Goal: Task Accomplishment & Management: Use online tool/utility

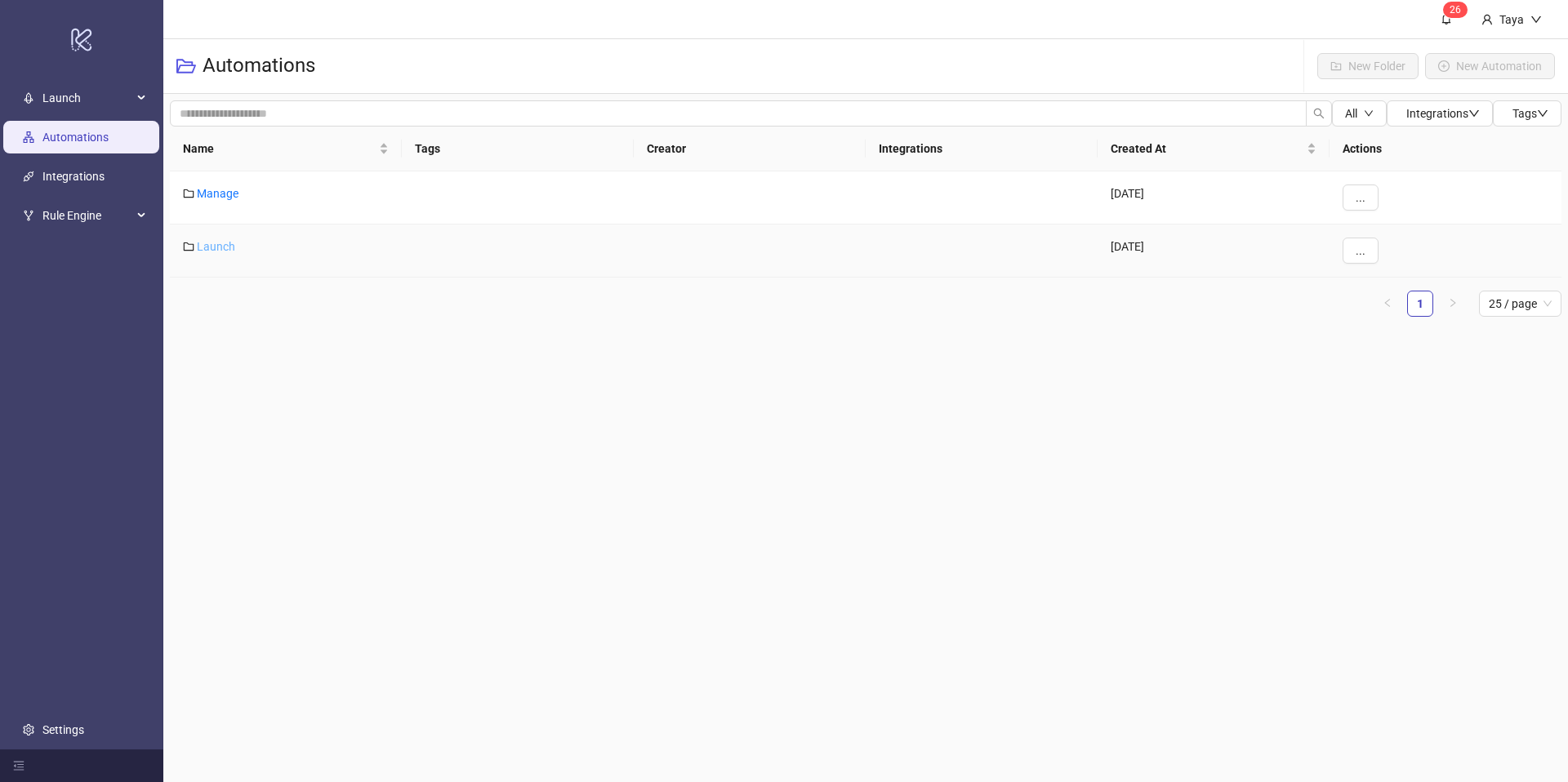
click at [222, 246] on link "Launch" at bounding box center [215, 246] width 38 height 13
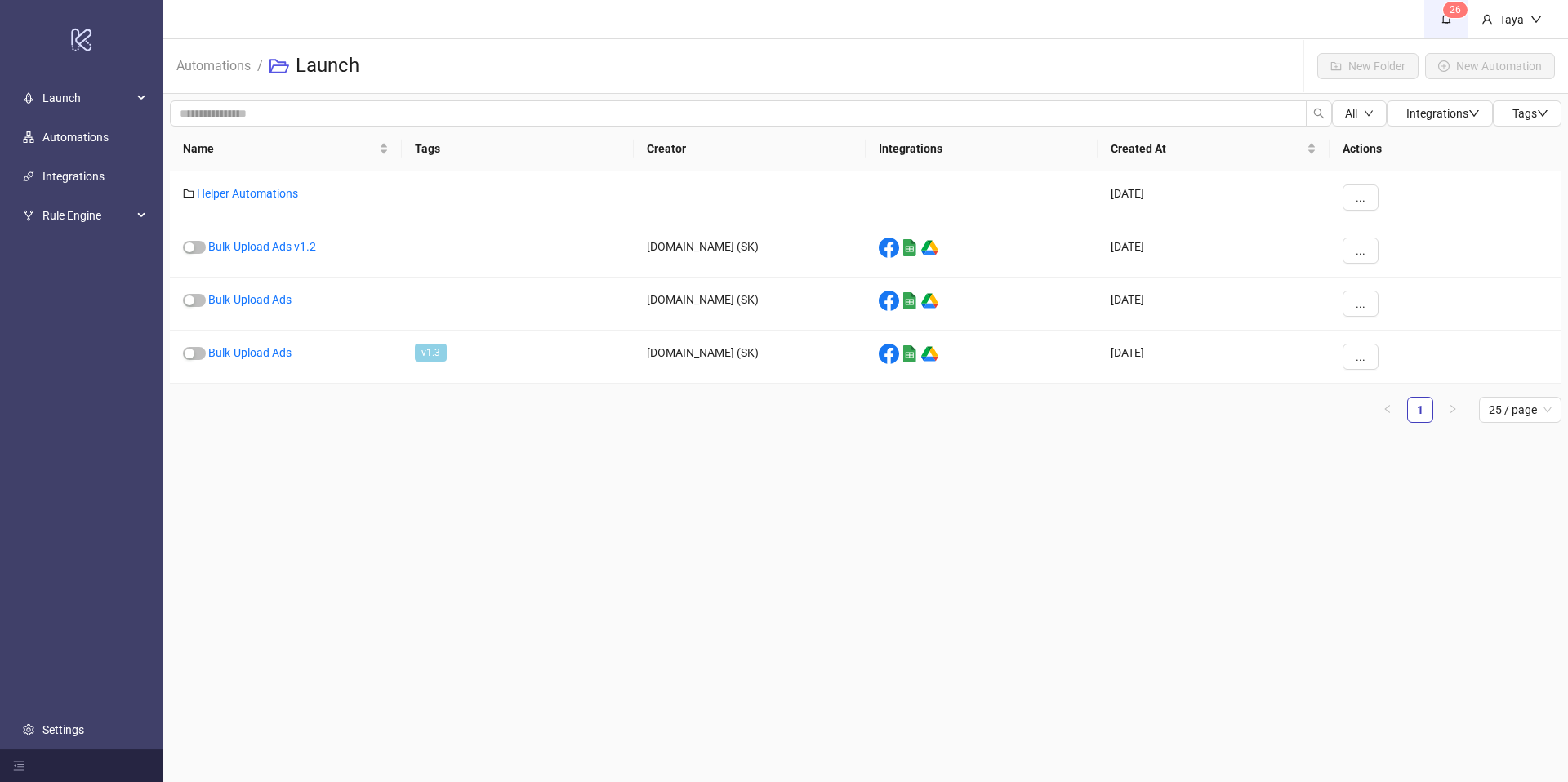
click at [1440, 16] on icon "bell" at bounding box center [1446, 19] width 12 height 12
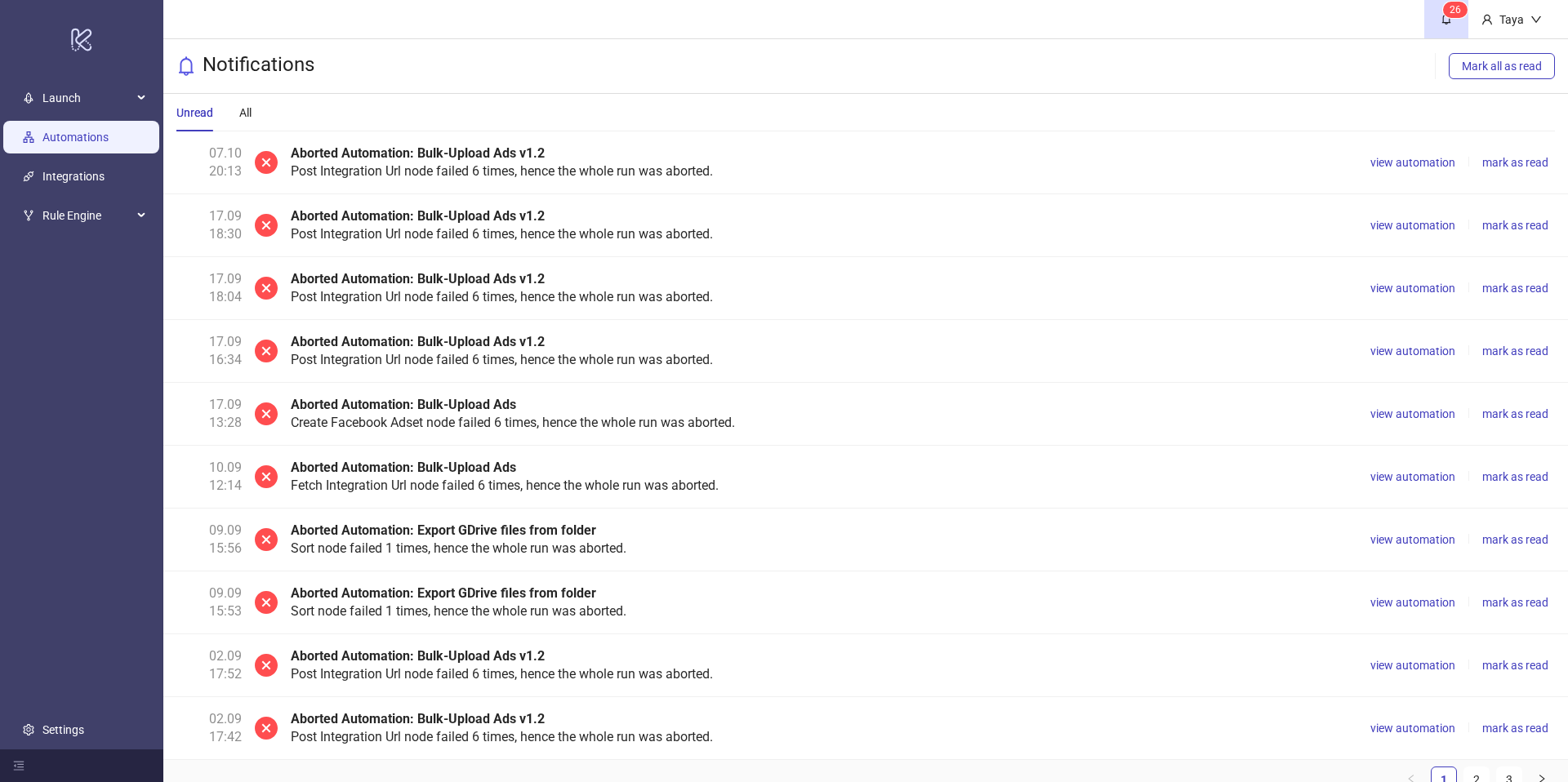
click at [71, 144] on link "Automations" at bounding box center [76, 137] width 66 height 13
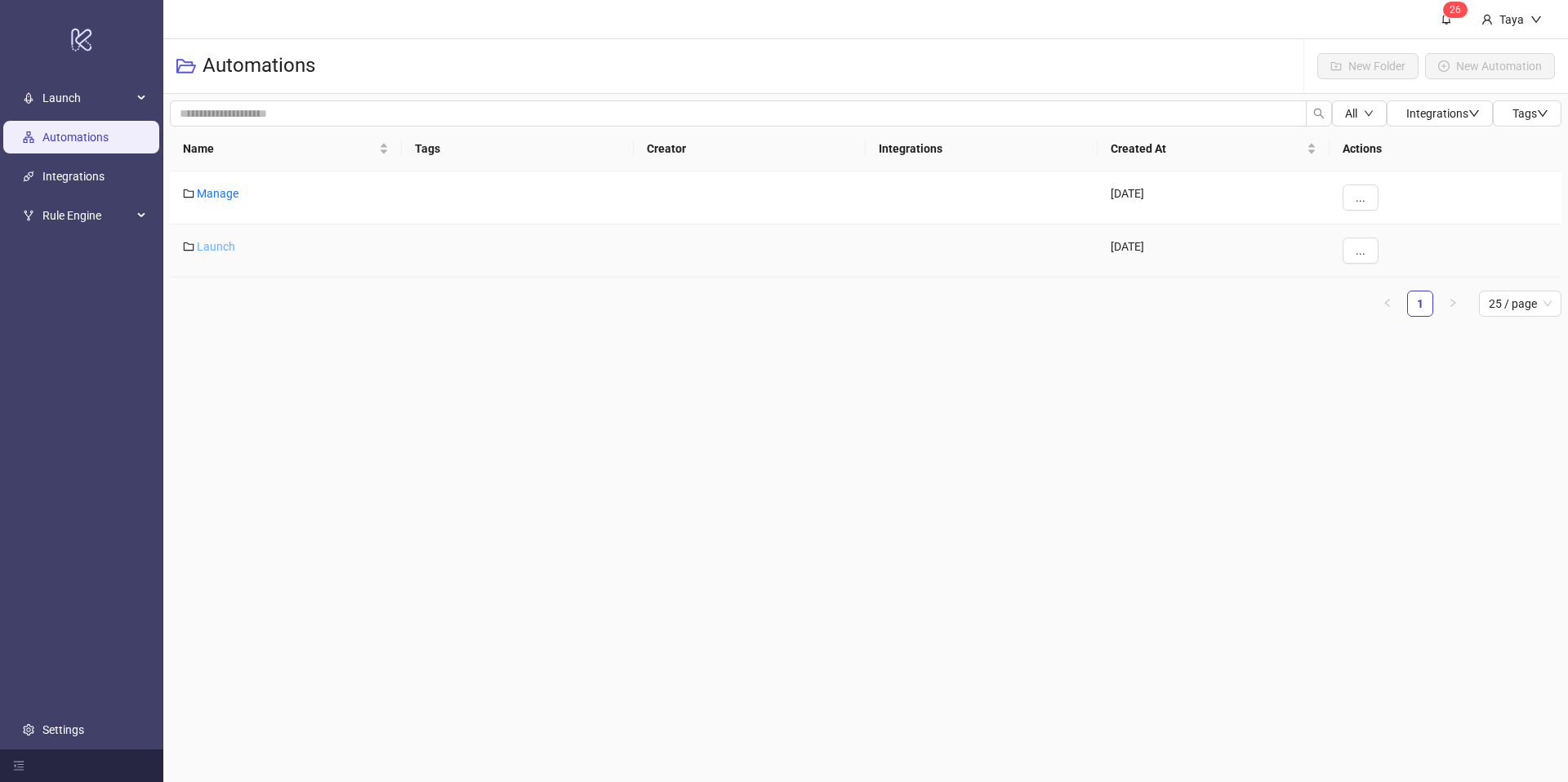
click at [212, 247] on link "Launch" at bounding box center [215, 246] width 38 height 13
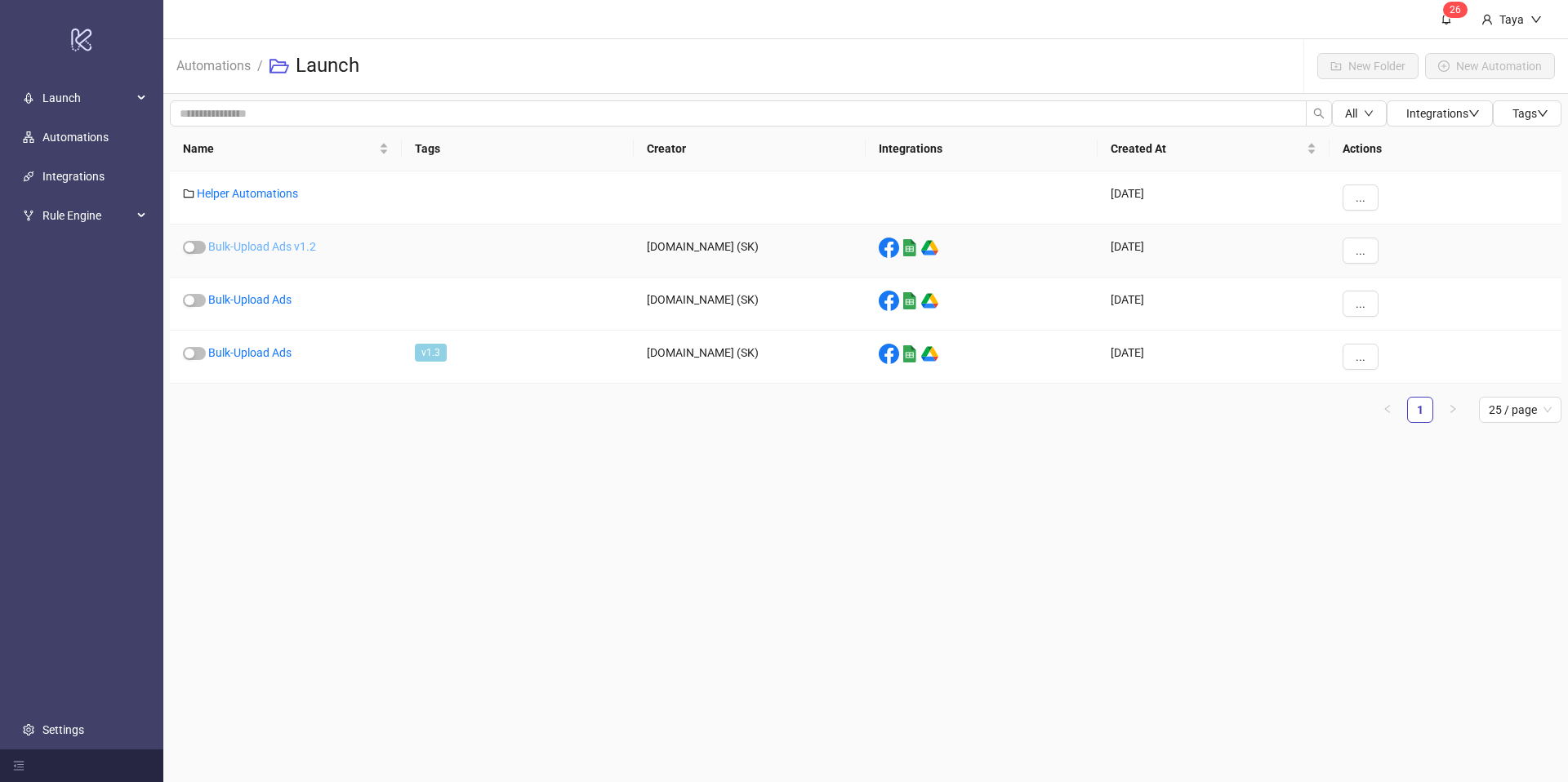
click at [278, 240] on link "Bulk-Upload Ads v1.2" at bounding box center [261, 246] width 108 height 13
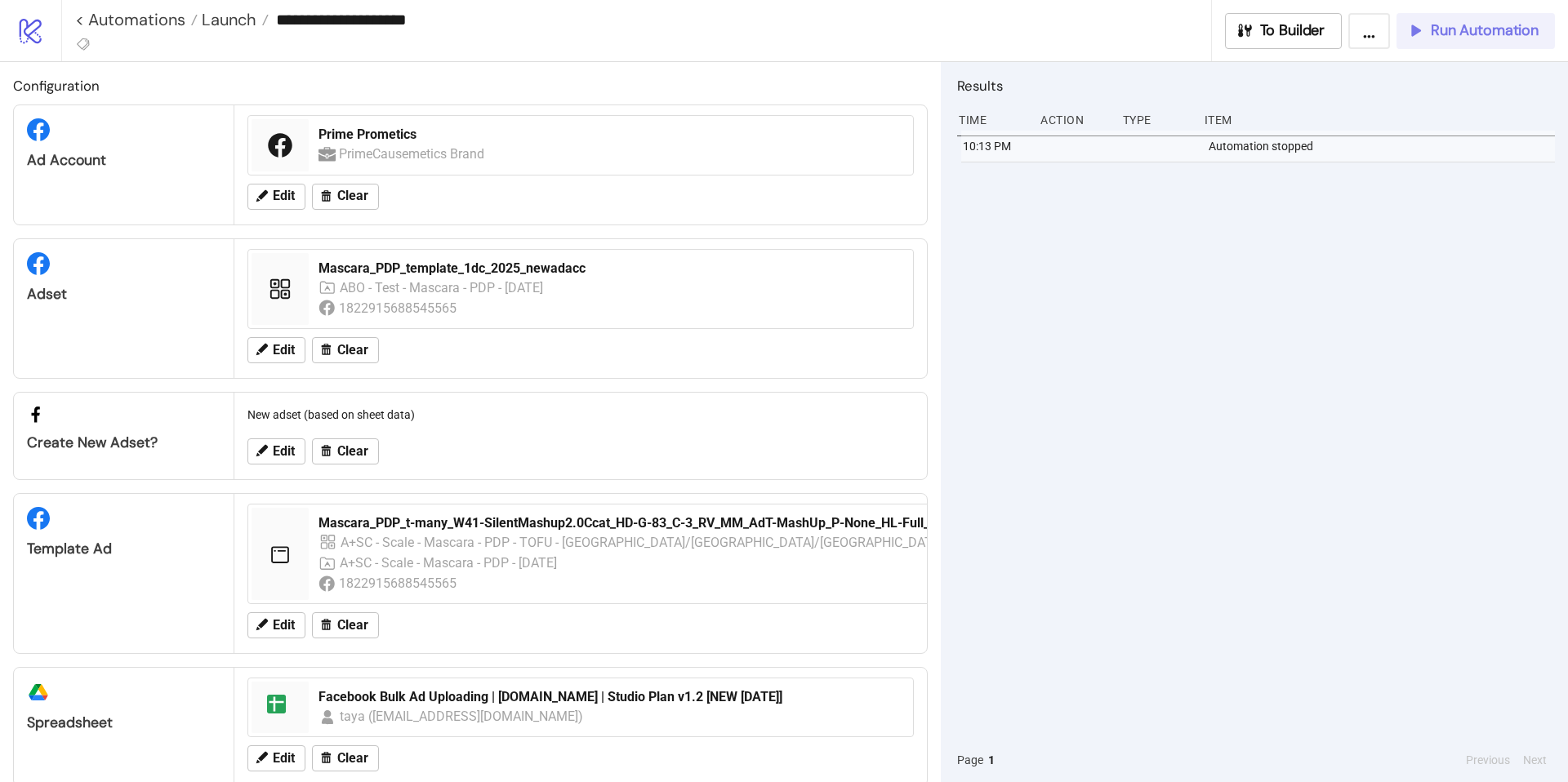
click at [1433, 35] on span "Run Automation" at bounding box center [1484, 30] width 108 height 19
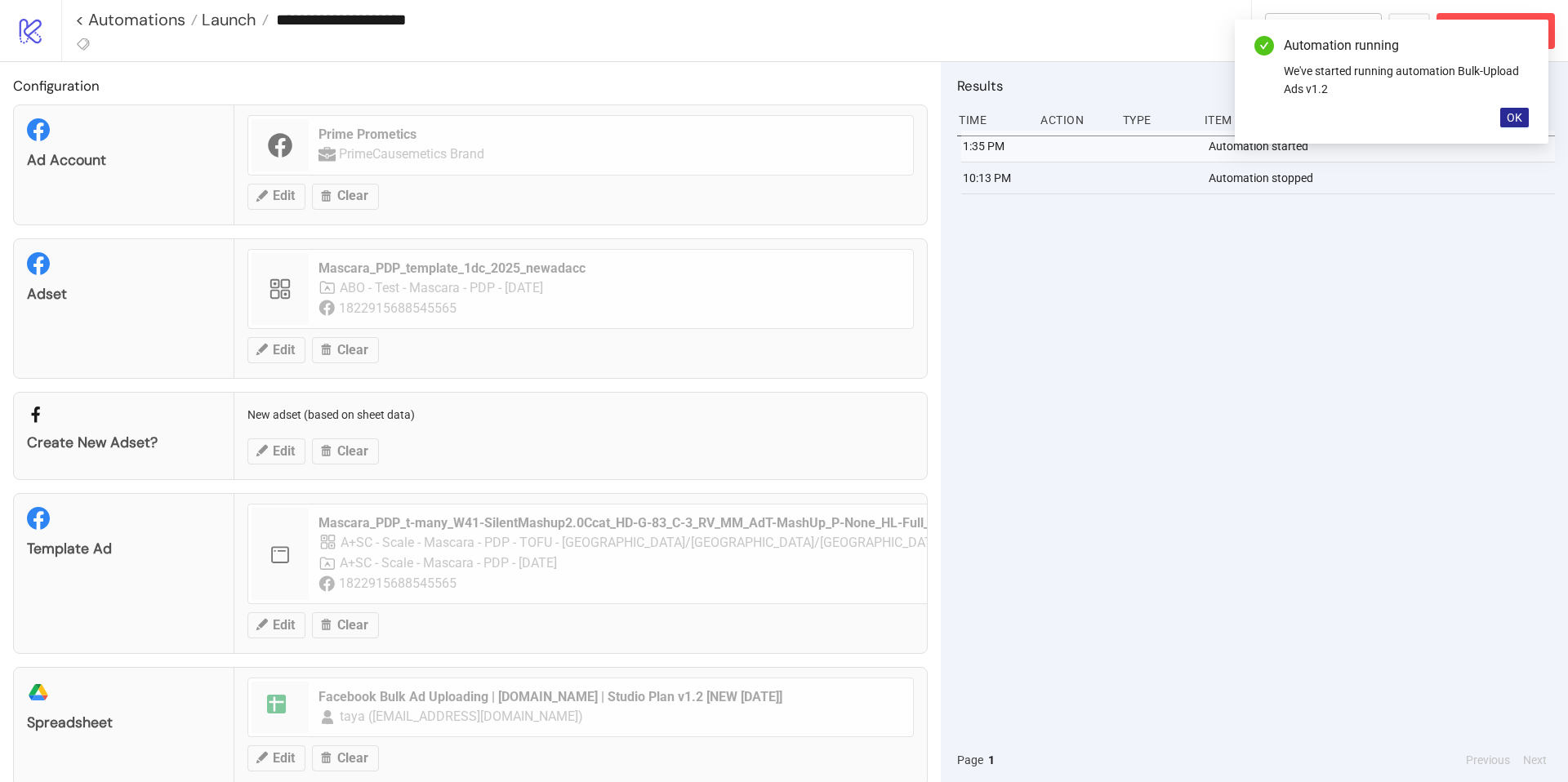
click at [1515, 119] on span "OK" at bounding box center [1514, 117] width 15 height 13
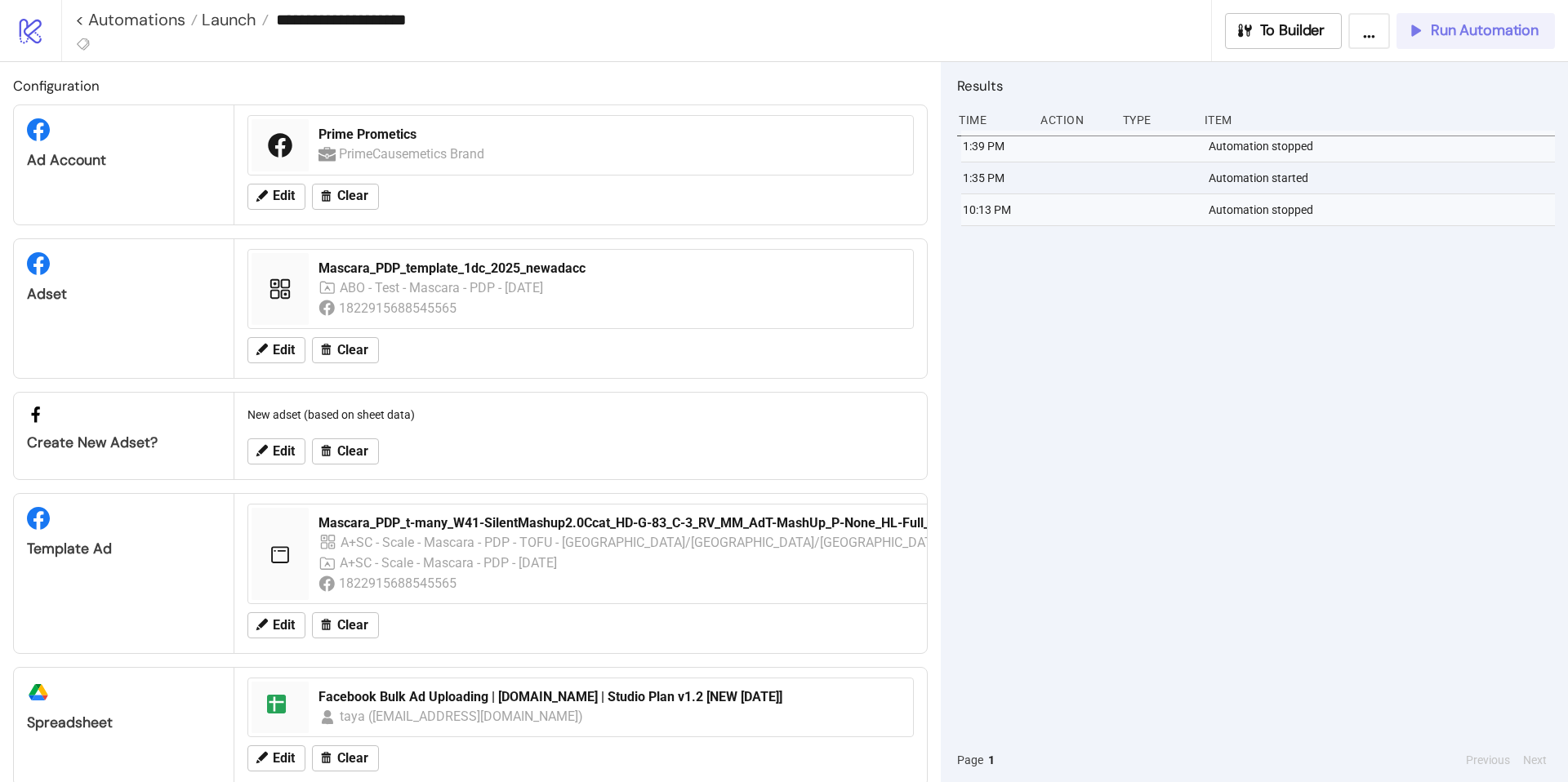
click at [1496, 37] on span "Run Automation" at bounding box center [1484, 30] width 108 height 19
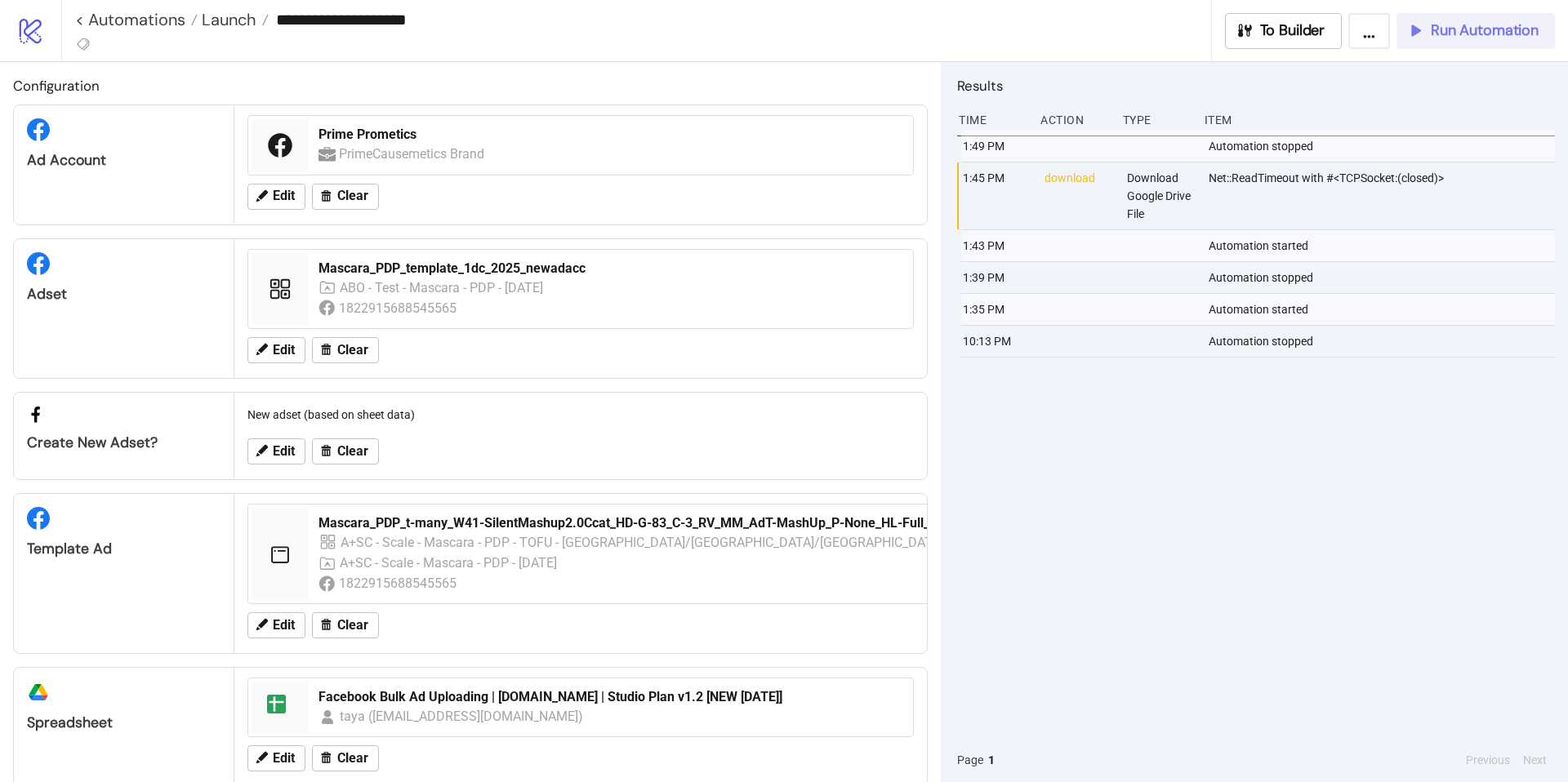
click at [1464, 33] on span "Run Automation" at bounding box center [1484, 30] width 108 height 19
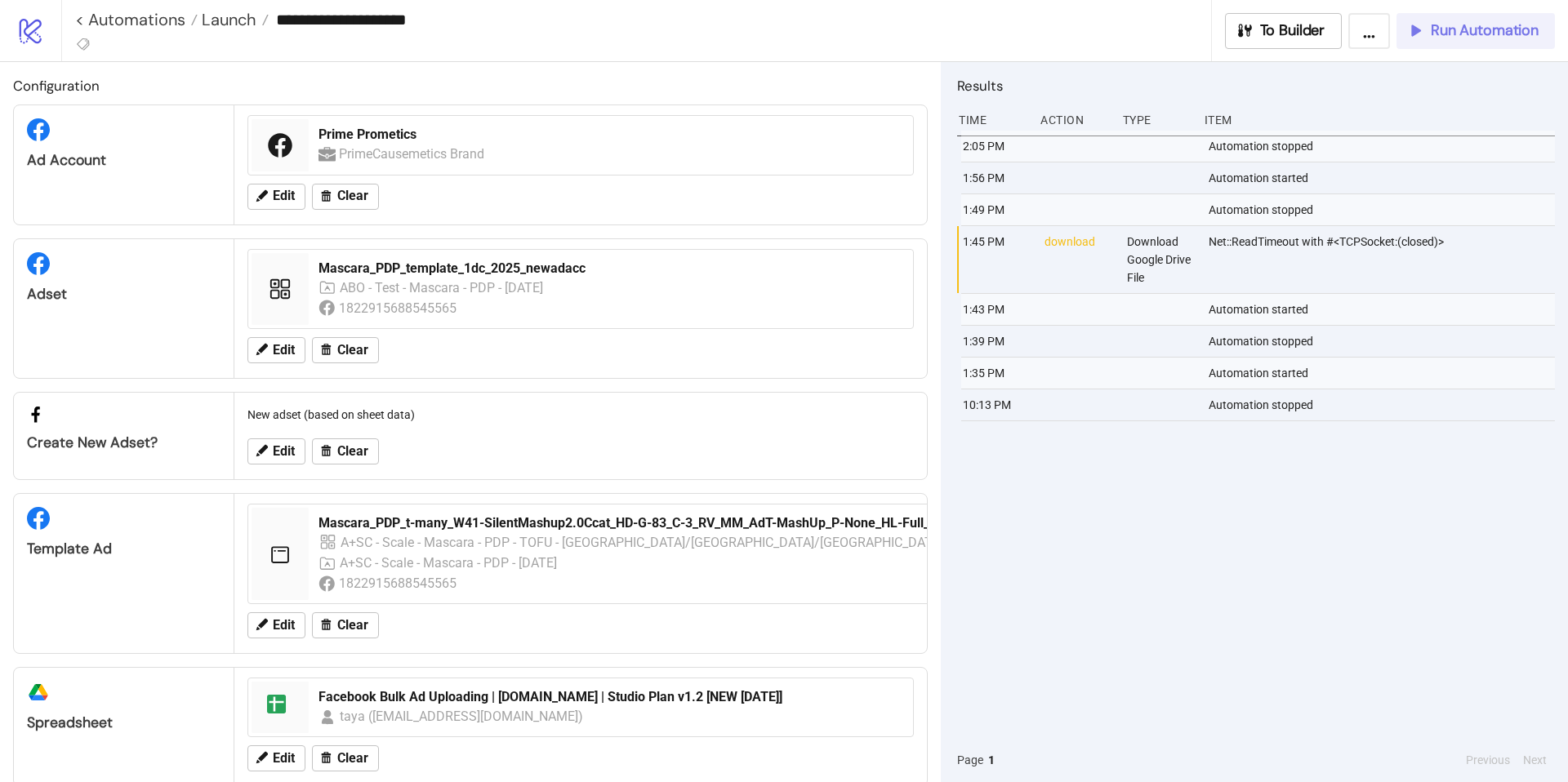
click at [1437, 34] on span "Run Automation" at bounding box center [1484, 30] width 108 height 19
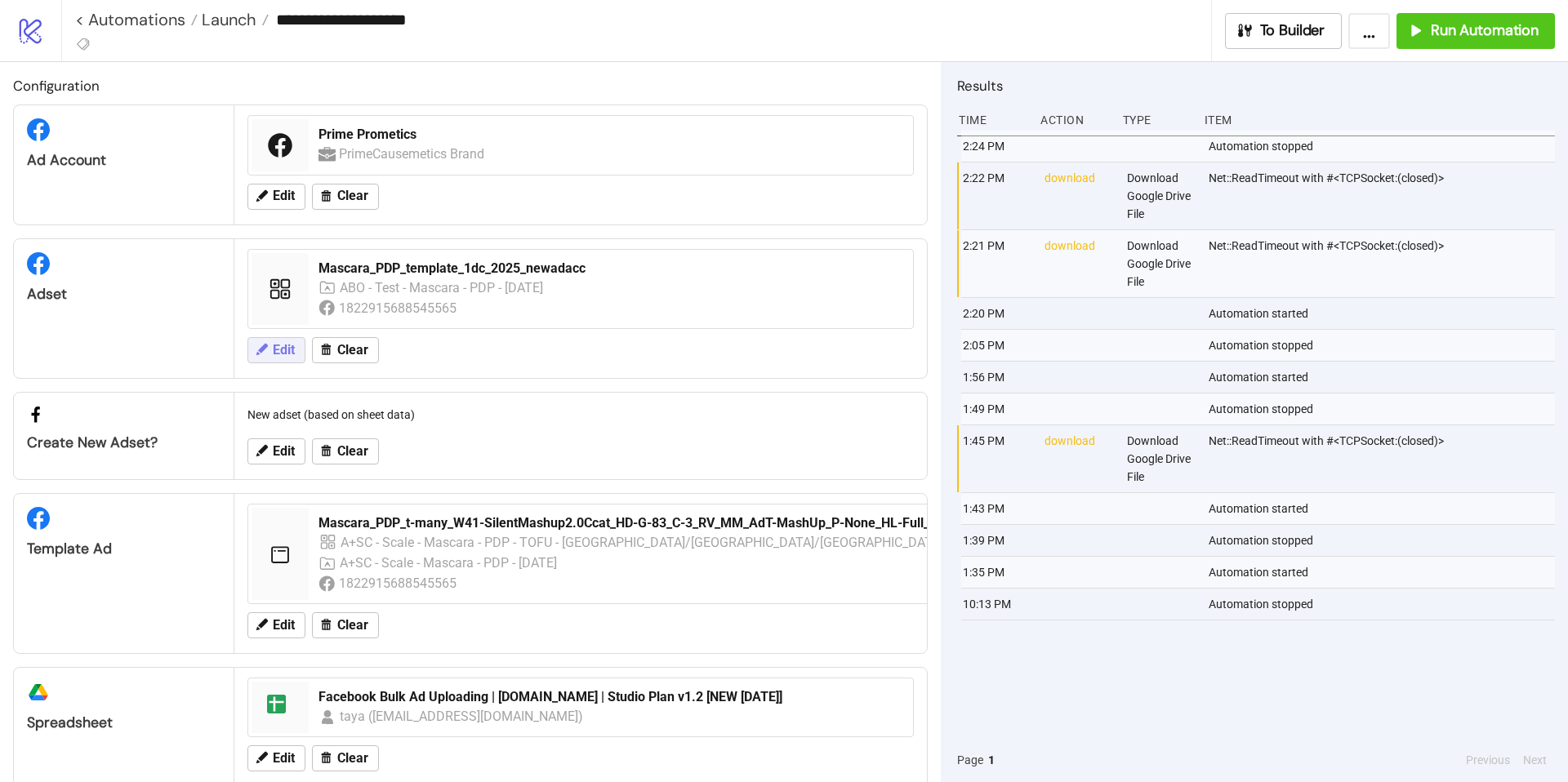
click at [273, 359] on button "Edit" at bounding box center [276, 350] width 58 height 26
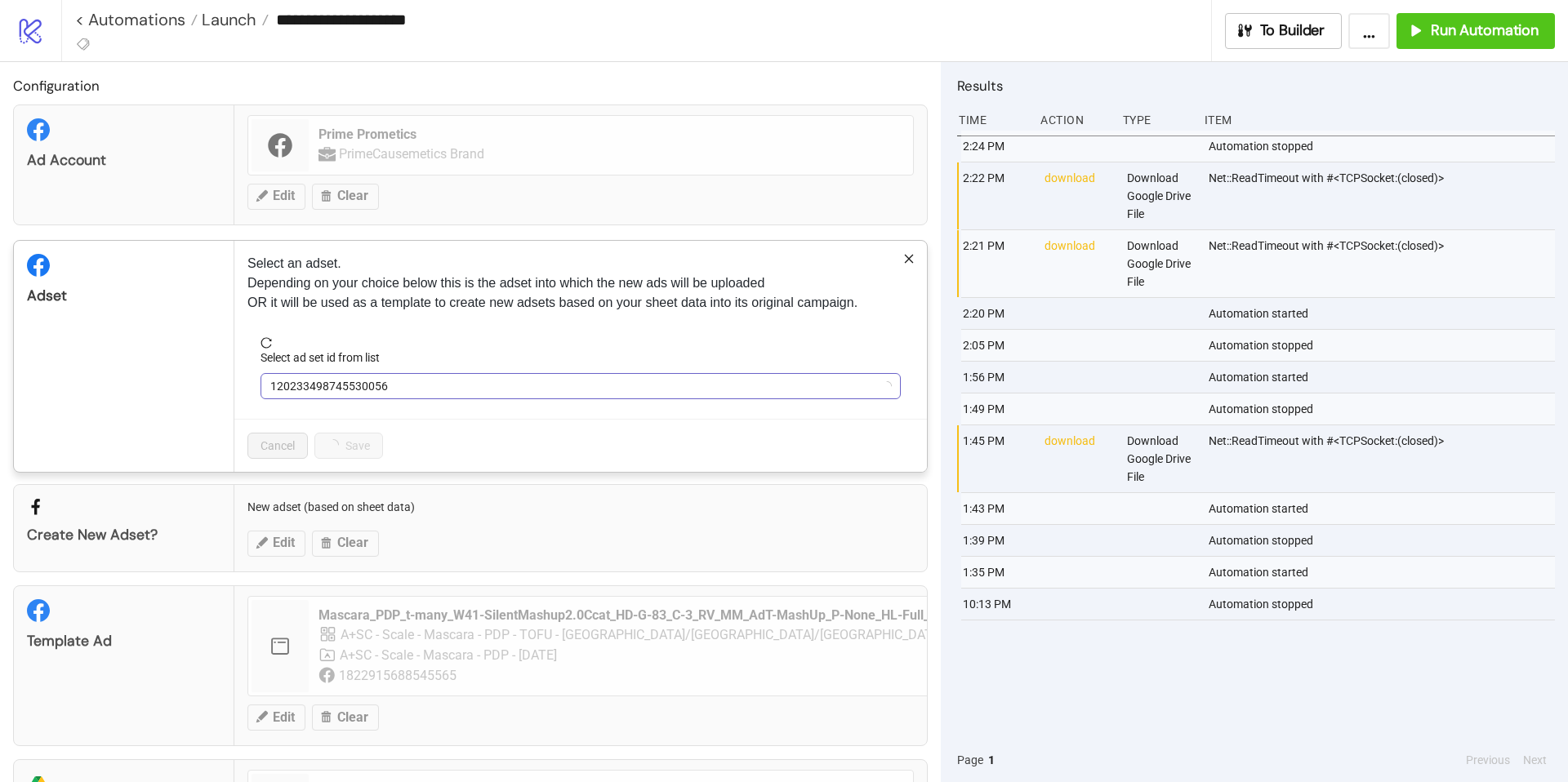
click at [491, 382] on span "120233498745530056" at bounding box center [580, 386] width 620 height 24
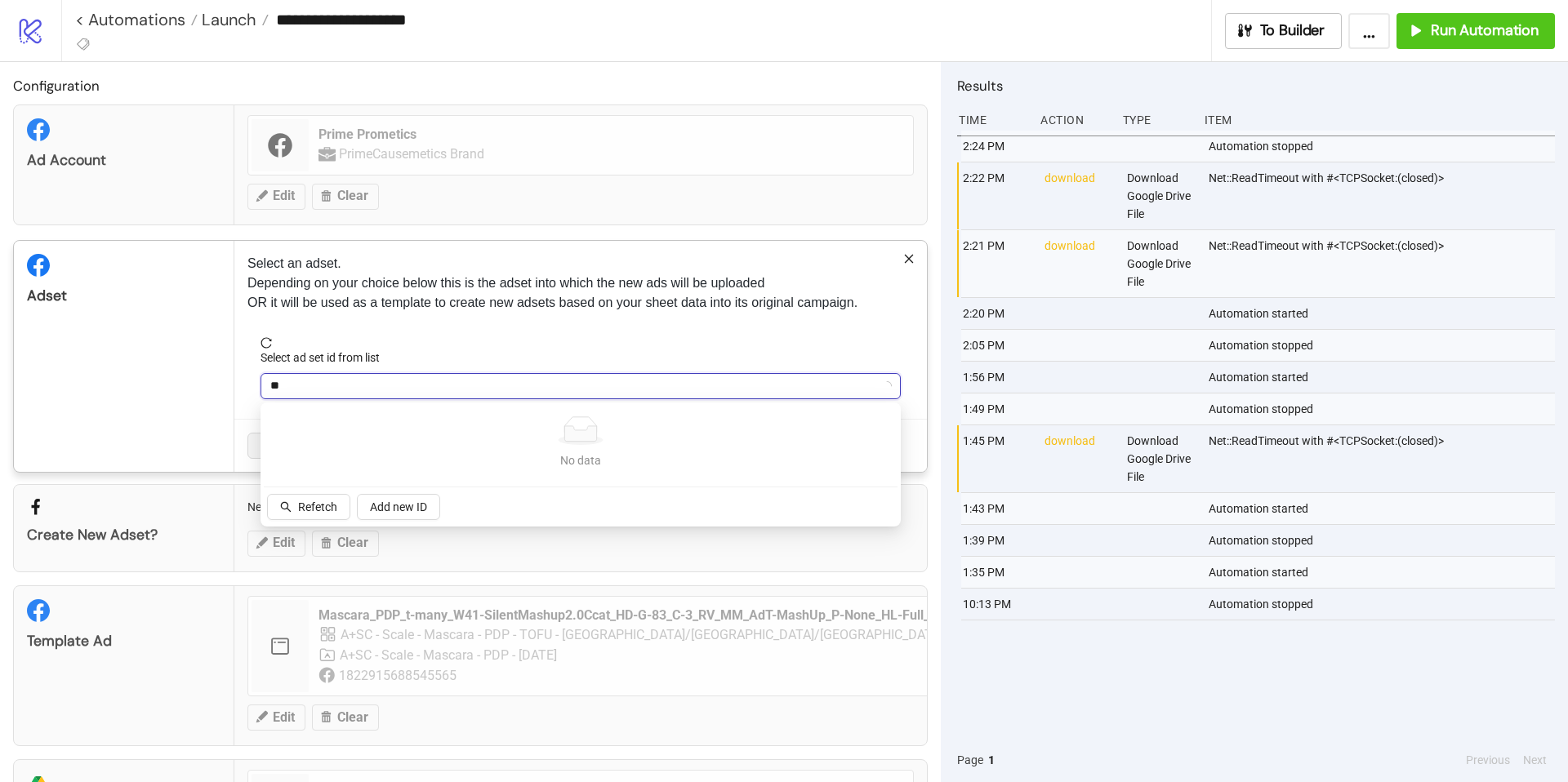
type input "***"
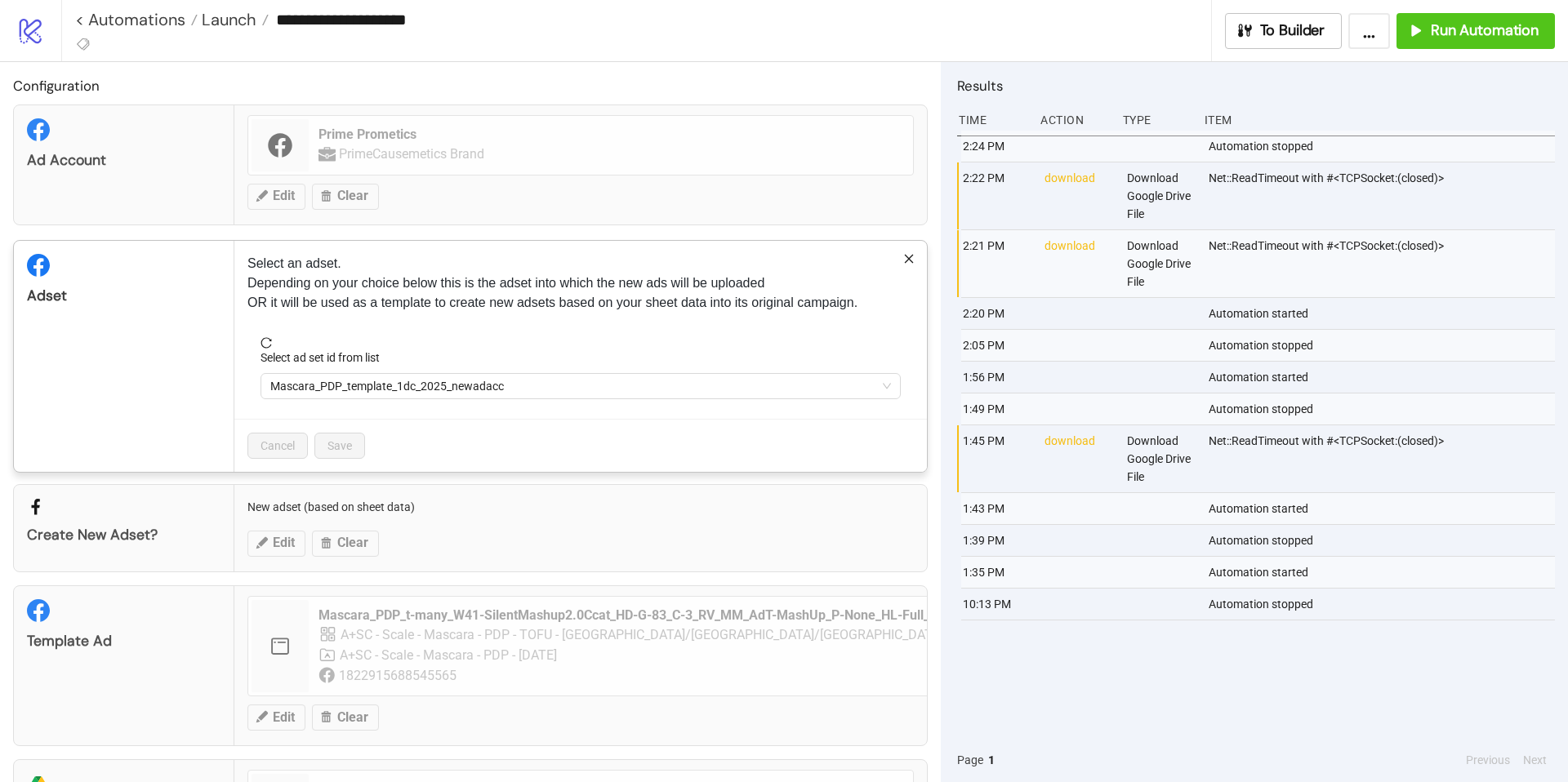
click at [491, 382] on span "Mascara_PDP_template_1dc_2025_newadacc" at bounding box center [580, 386] width 620 height 24
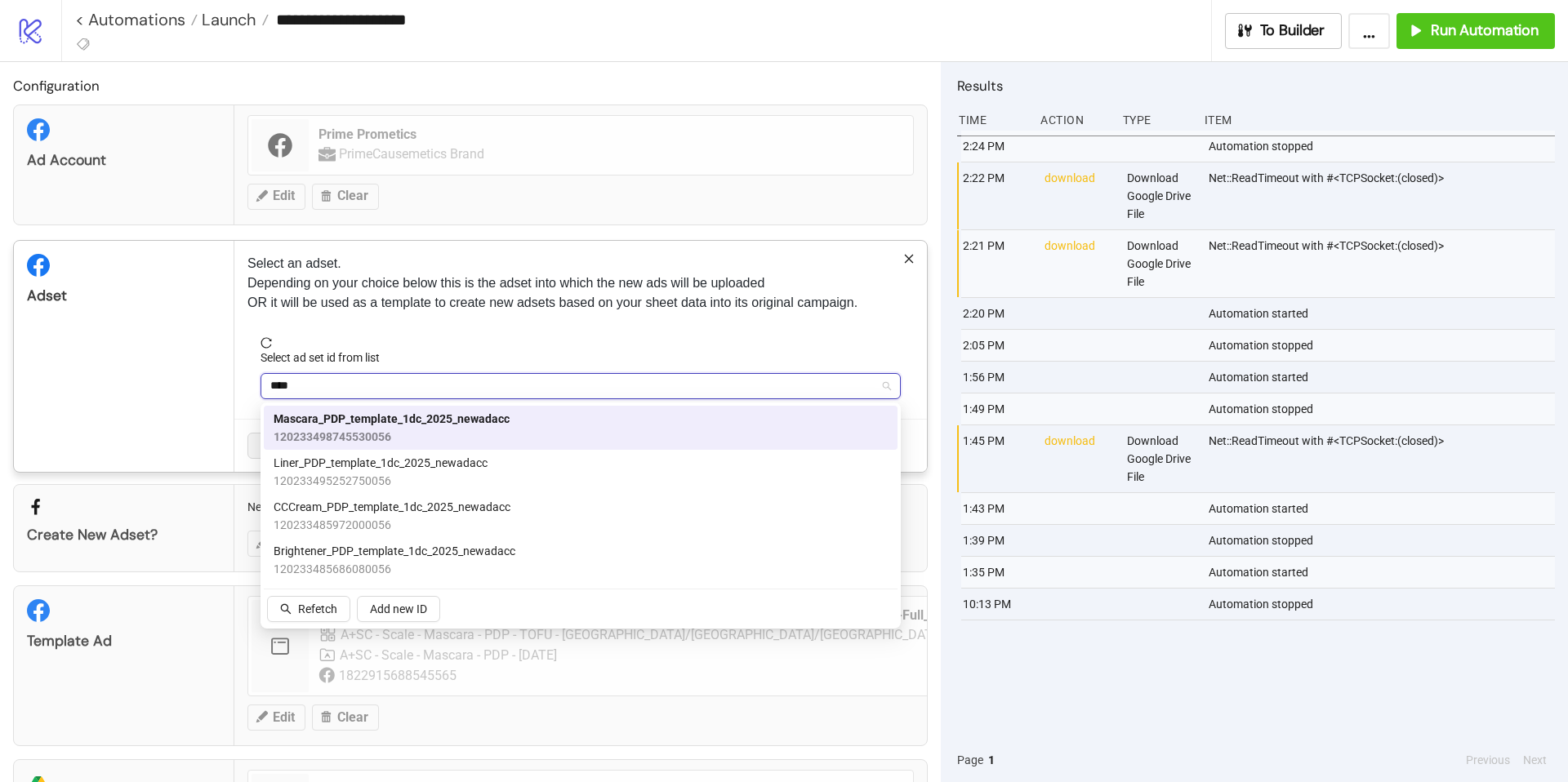
type input "*****"
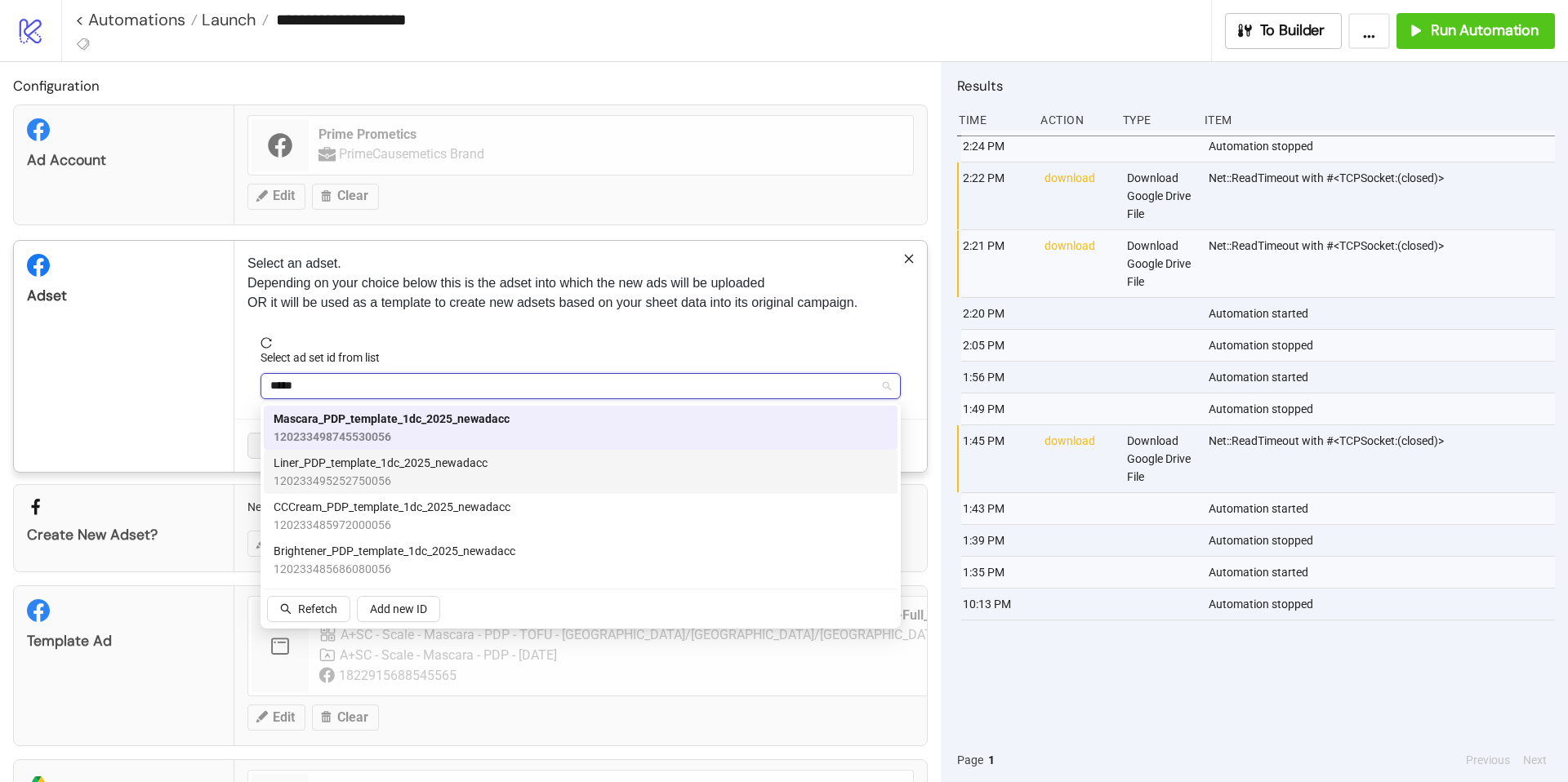
click at [410, 465] on span "Liner_PDP_template_1dc_2025_newadacc" at bounding box center [380, 463] width 214 height 18
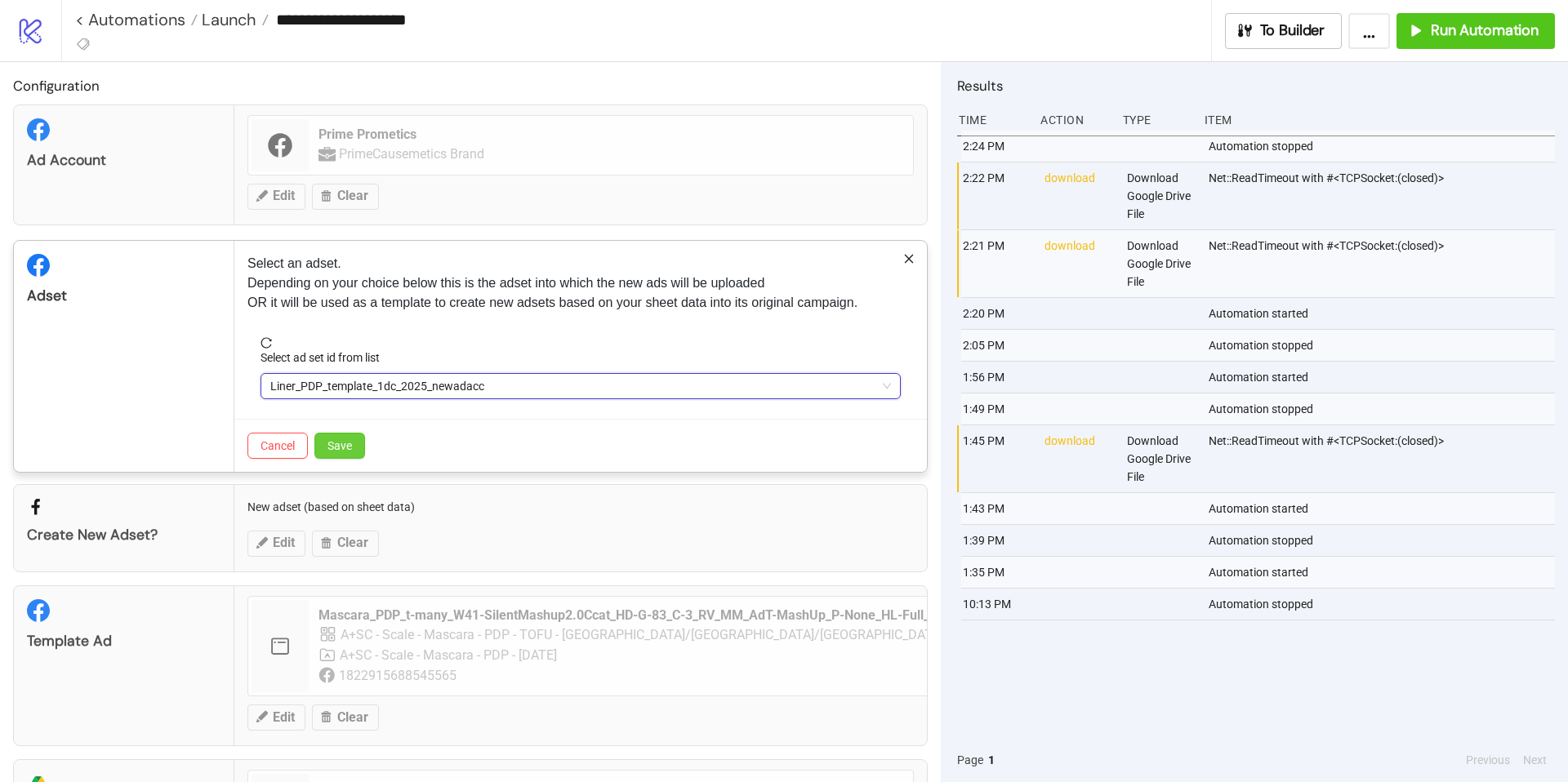
click at [343, 447] on span "Save" at bounding box center [339, 445] width 24 height 13
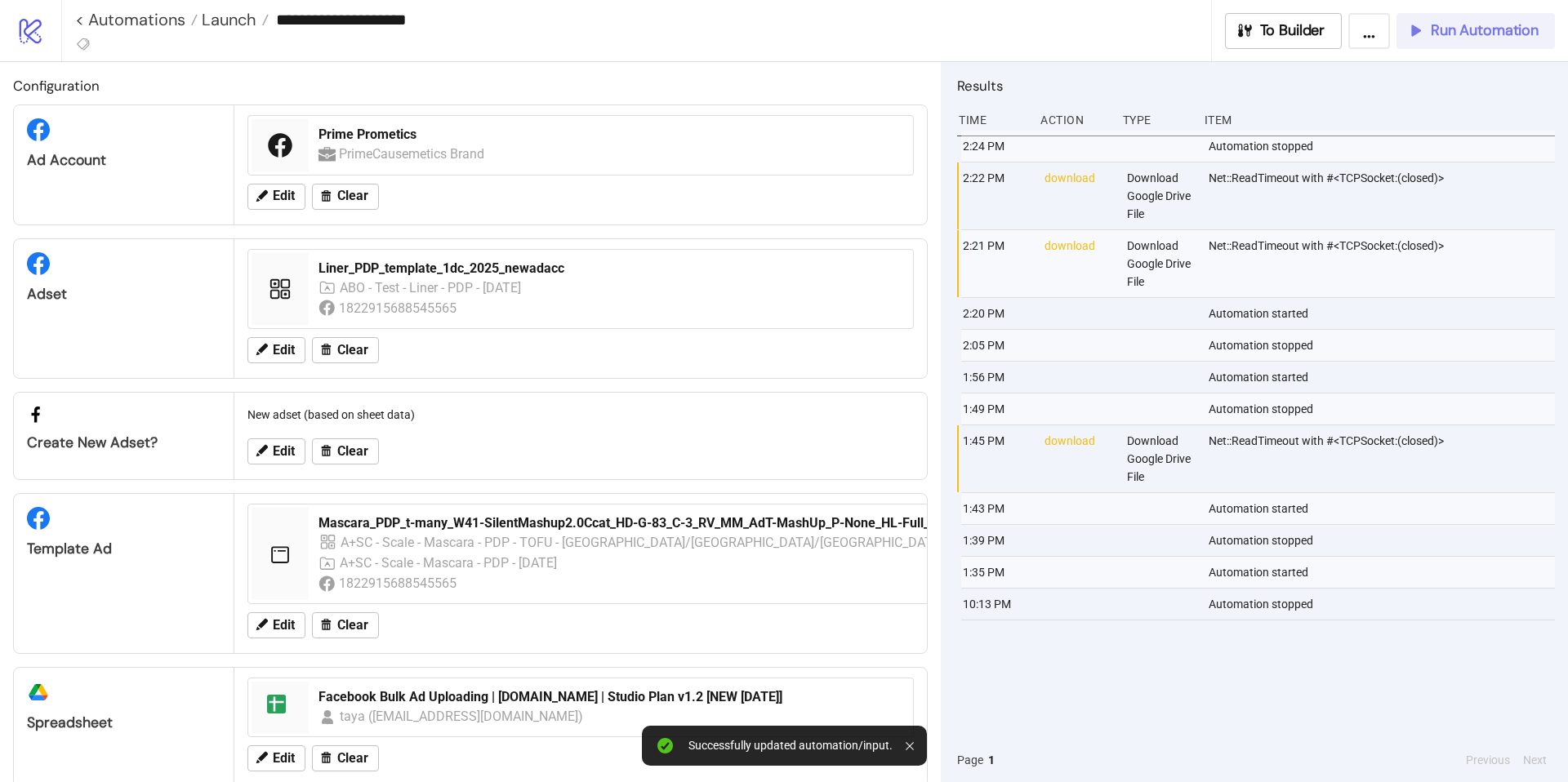
click at [1455, 39] on span "Run Automation" at bounding box center [1484, 30] width 108 height 19
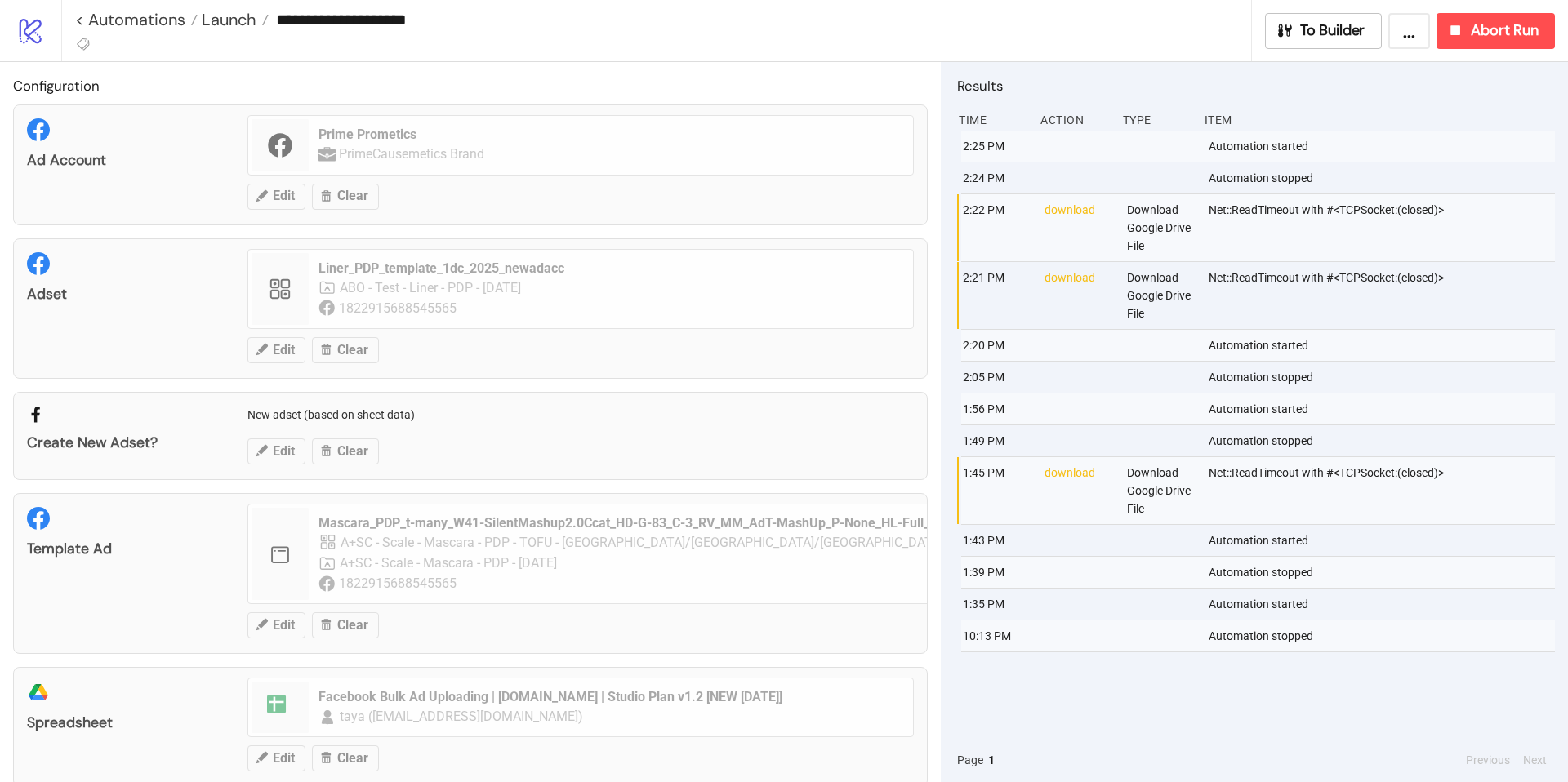
scroll to position [3, 0]
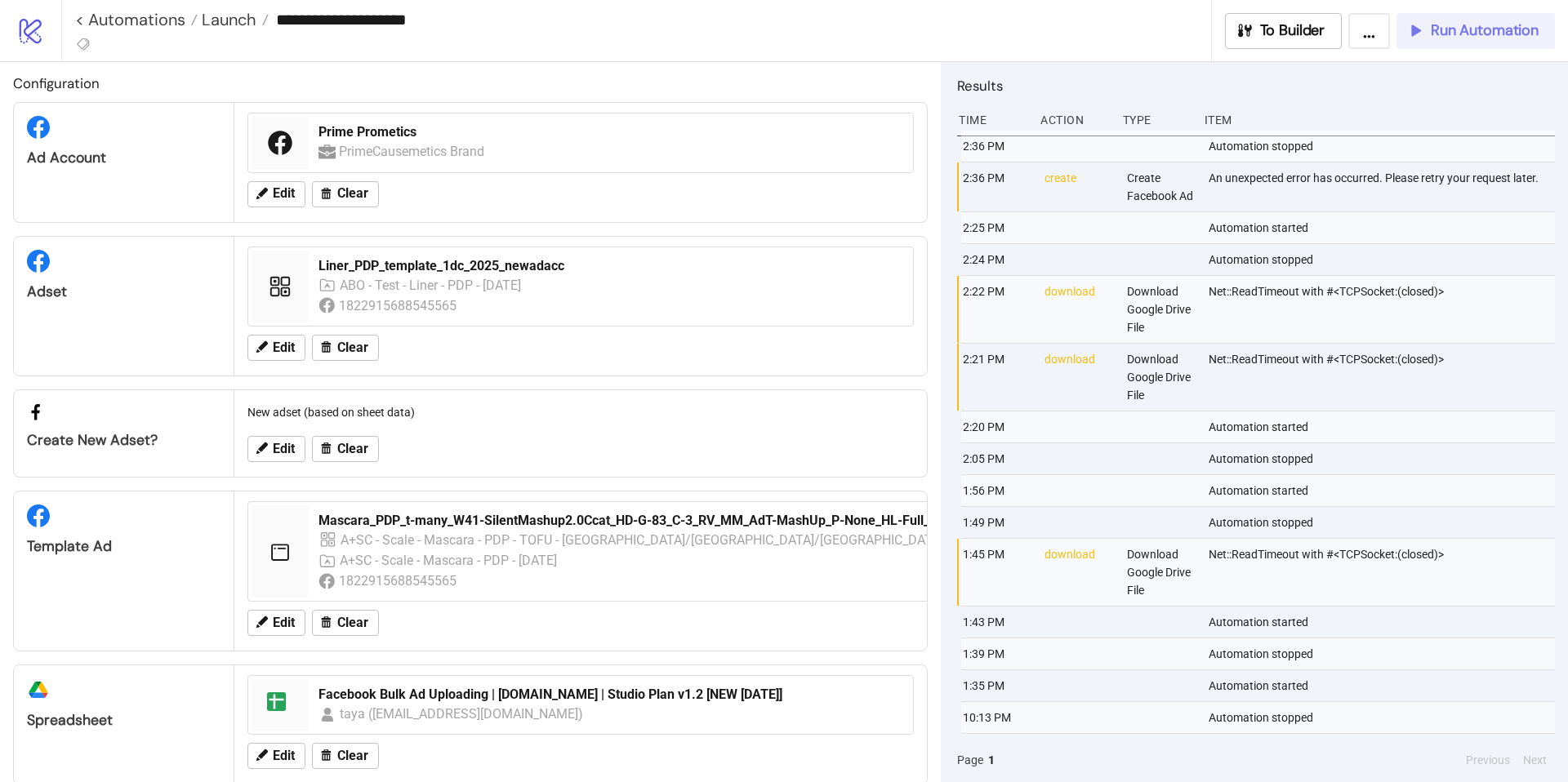
click at [1457, 38] on span "Run Automation" at bounding box center [1484, 30] width 108 height 19
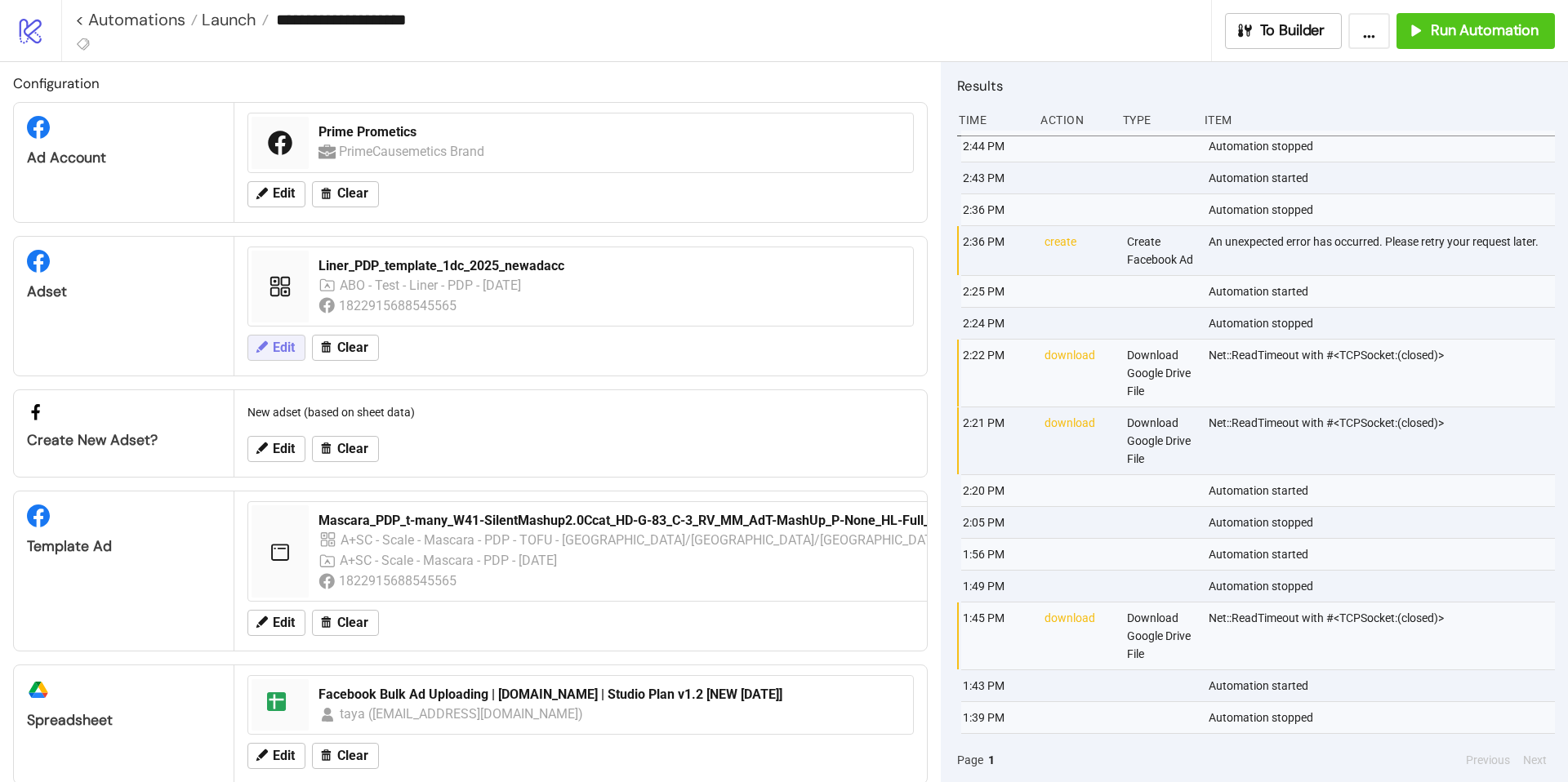
click at [267, 350] on icon at bounding box center [261, 347] width 14 height 14
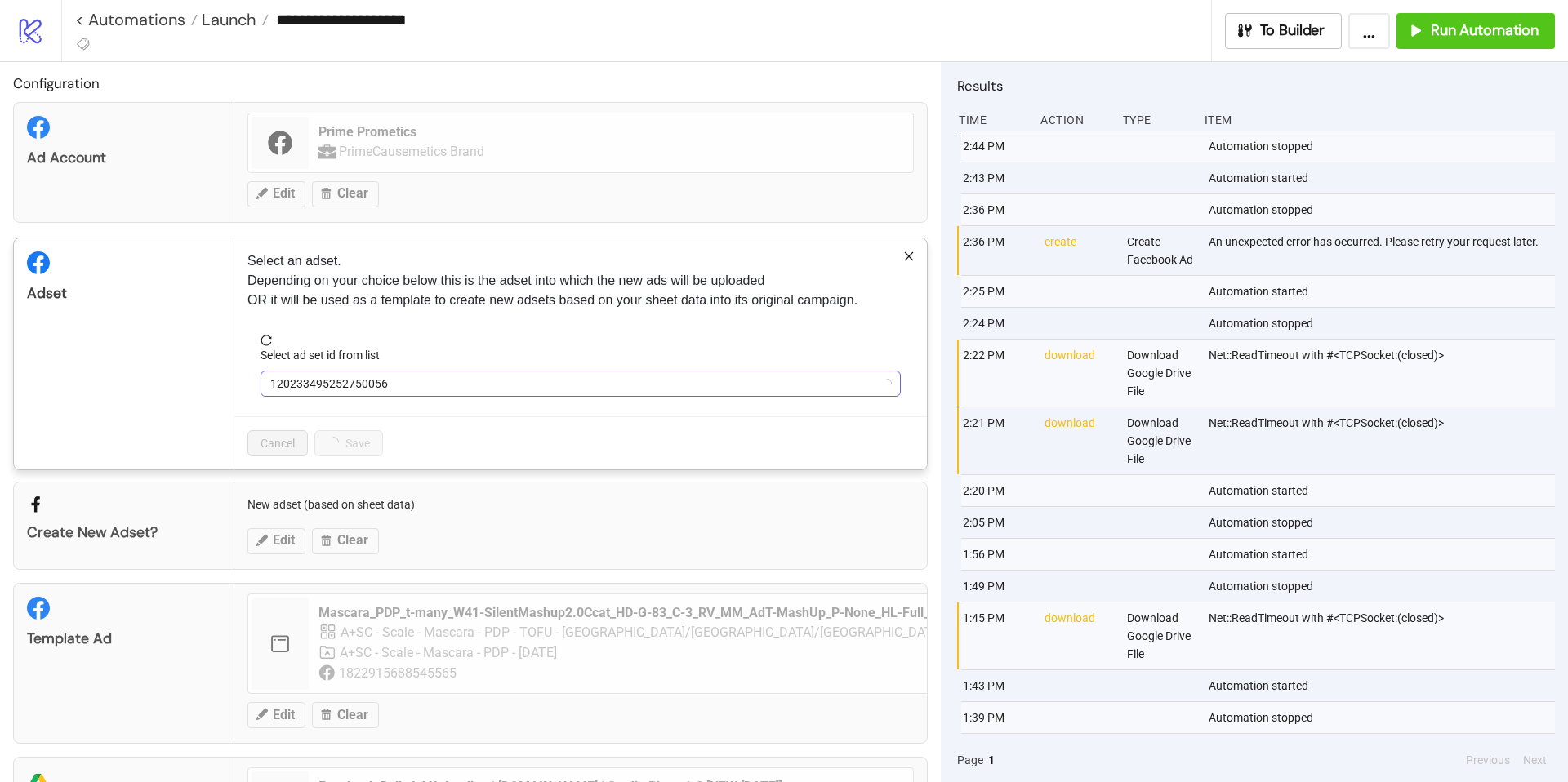
click at [430, 386] on span "120233495252750056" at bounding box center [580, 383] width 620 height 24
click at [427, 380] on span "Liner_PDP_template_1dc_2025_newadacc" at bounding box center [580, 383] width 620 height 24
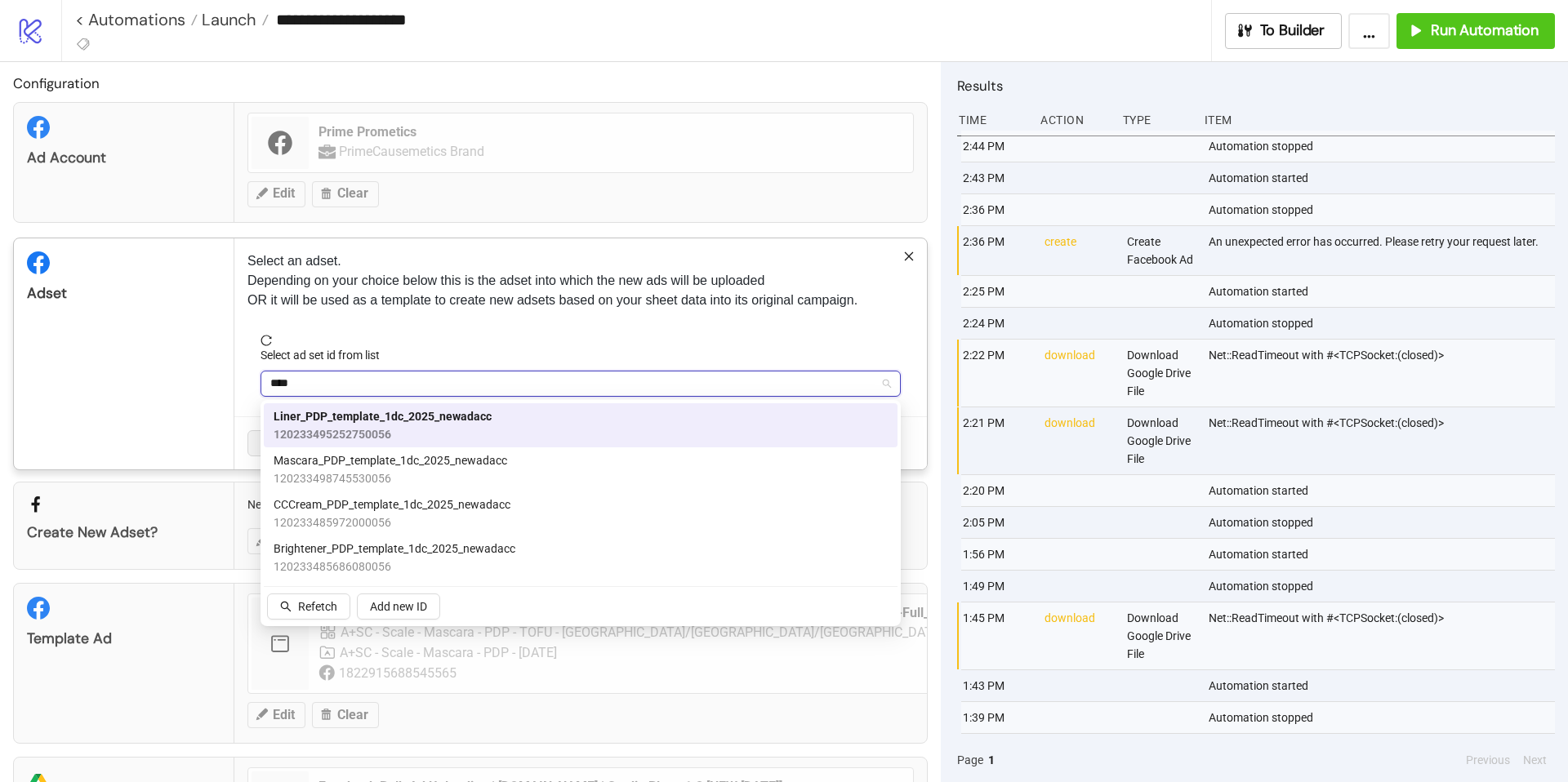
type input "*****"
click at [408, 562] on span "120233485686080056" at bounding box center [394, 567] width 242 height 18
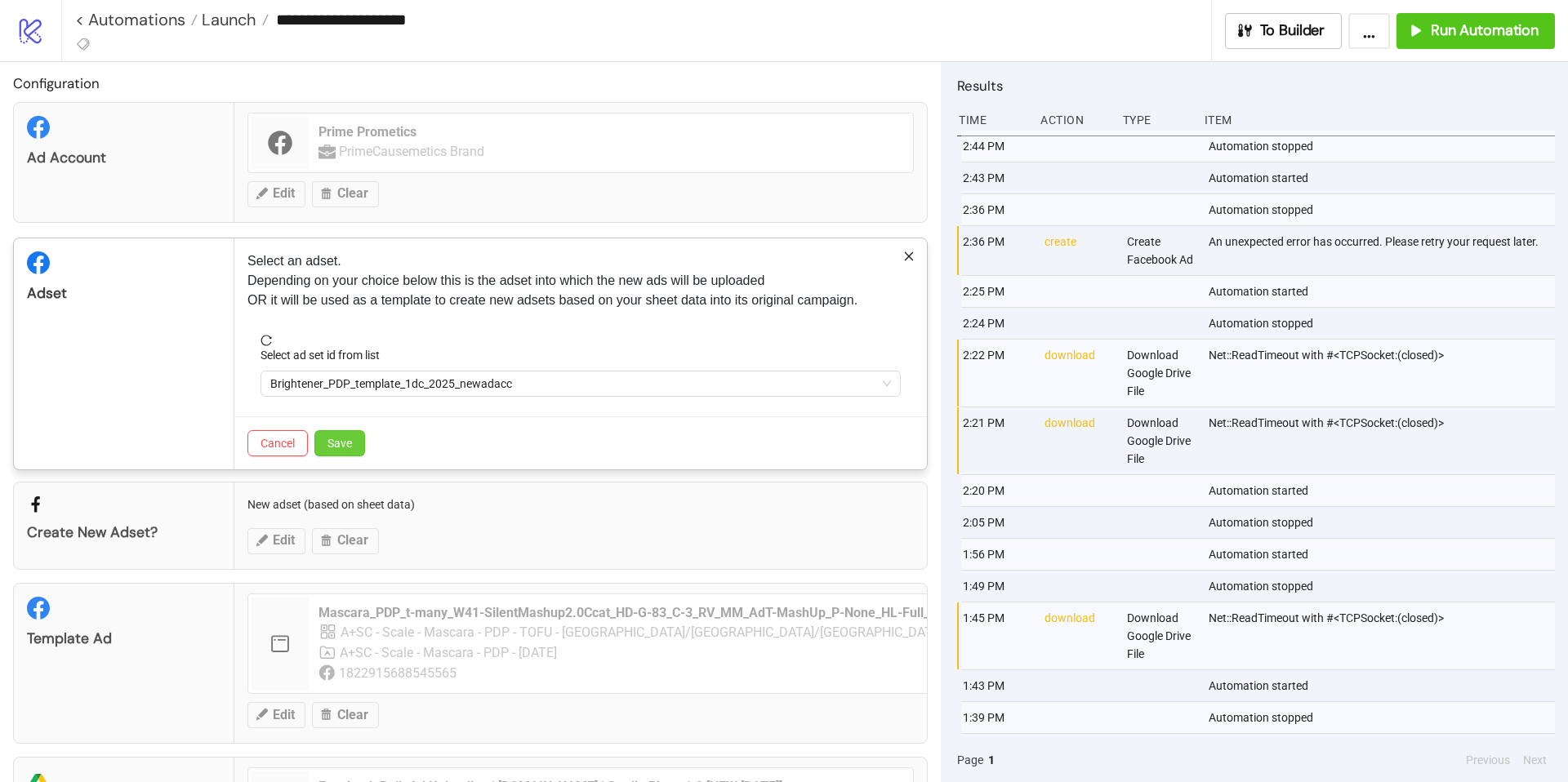
click at [342, 446] on span "Save" at bounding box center [339, 443] width 24 height 13
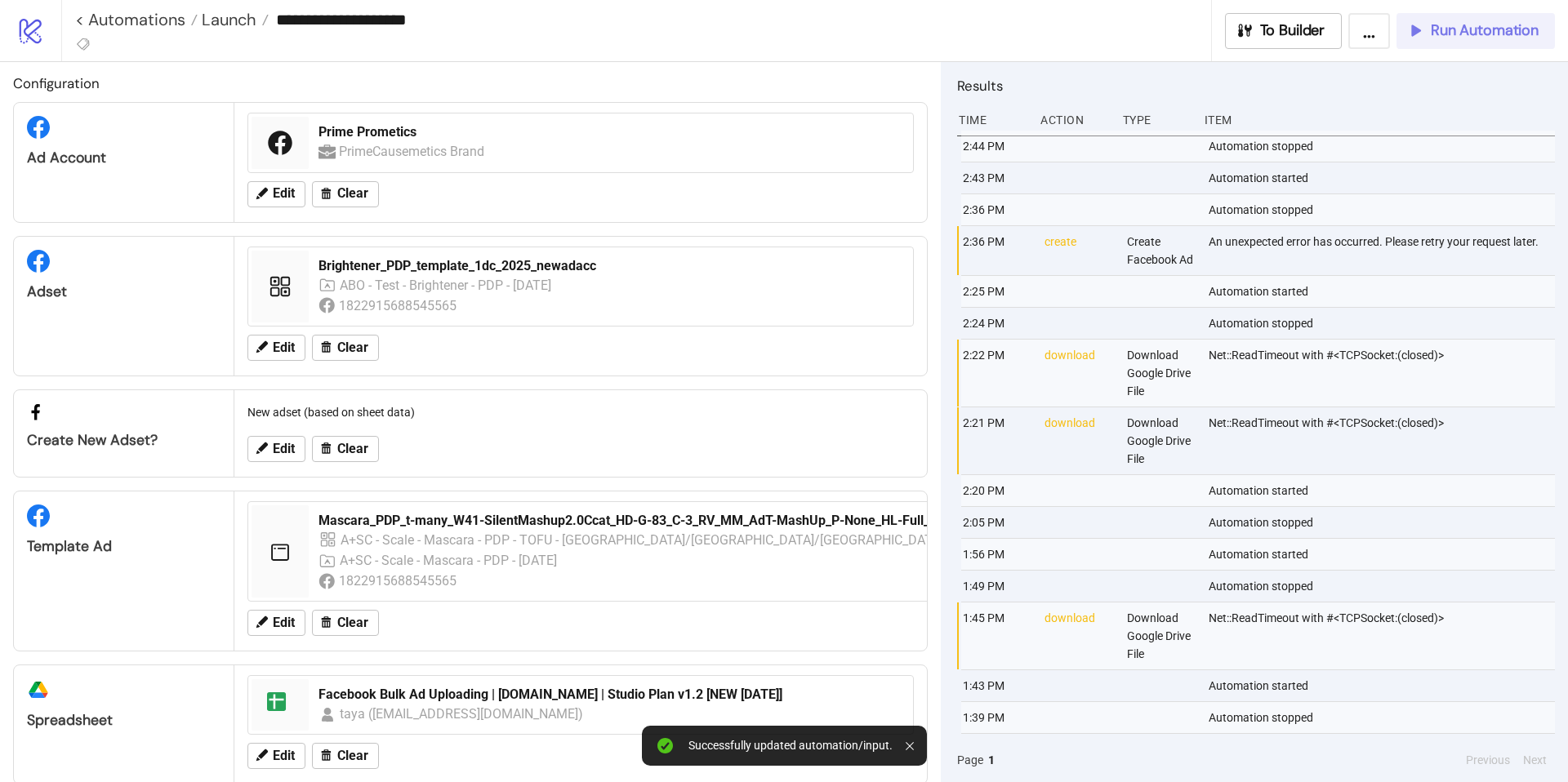
click at [1489, 30] on span "Run Automation" at bounding box center [1484, 30] width 108 height 19
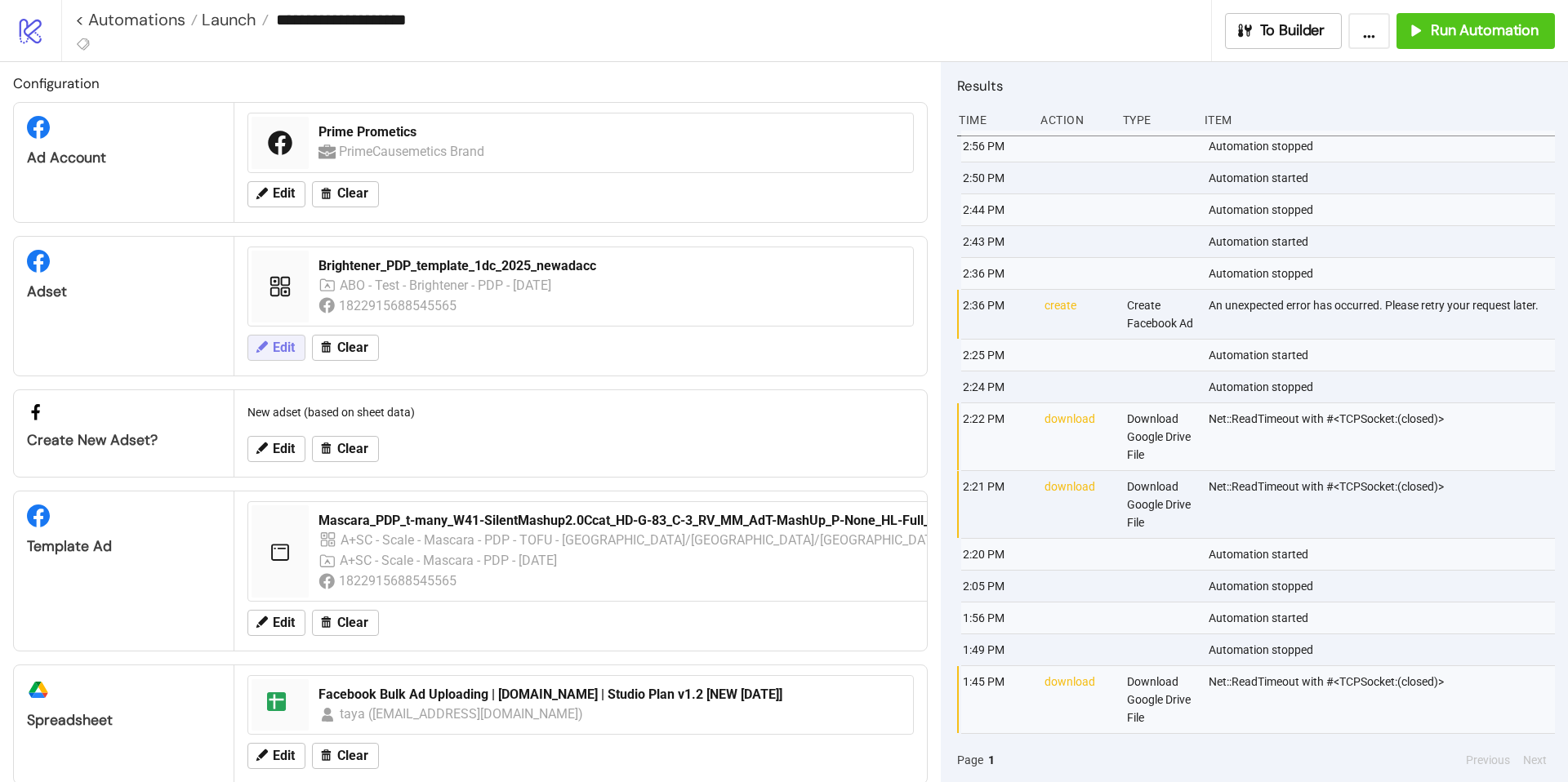
click at [285, 352] on span "Edit" at bounding box center [284, 348] width 22 height 14
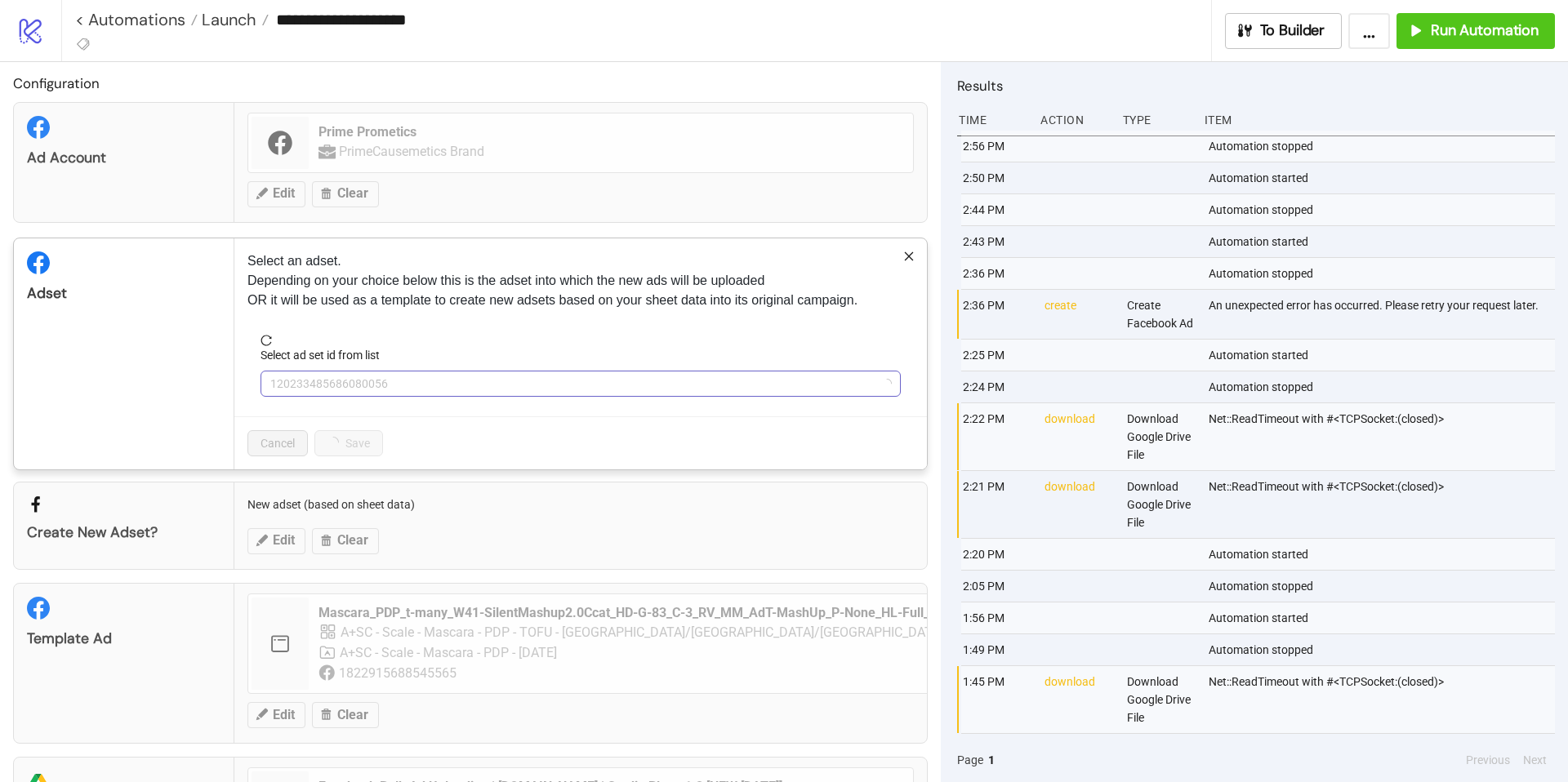
click at [466, 393] on span "120233485686080056" at bounding box center [580, 383] width 620 height 24
click at [466, 393] on span "Brightener_PDP_template_1dc_2025_newadacc" at bounding box center [580, 383] width 620 height 24
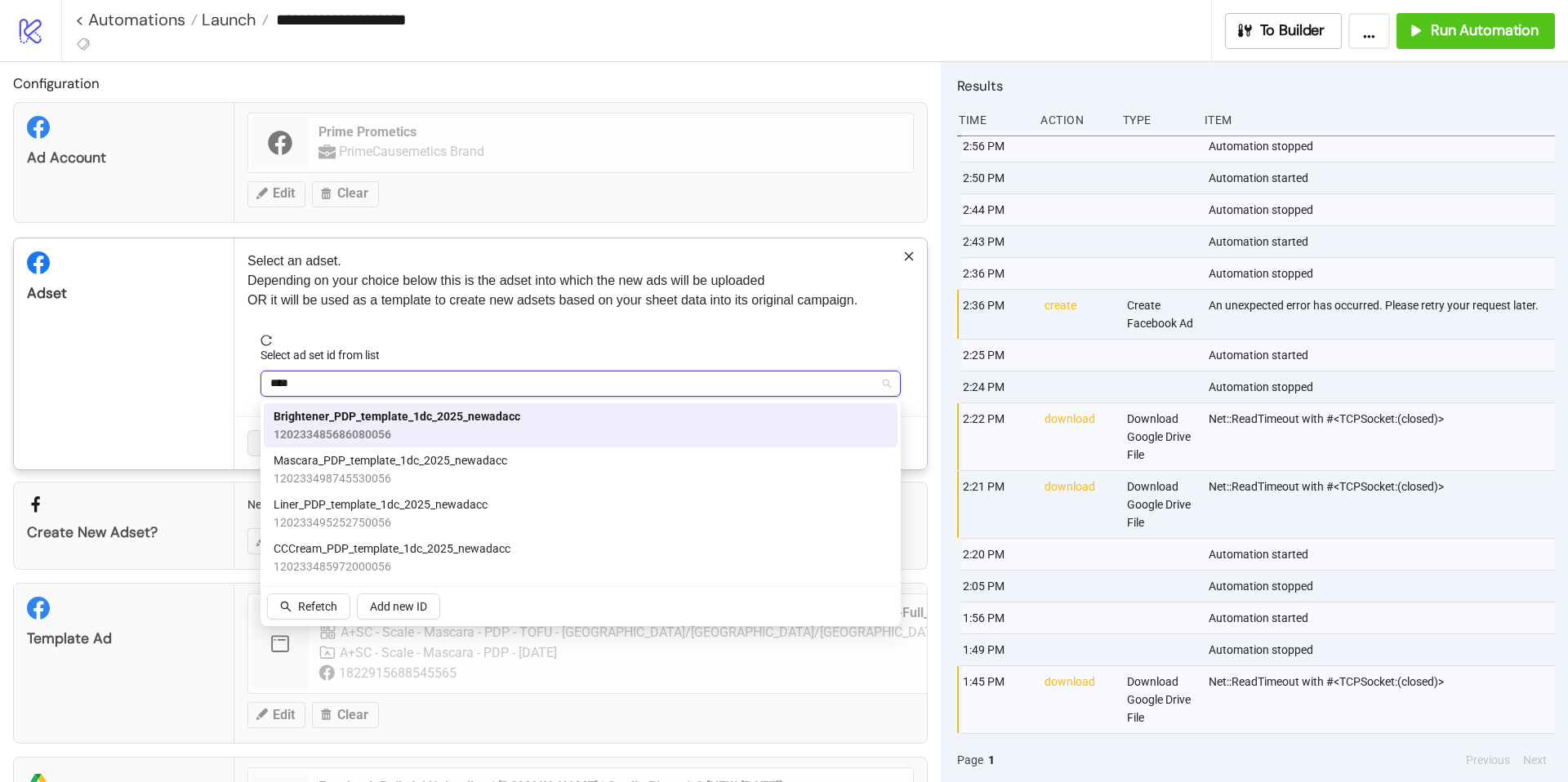
type input "*****"
click at [470, 554] on span "CCCream_PDP_template_1dc_2025_newadacc" at bounding box center [391, 549] width 236 height 18
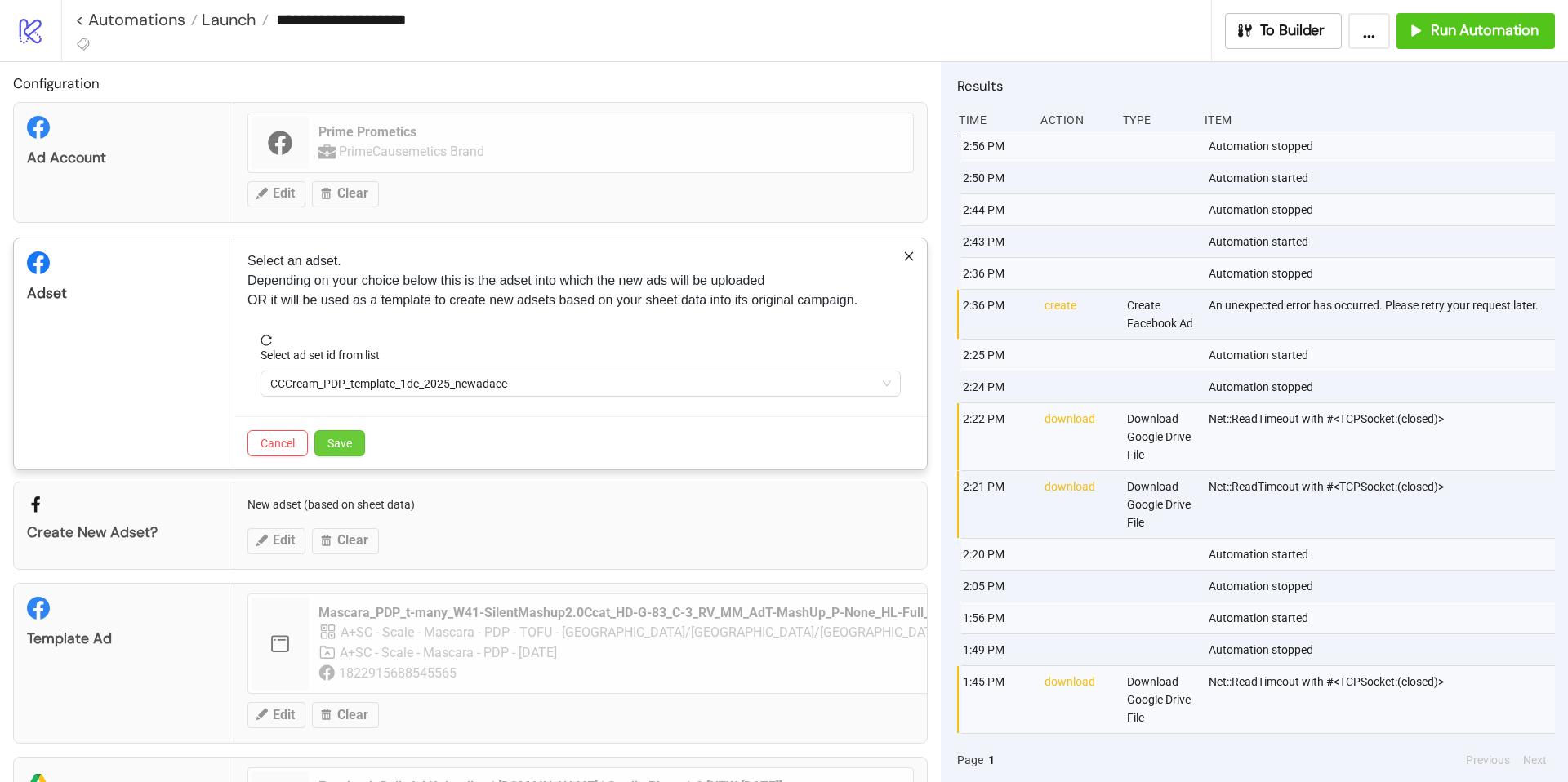
click at [331, 437] on span "Save" at bounding box center [339, 443] width 24 height 13
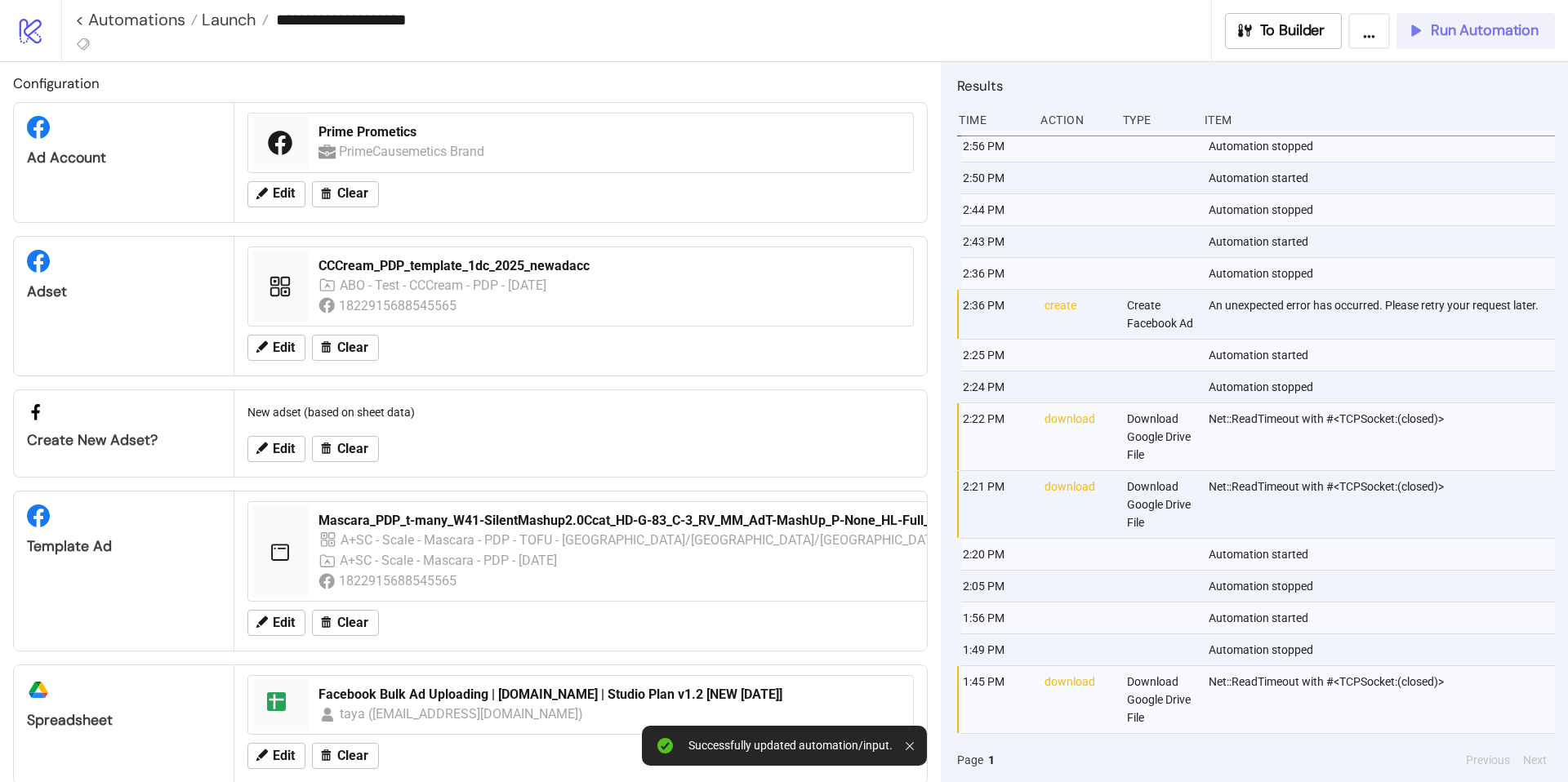
click at [1449, 28] on span "Run Automation" at bounding box center [1484, 30] width 108 height 19
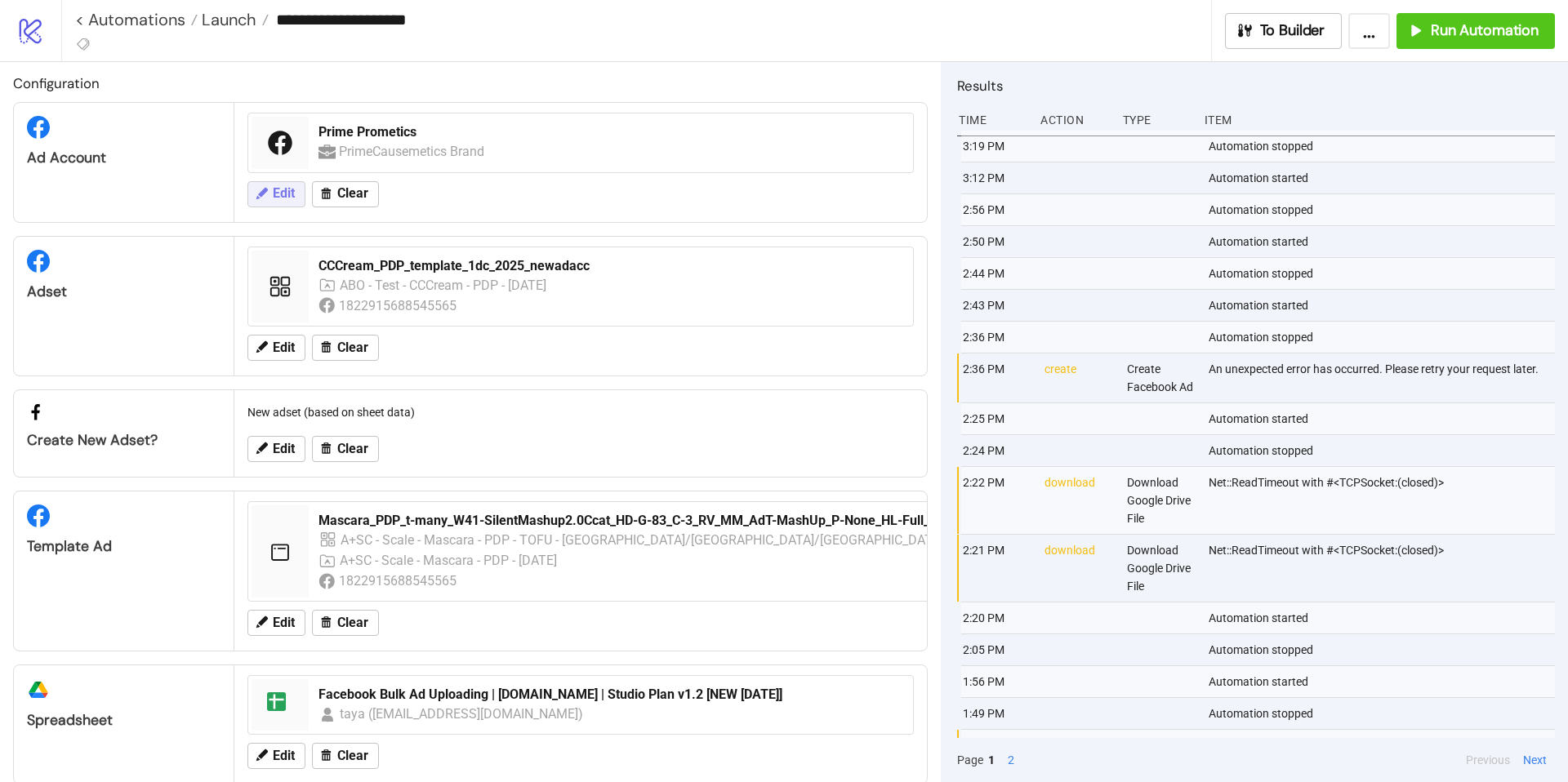
click at [285, 199] on span "Edit" at bounding box center [284, 194] width 22 height 14
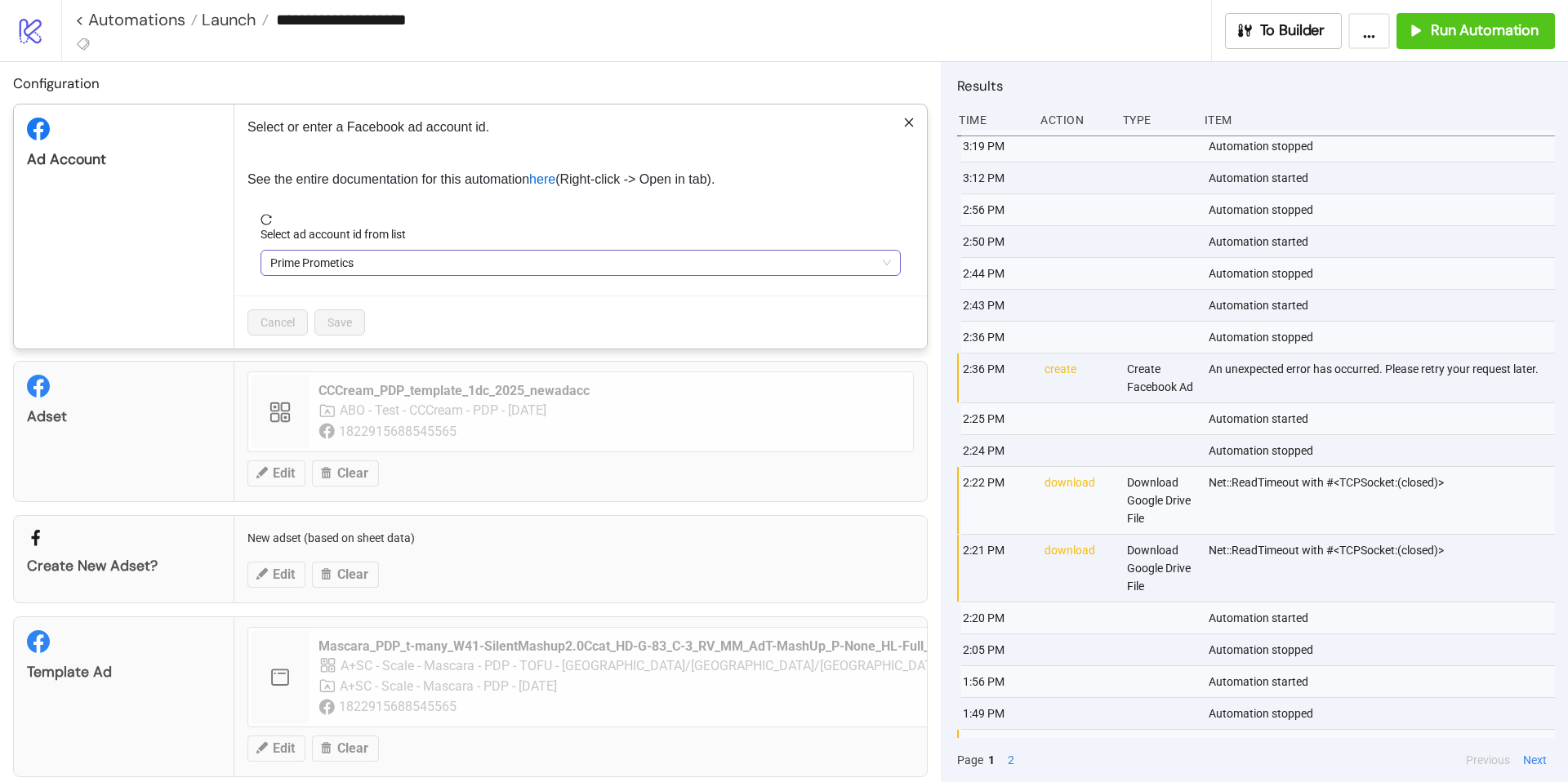
click at [480, 258] on span "Prime Prometics" at bounding box center [580, 262] width 620 height 24
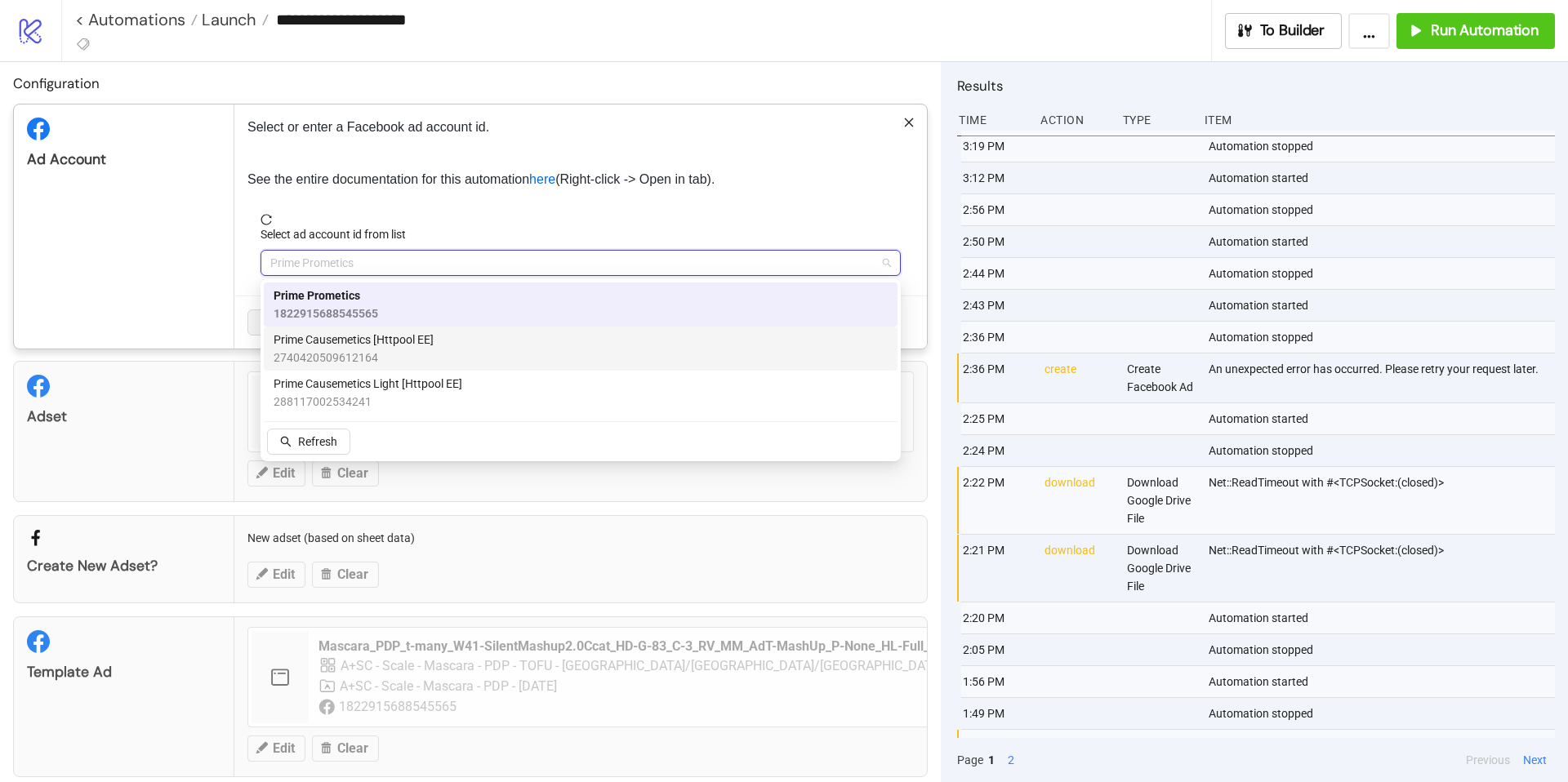
click at [467, 343] on div "Prime Causemetics [Httpool EE] 2740420509612164" at bounding box center [580, 349] width 614 height 36
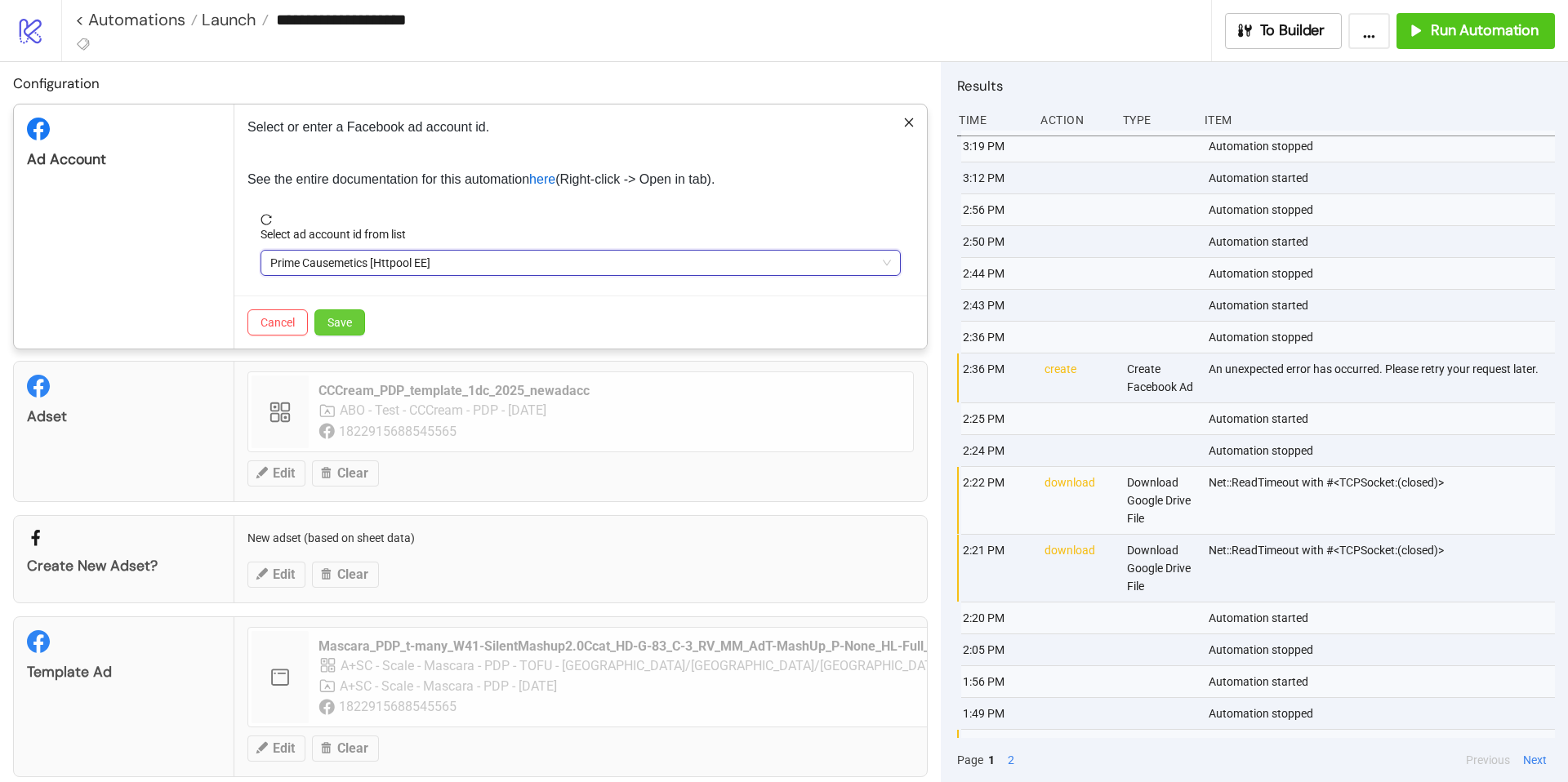
click at [355, 320] on button "Save" at bounding box center [339, 322] width 51 height 26
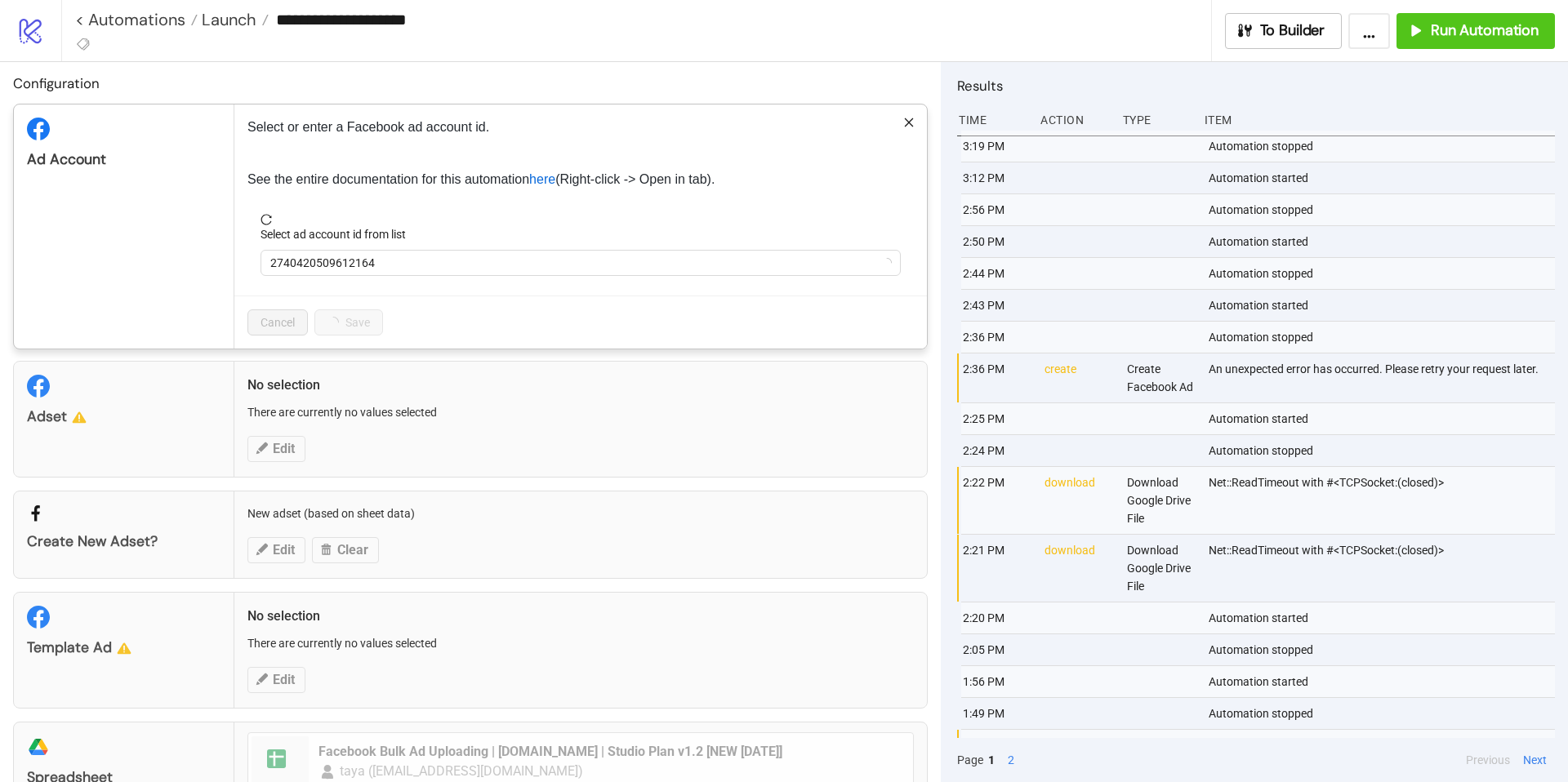
scroll to position [0, 0]
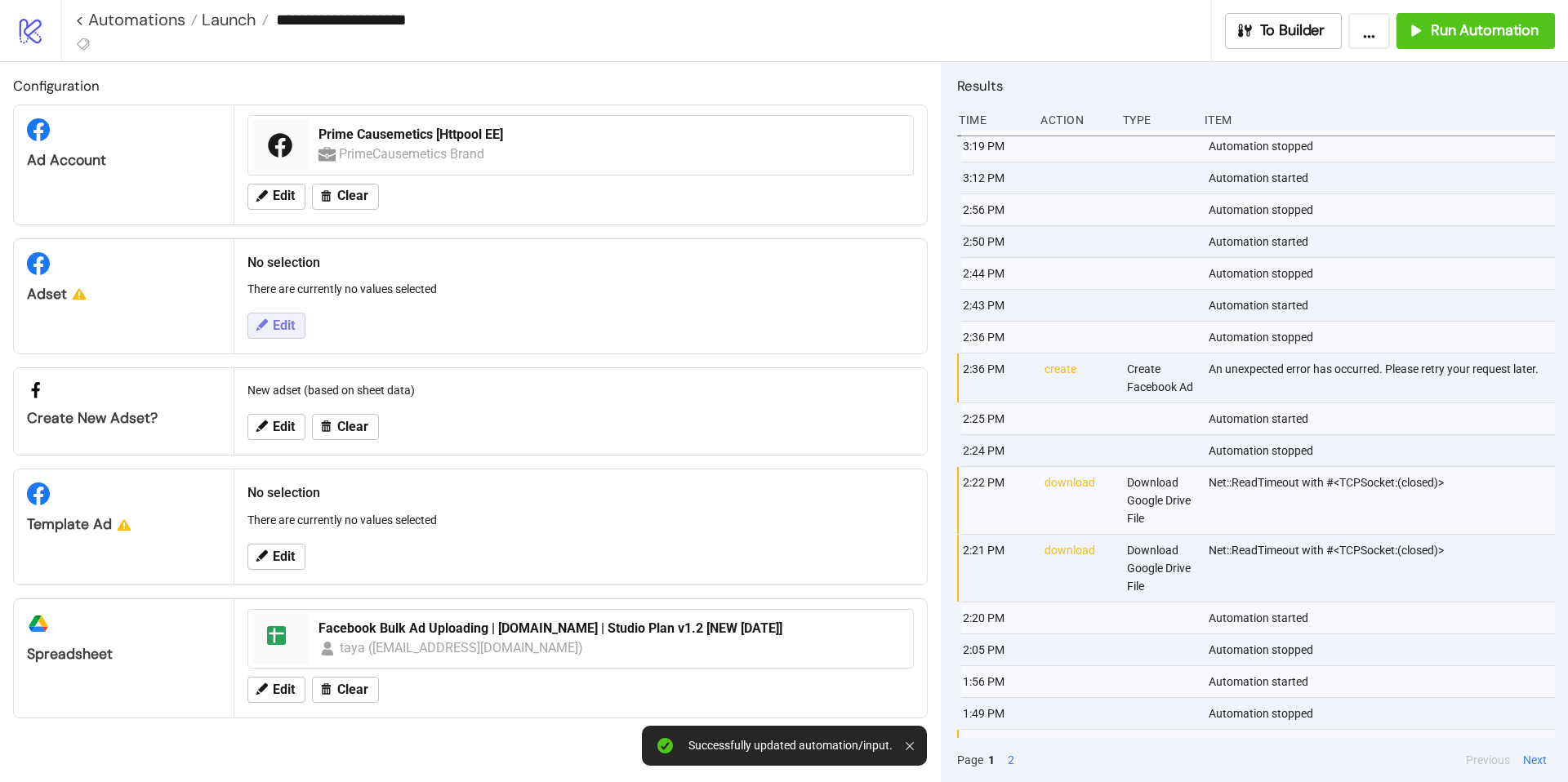
click at [263, 329] on icon at bounding box center [261, 325] width 14 height 14
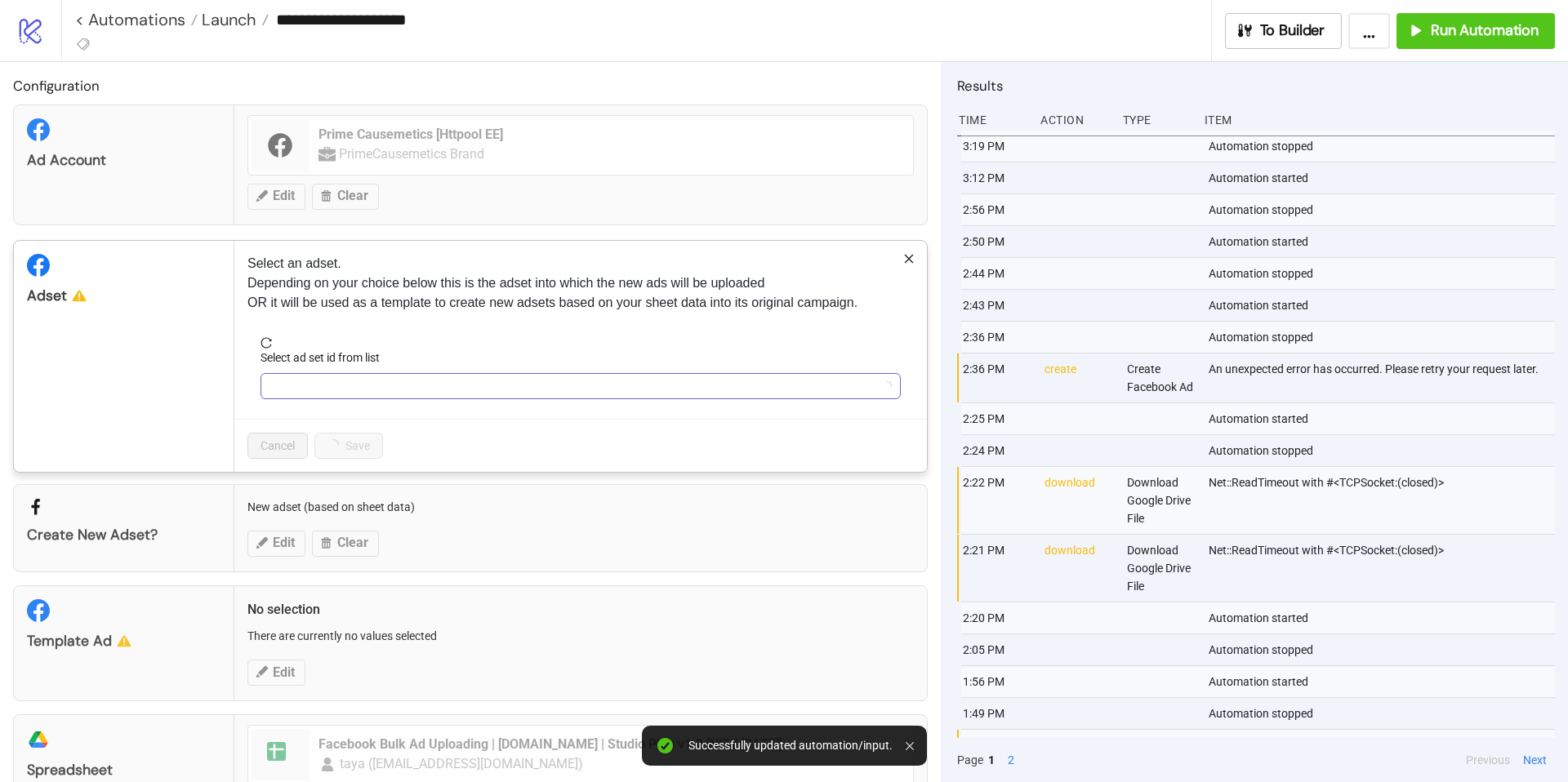
click at [408, 391] on input "Select ad set id from list" at bounding box center [573, 386] width 606 height 24
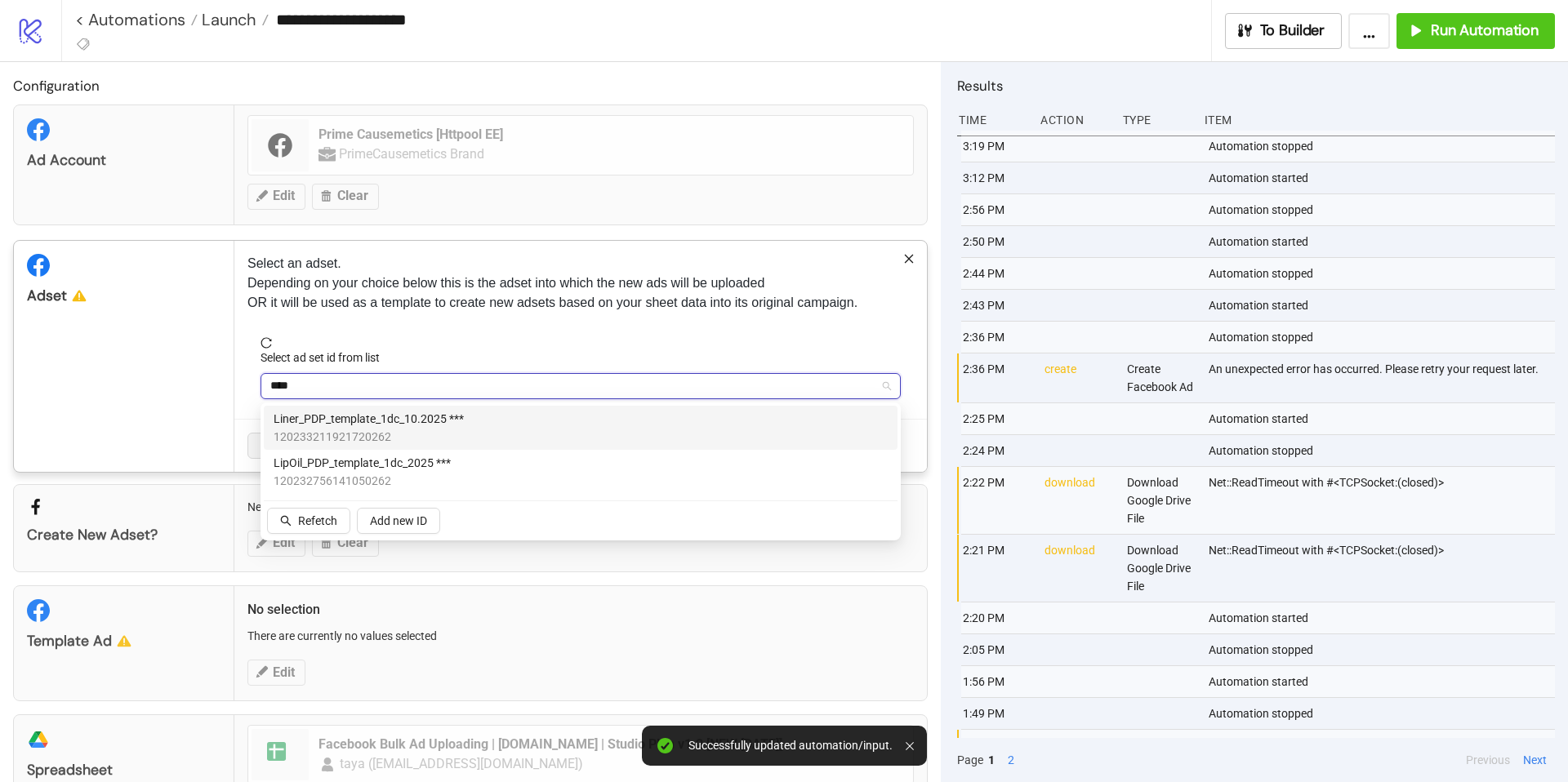
type input "*****"
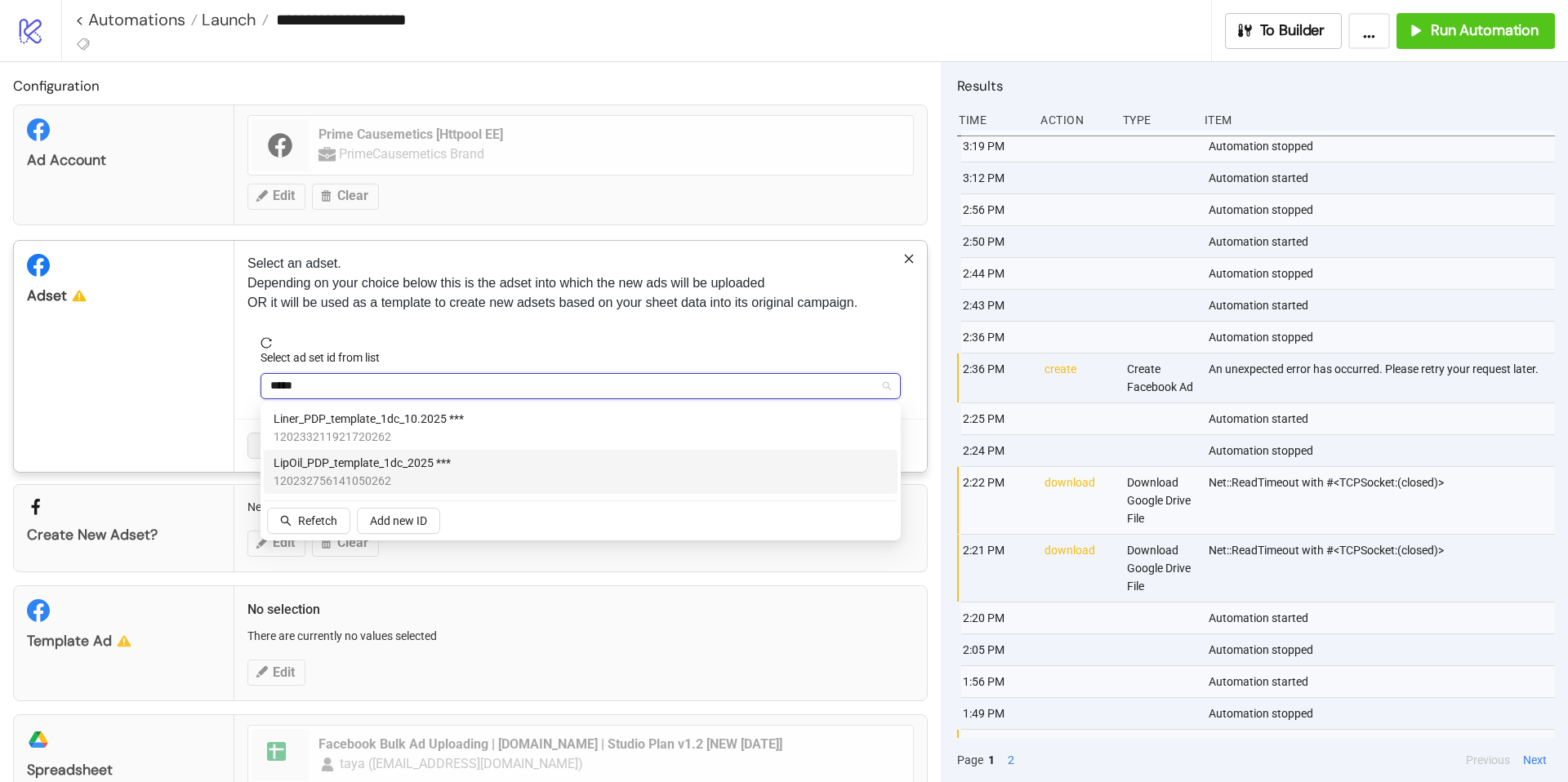
click at [377, 467] on span "LipOil_PDP_template_1dc_2025 ***" at bounding box center [361, 463] width 178 height 18
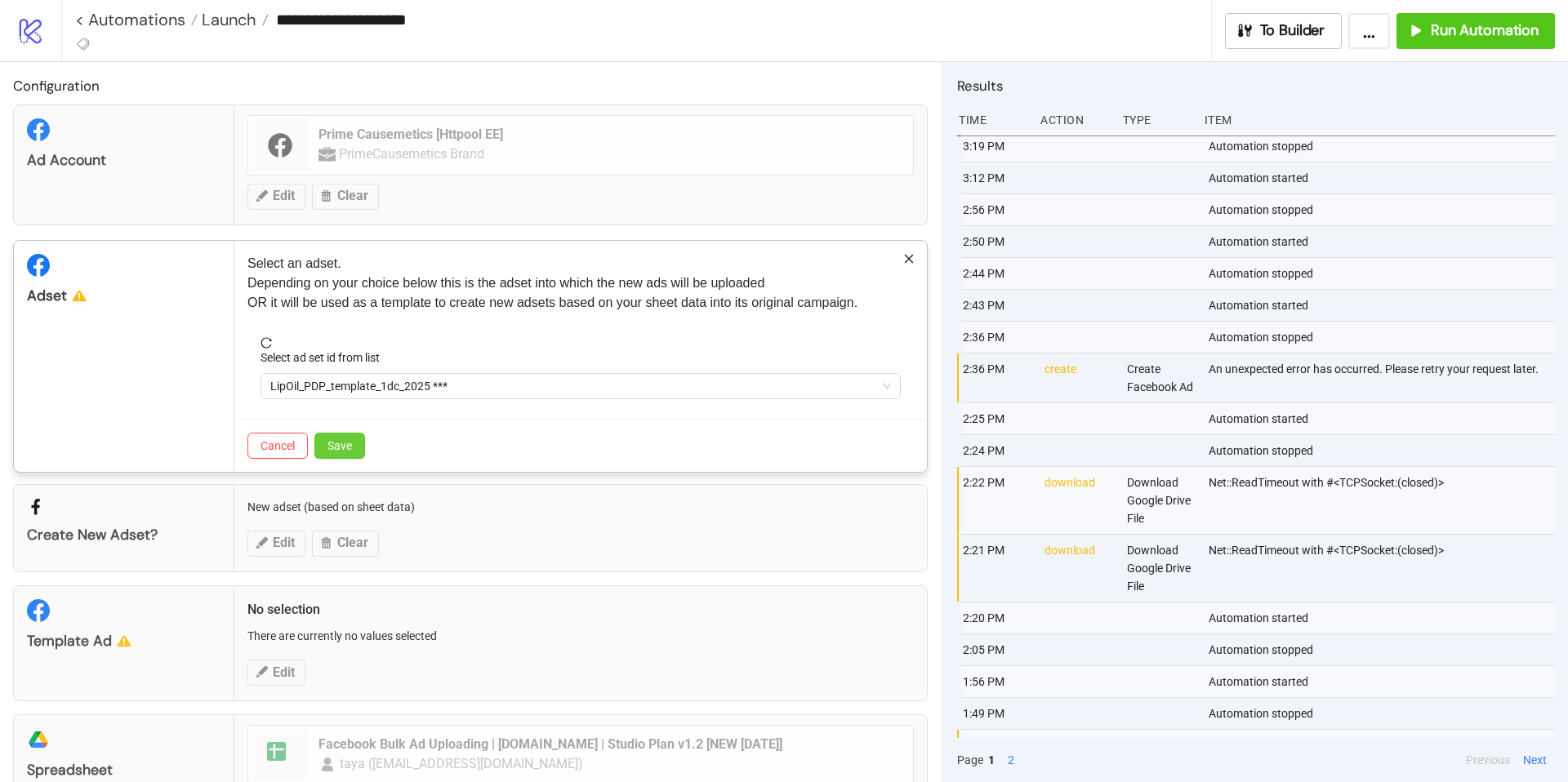
click at [350, 442] on span "Save" at bounding box center [339, 445] width 24 height 13
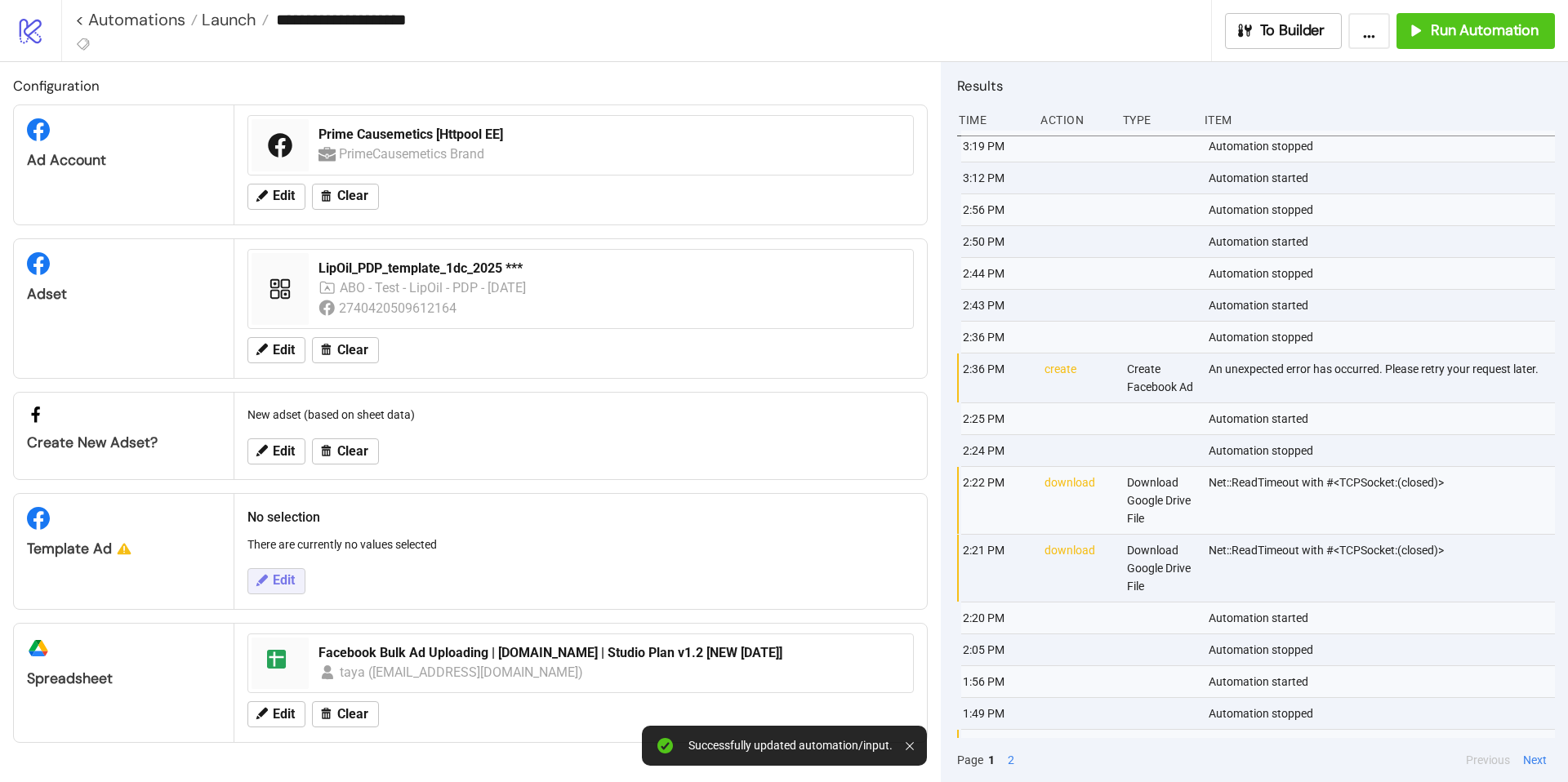
click at [267, 580] on icon at bounding box center [261, 580] width 14 height 14
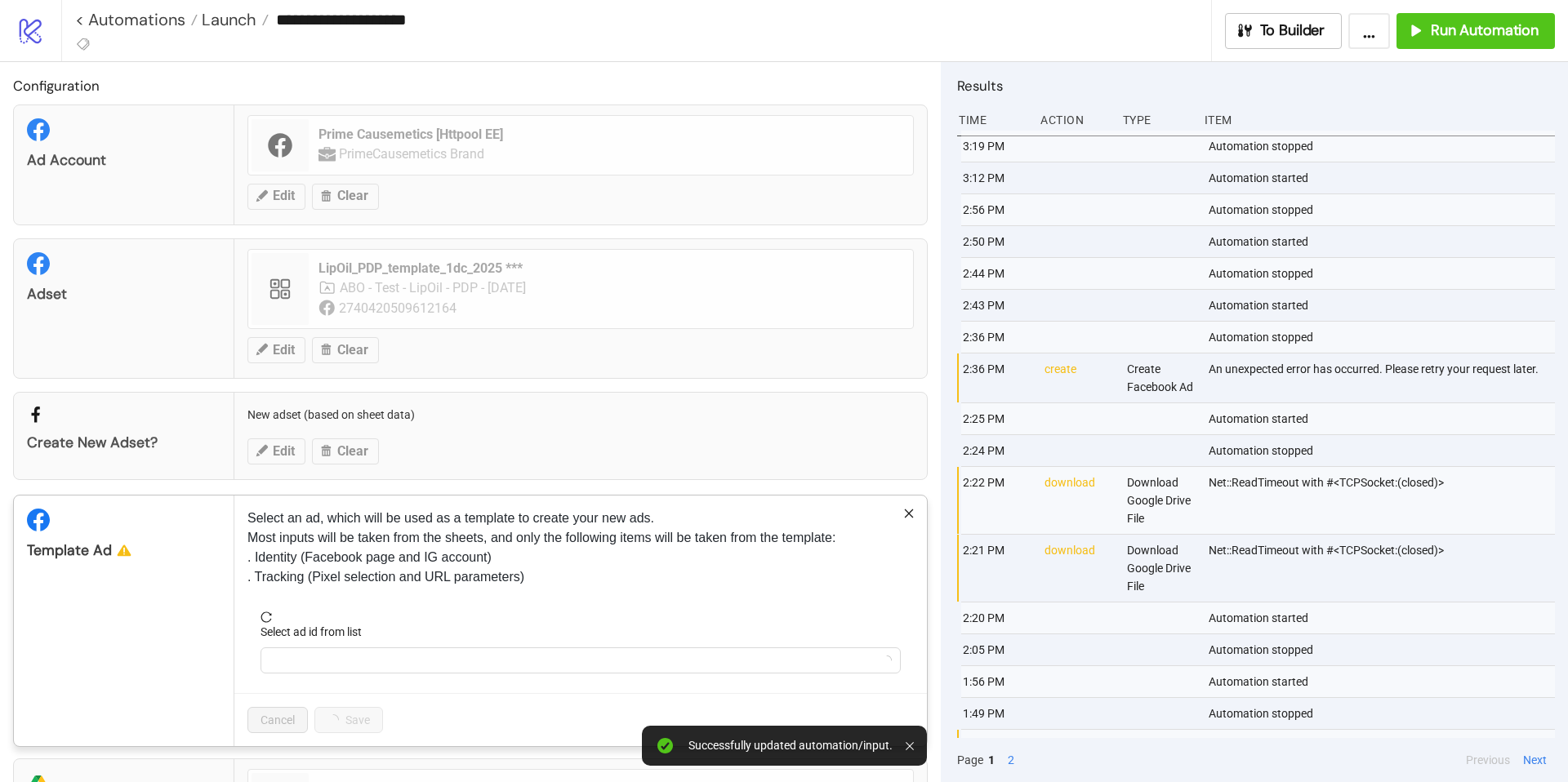
scroll to position [122, 0]
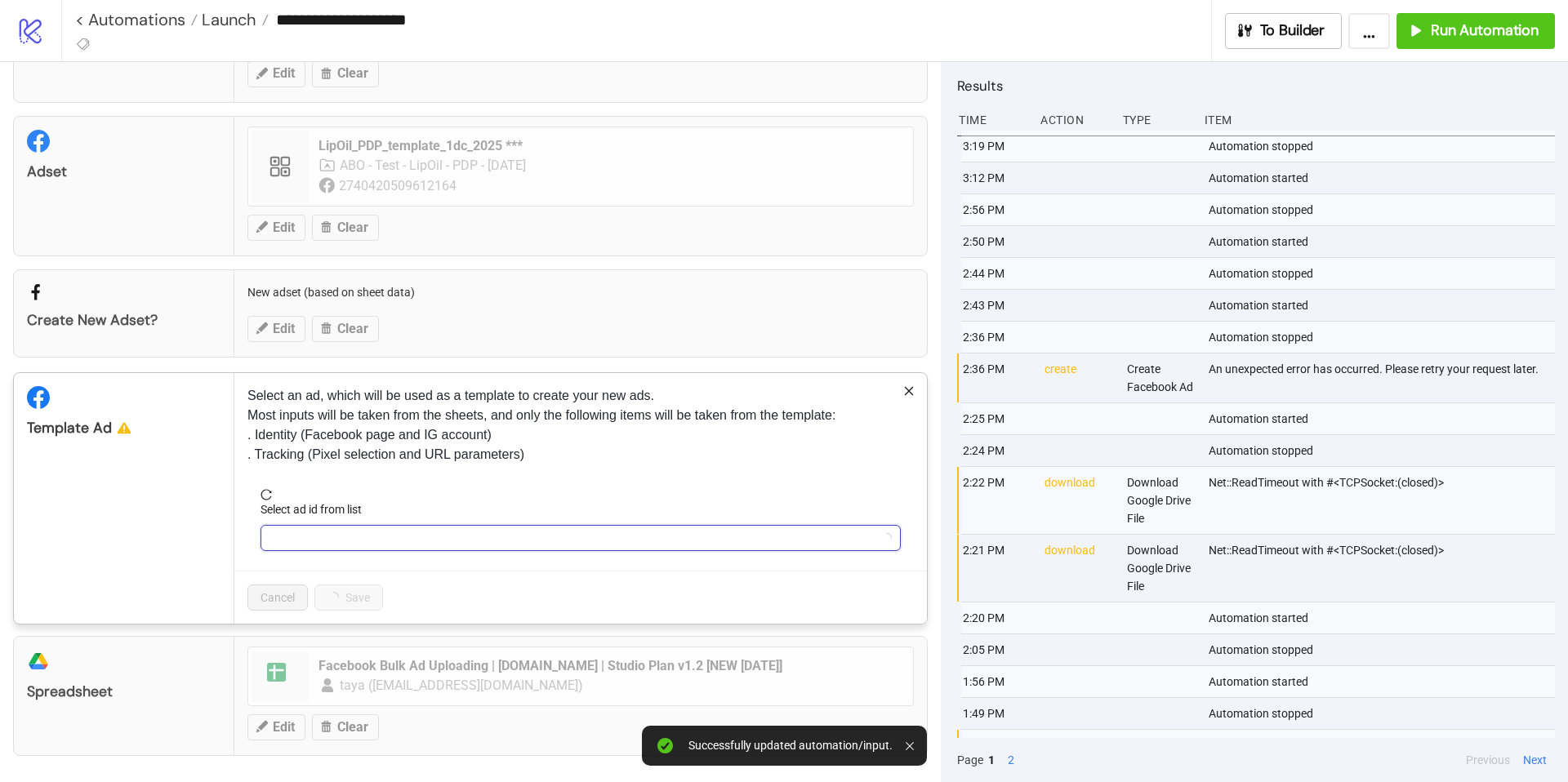
click at [419, 549] on input "Select ad id from list" at bounding box center [573, 537] width 606 height 24
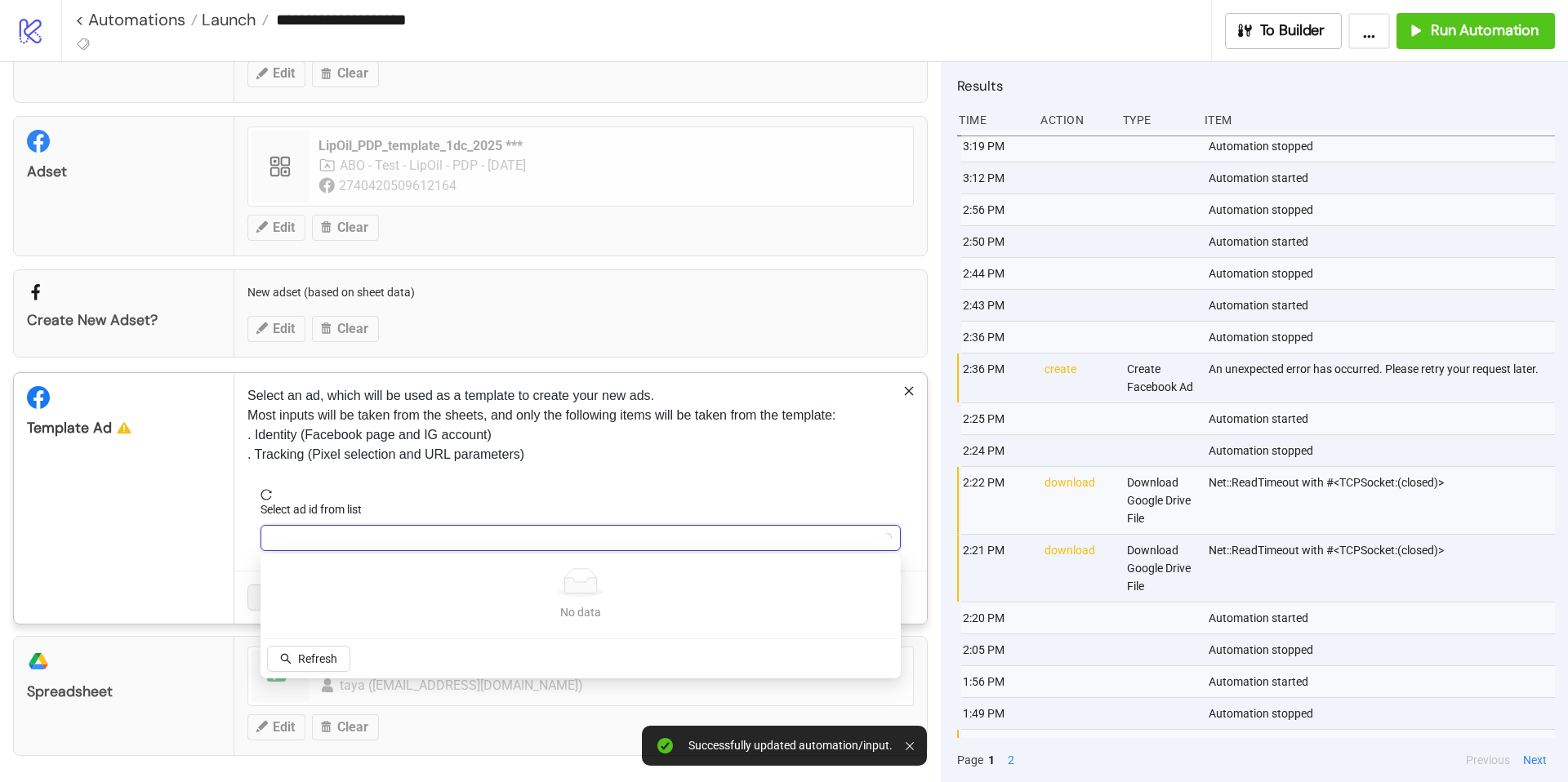
scroll to position [120, 0]
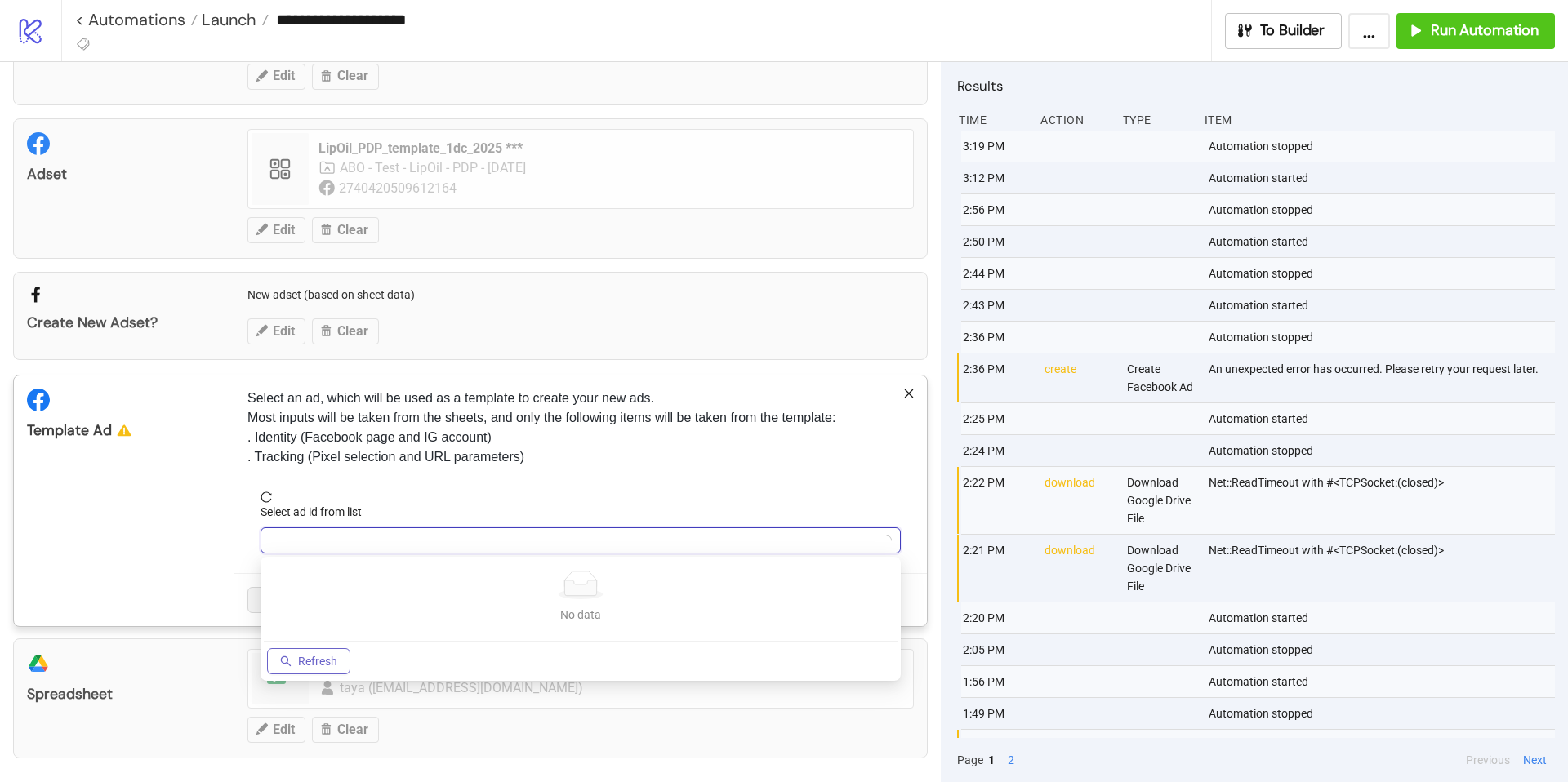
click at [302, 662] on span "Refresh" at bounding box center [318, 661] width 39 height 13
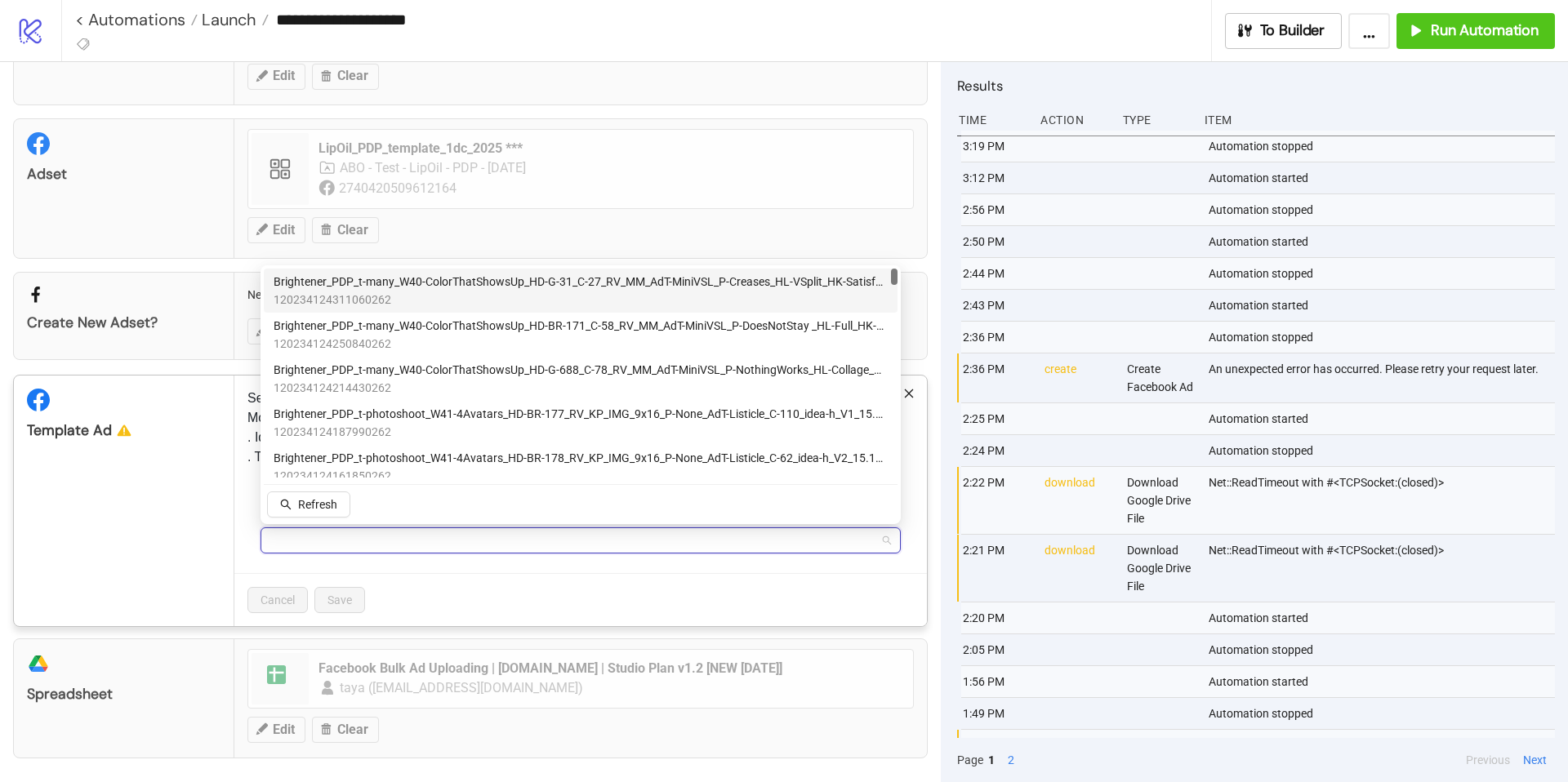
click at [371, 291] on span "120234124311060262" at bounding box center [580, 300] width 614 height 18
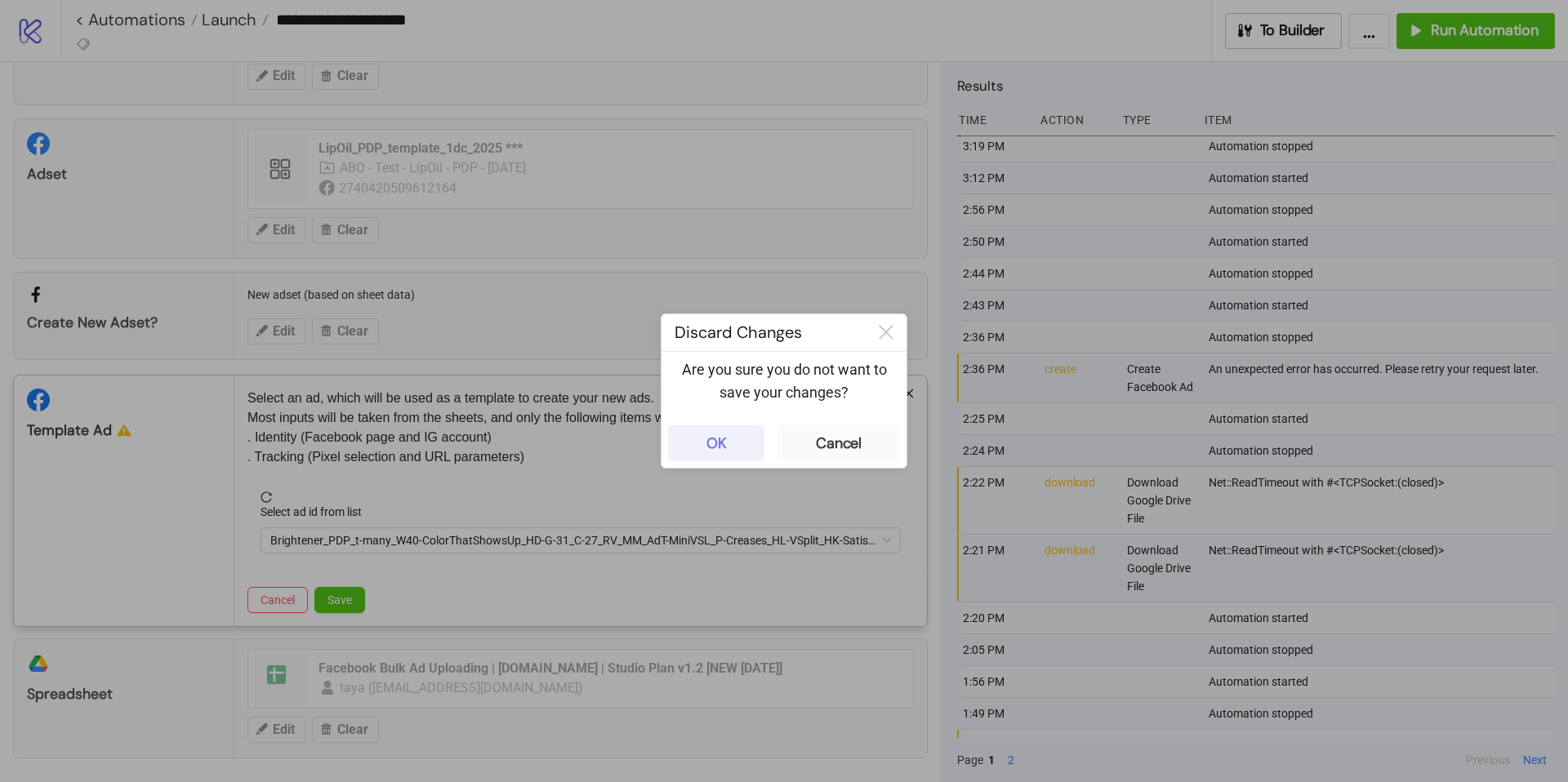
click at [720, 443] on div "OK" at bounding box center [716, 444] width 21 height 19
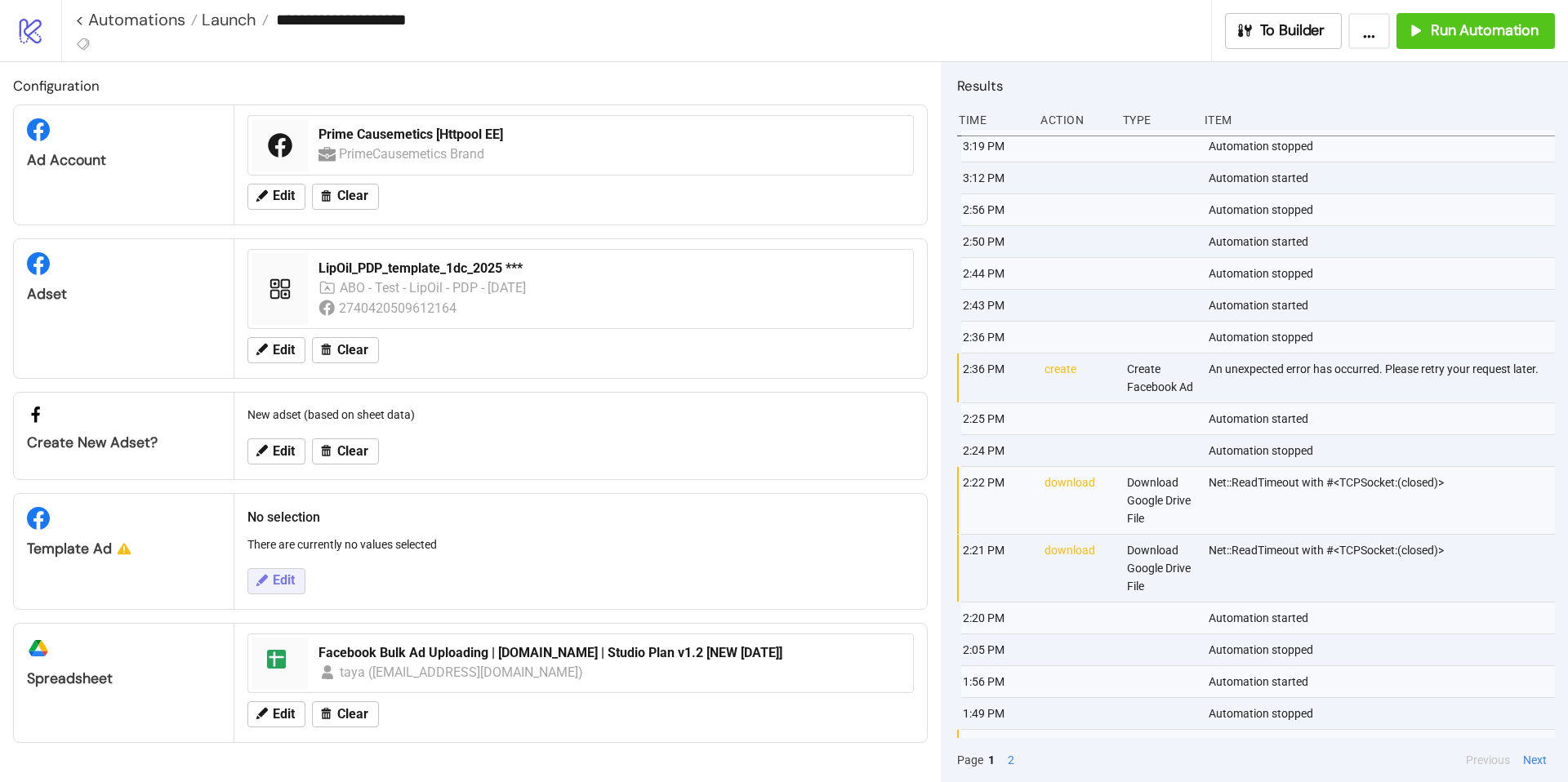
click at [278, 581] on span "Edit" at bounding box center [284, 580] width 22 height 14
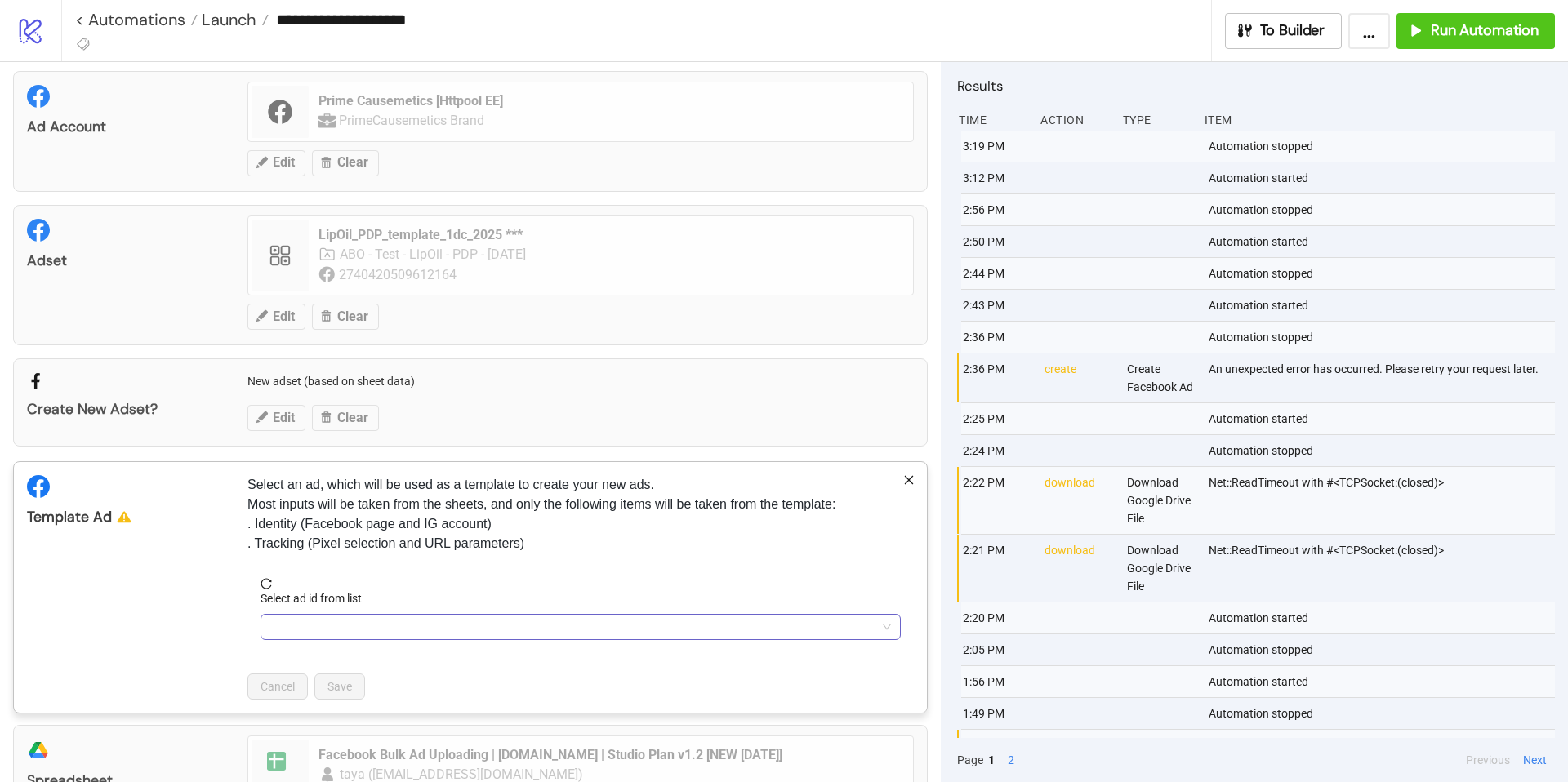
scroll to position [62, 0]
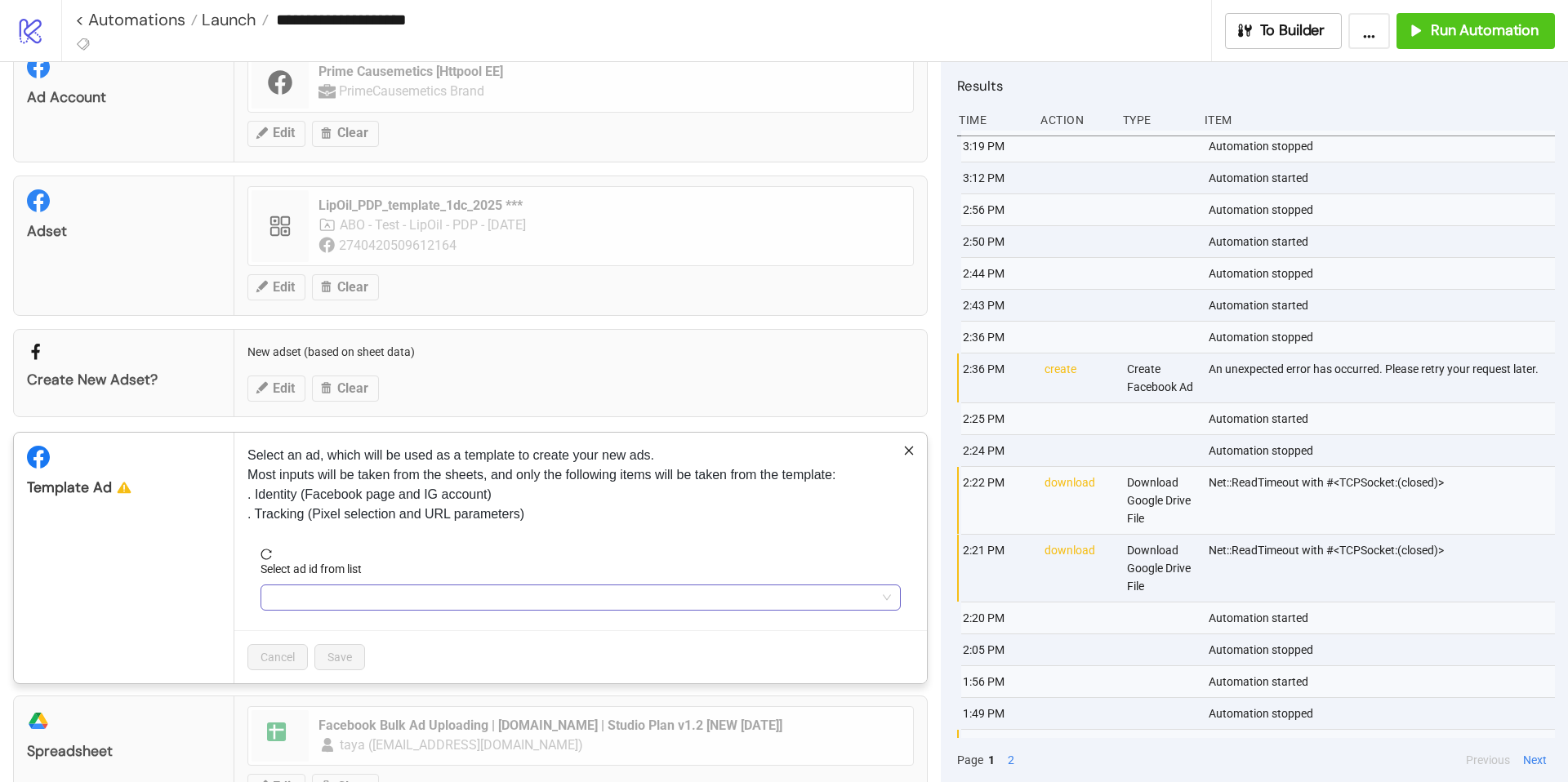
click at [469, 590] on input "Select ad id from list" at bounding box center [573, 597] width 606 height 24
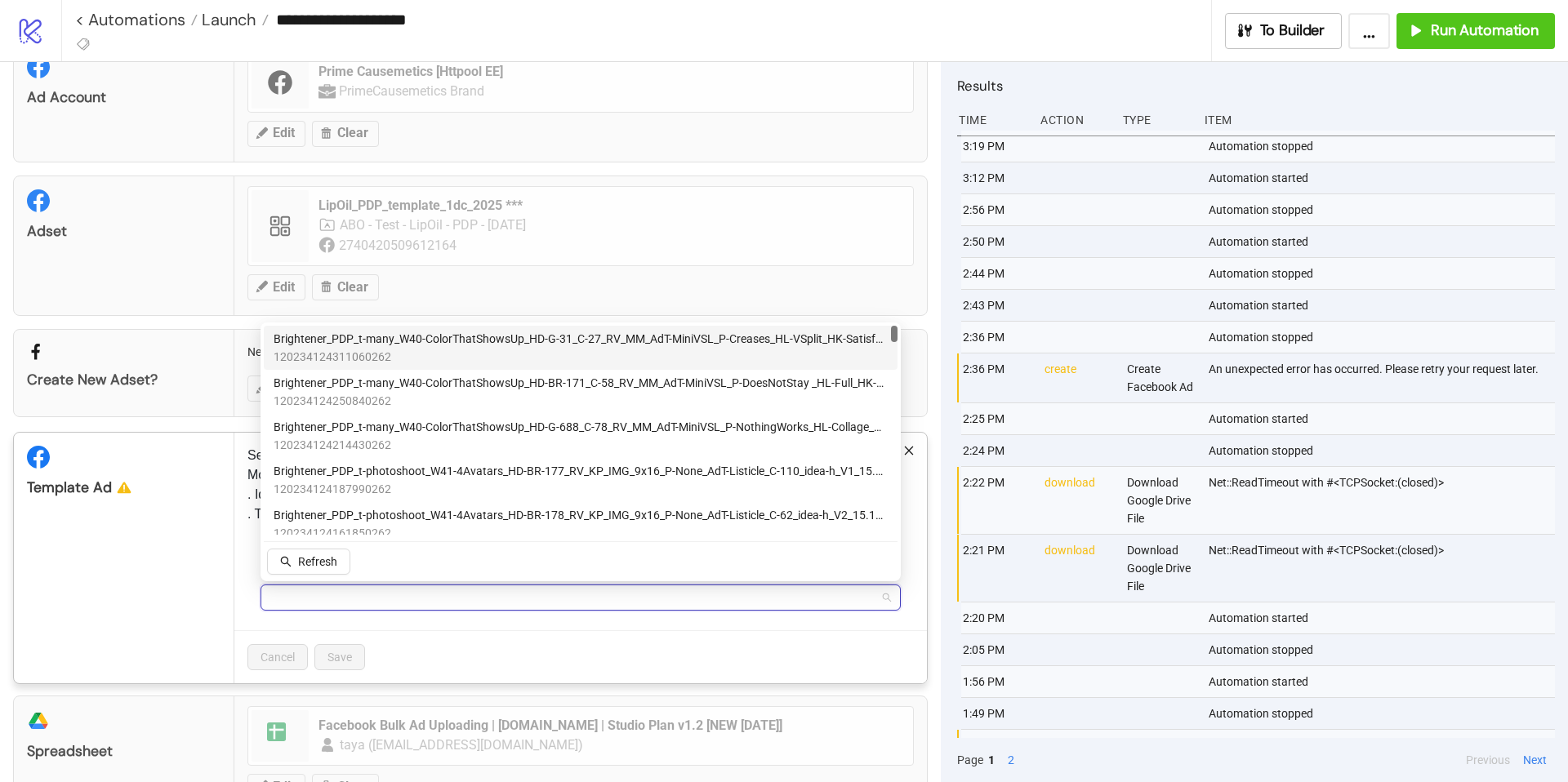
click at [342, 348] on span "120234124311060262" at bounding box center [580, 357] width 614 height 18
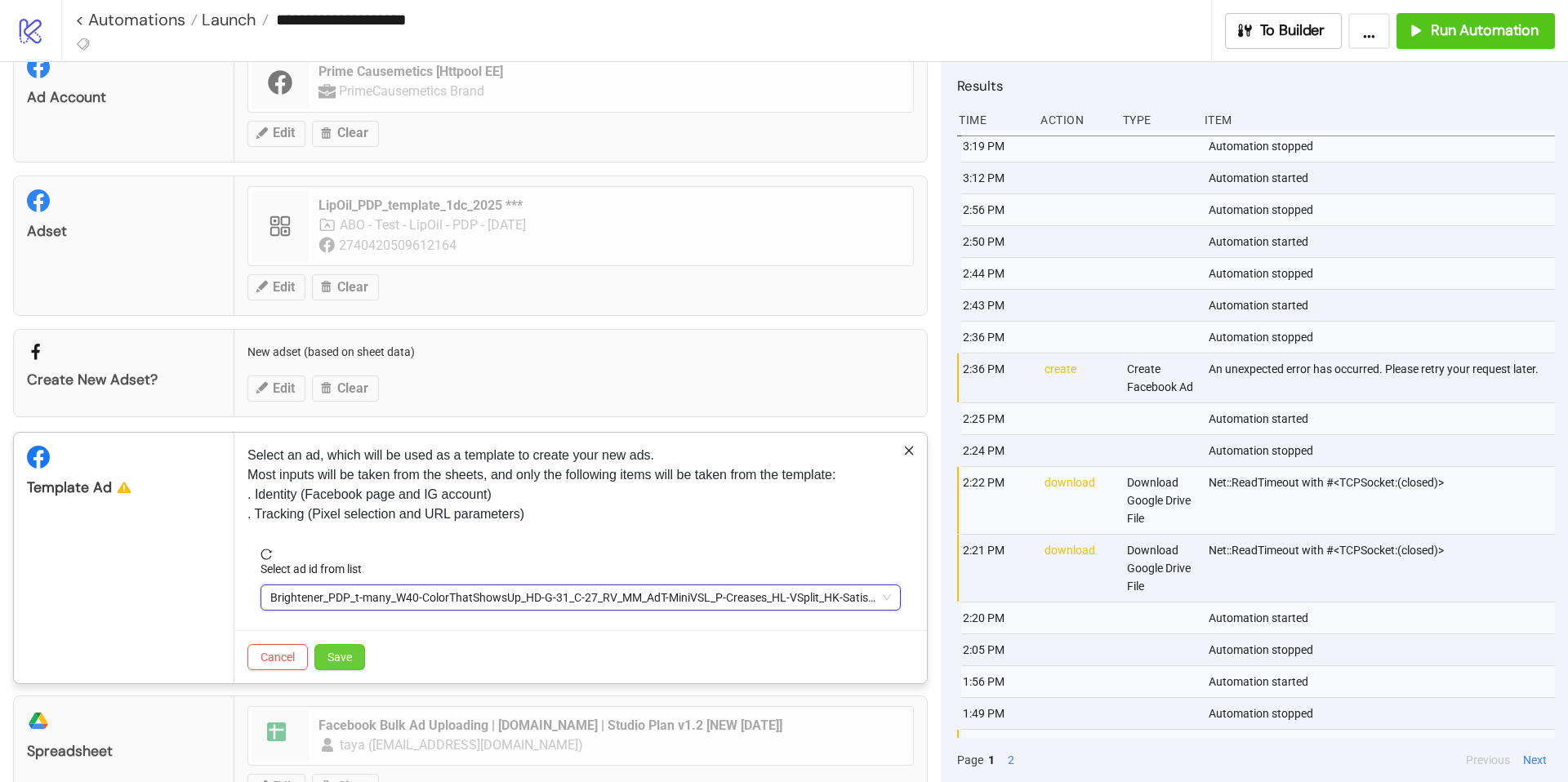
click at [344, 659] on span "Save" at bounding box center [339, 657] width 24 height 13
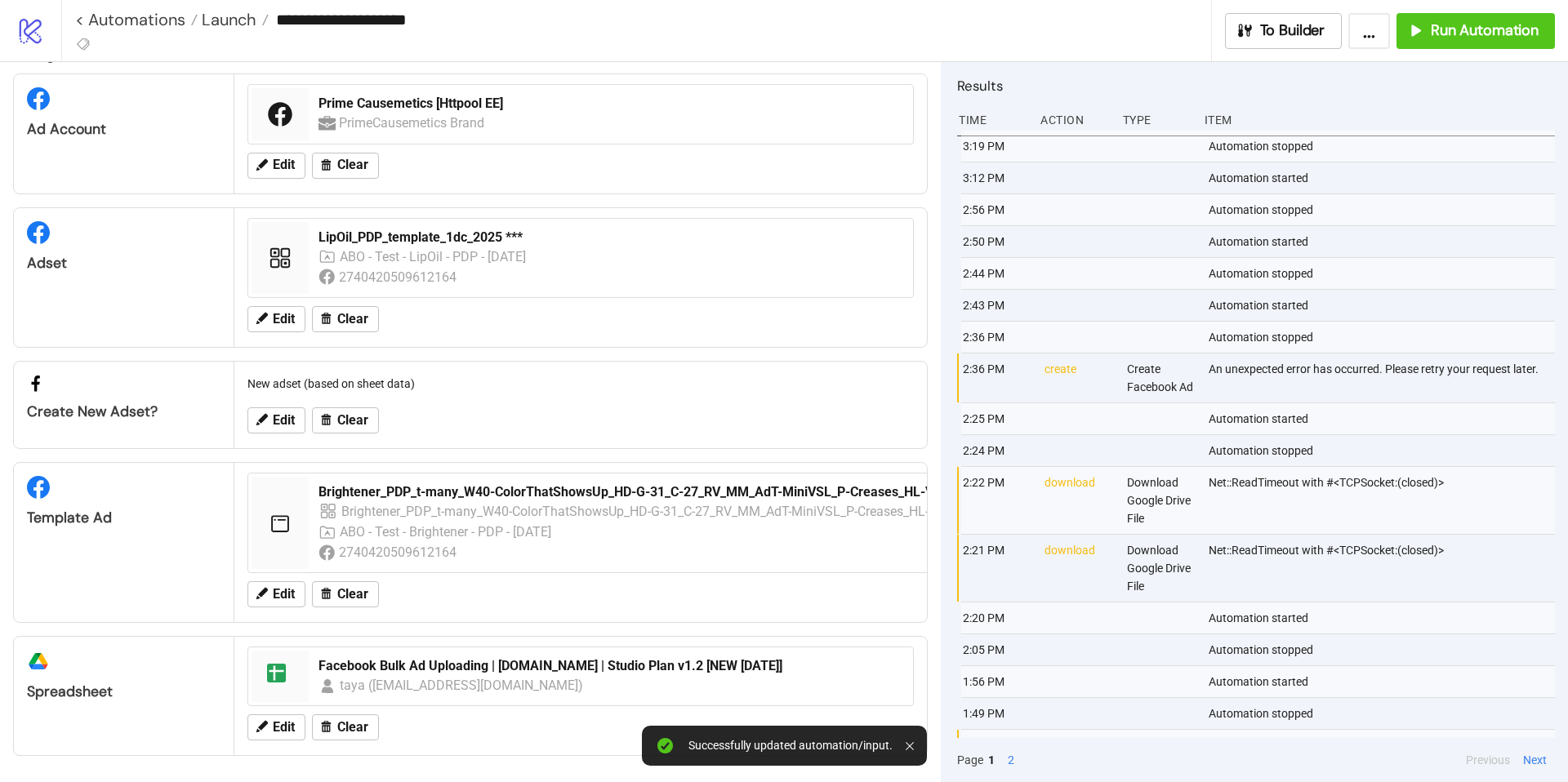
scroll to position [31, 0]
click at [1495, 34] on span "Run Automation" at bounding box center [1484, 30] width 108 height 19
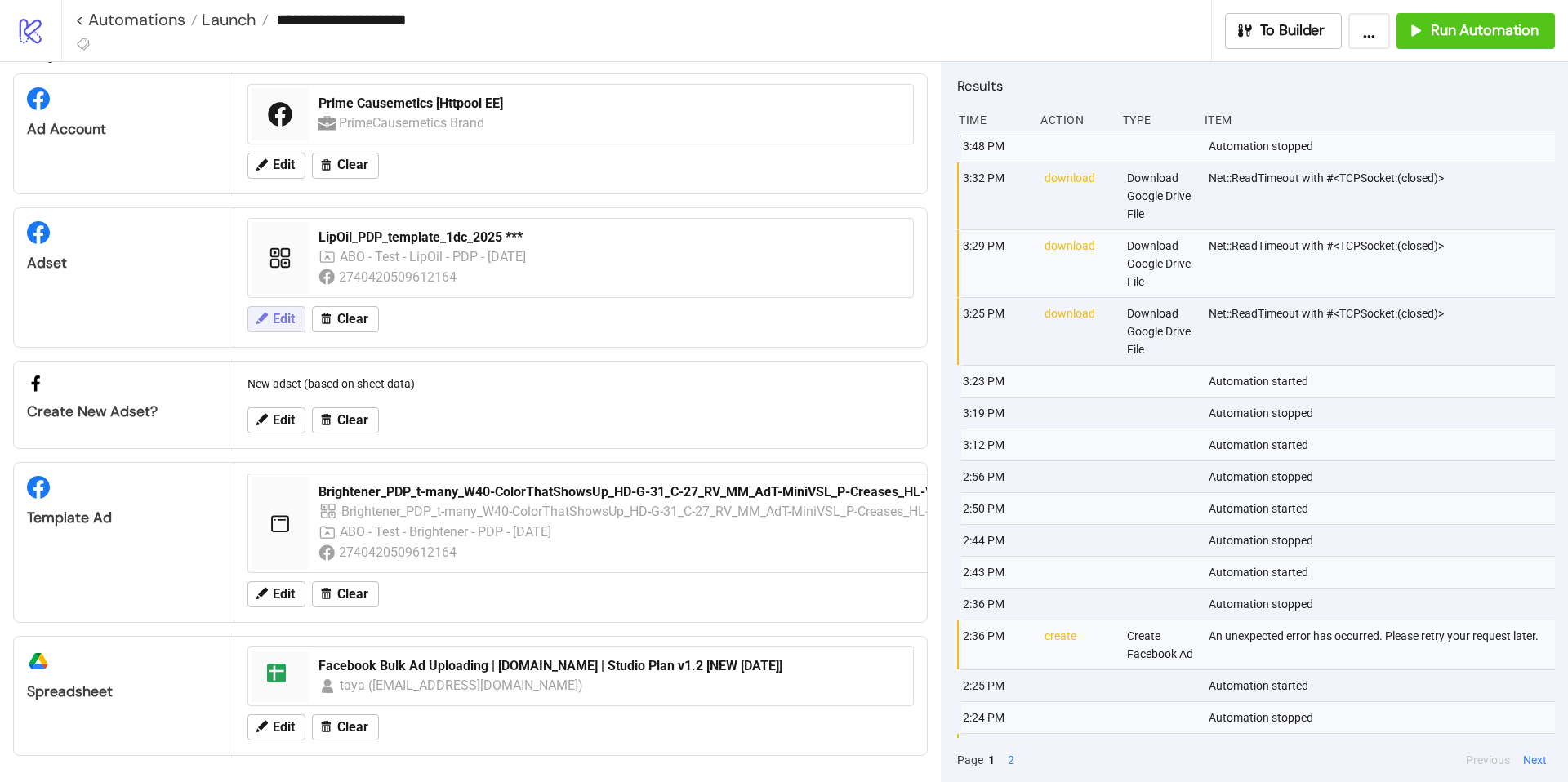
click at [283, 320] on span "Edit" at bounding box center [284, 319] width 22 height 14
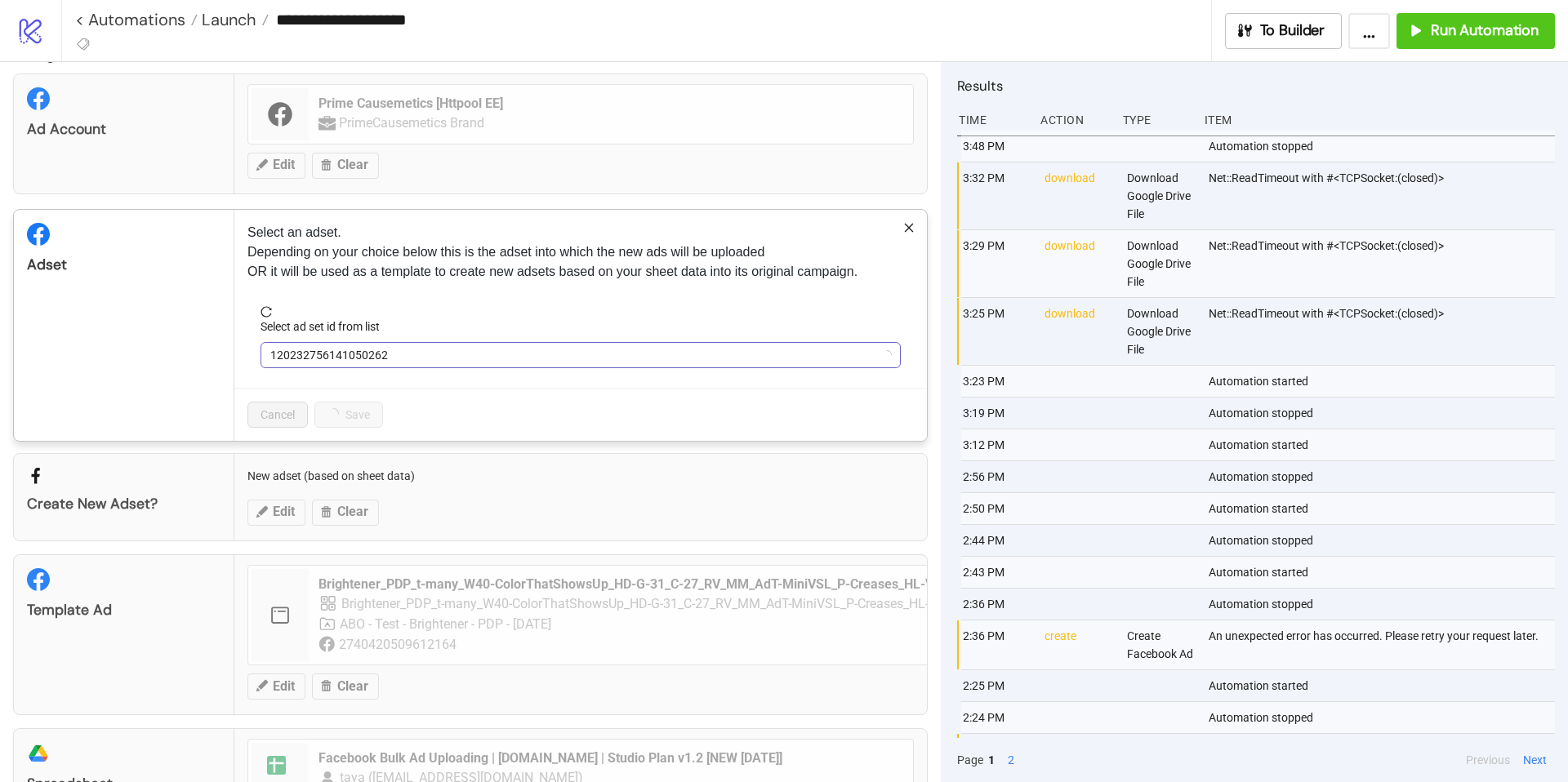
click at [590, 350] on span "120232756141050262" at bounding box center [580, 354] width 620 height 24
click at [590, 350] on span "LipOil_PDP_template_1dc_2025 ***" at bounding box center [580, 354] width 620 height 24
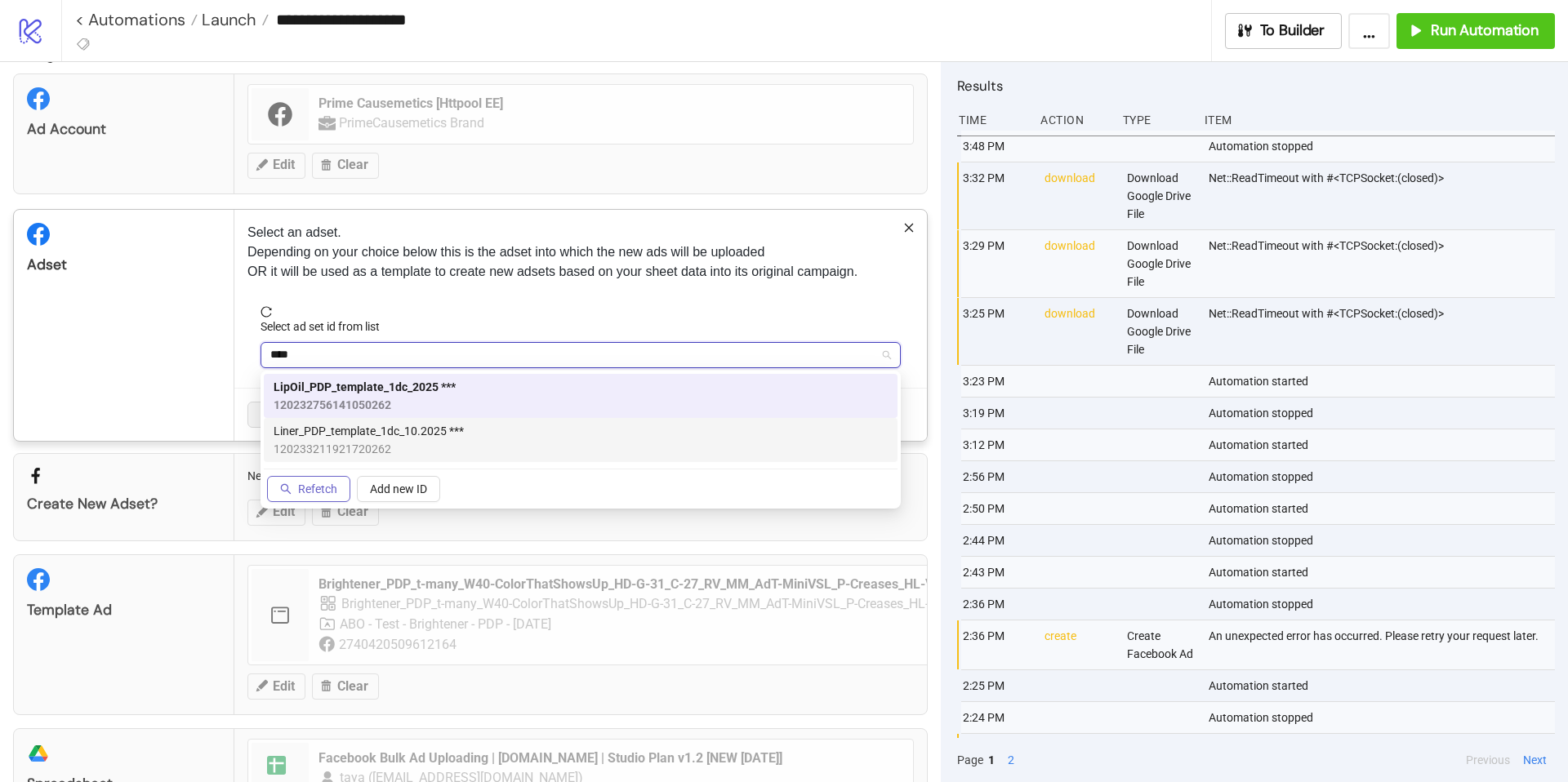
type input "****"
click at [325, 487] on span "Refetch" at bounding box center [318, 489] width 39 height 13
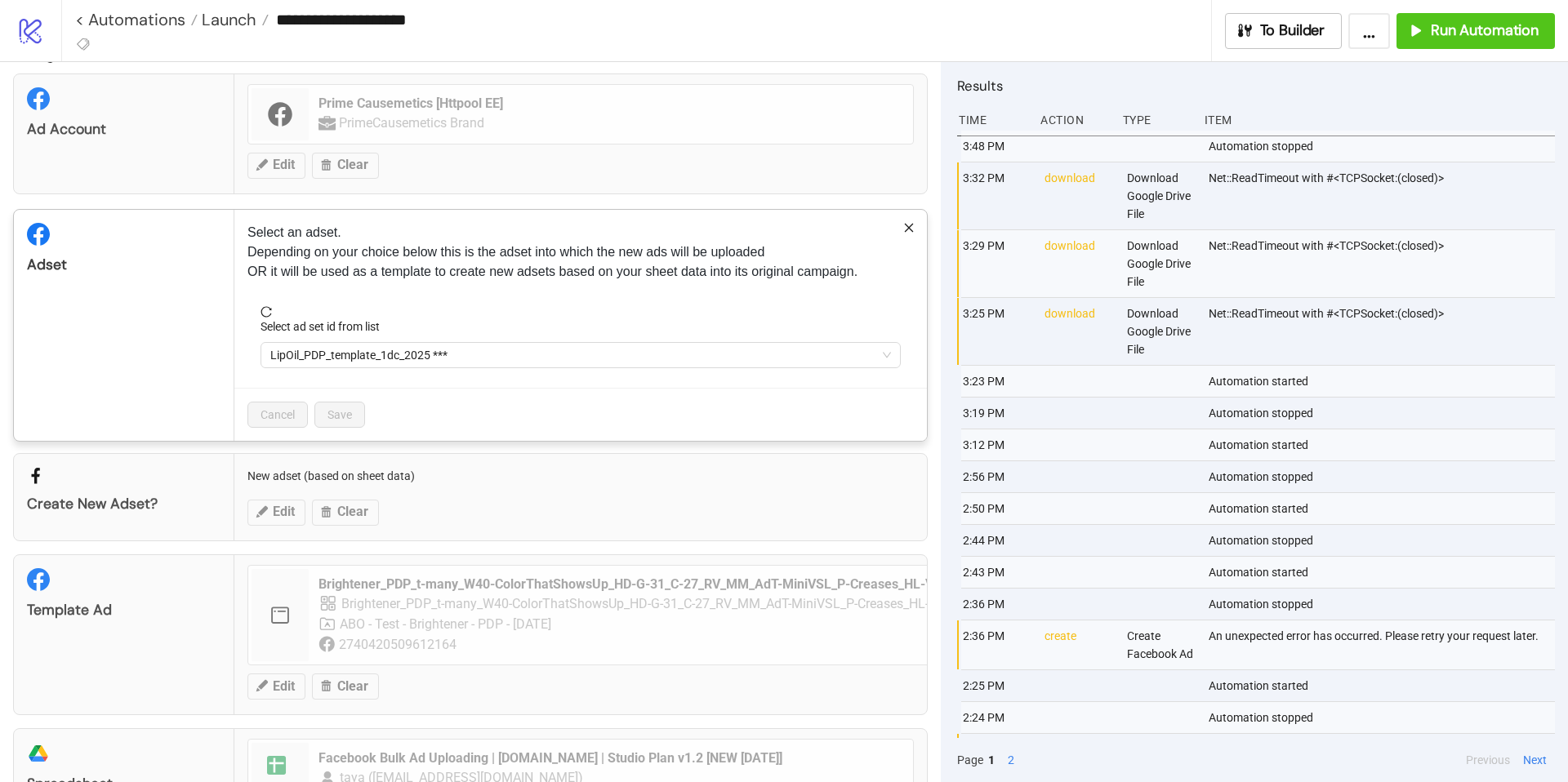
click at [360, 352] on span "LipOil_PDP_template_1dc_2025 ***" at bounding box center [580, 354] width 620 height 24
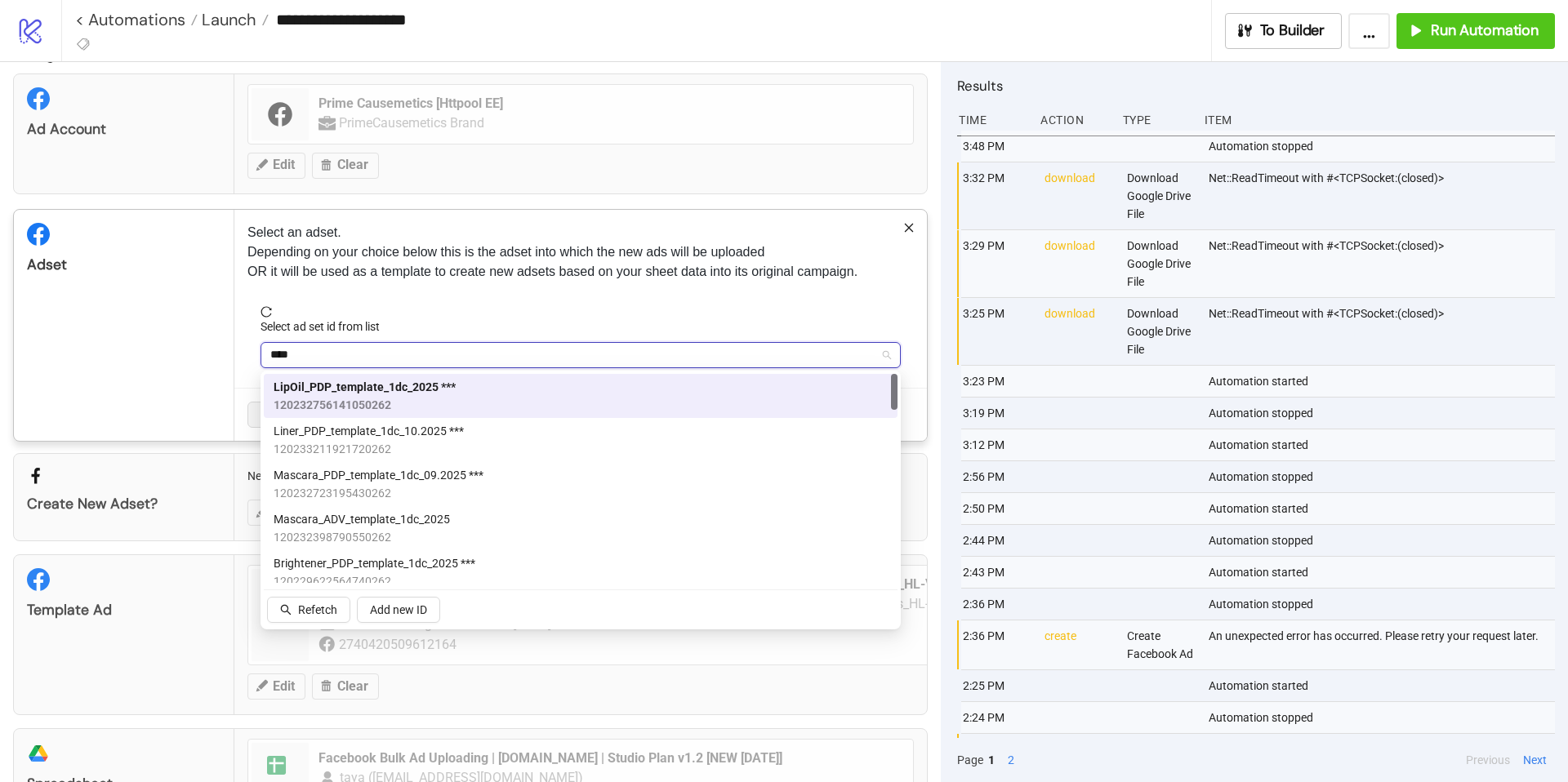
type input "*****"
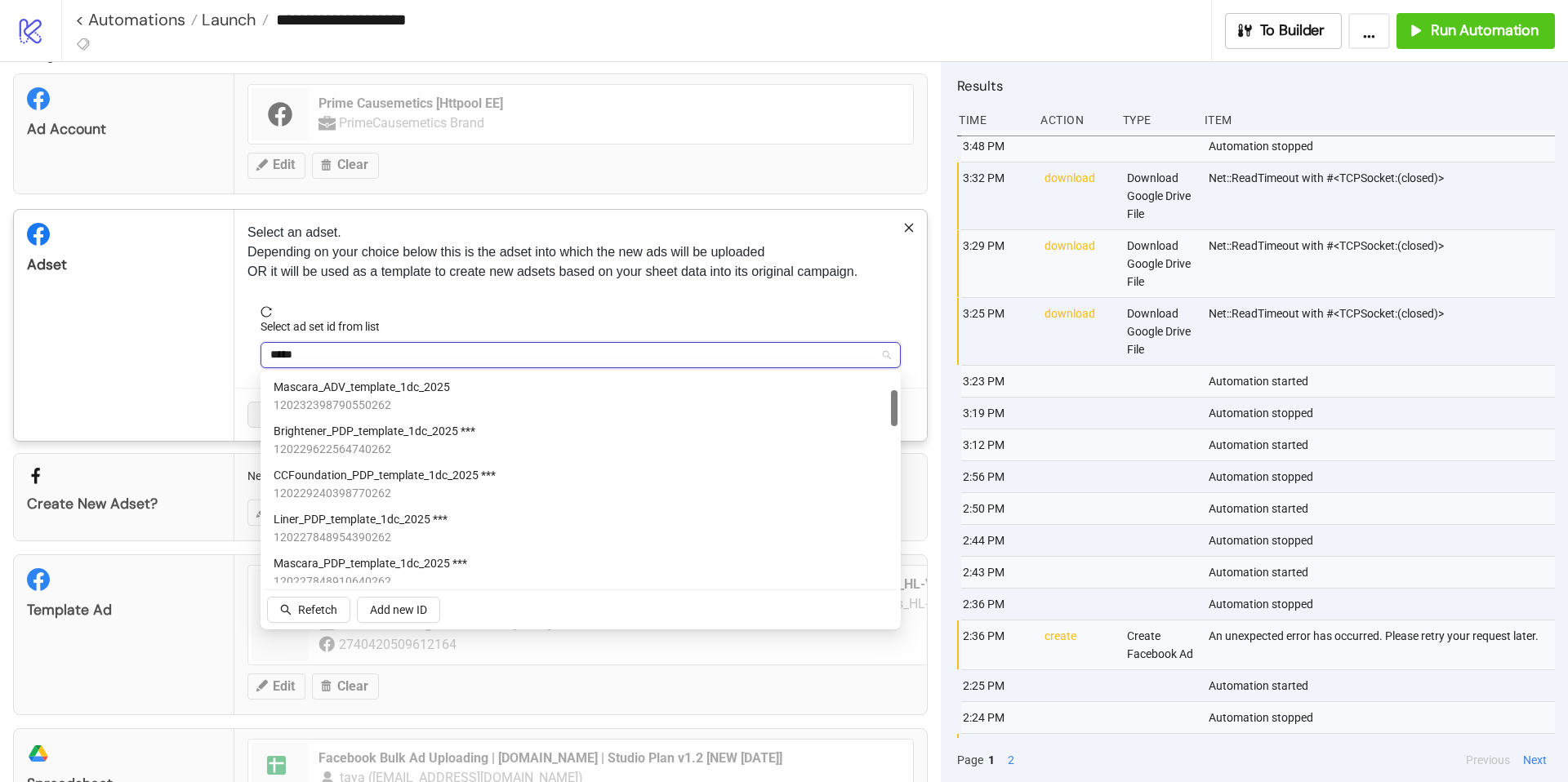
scroll to position [150, 0]
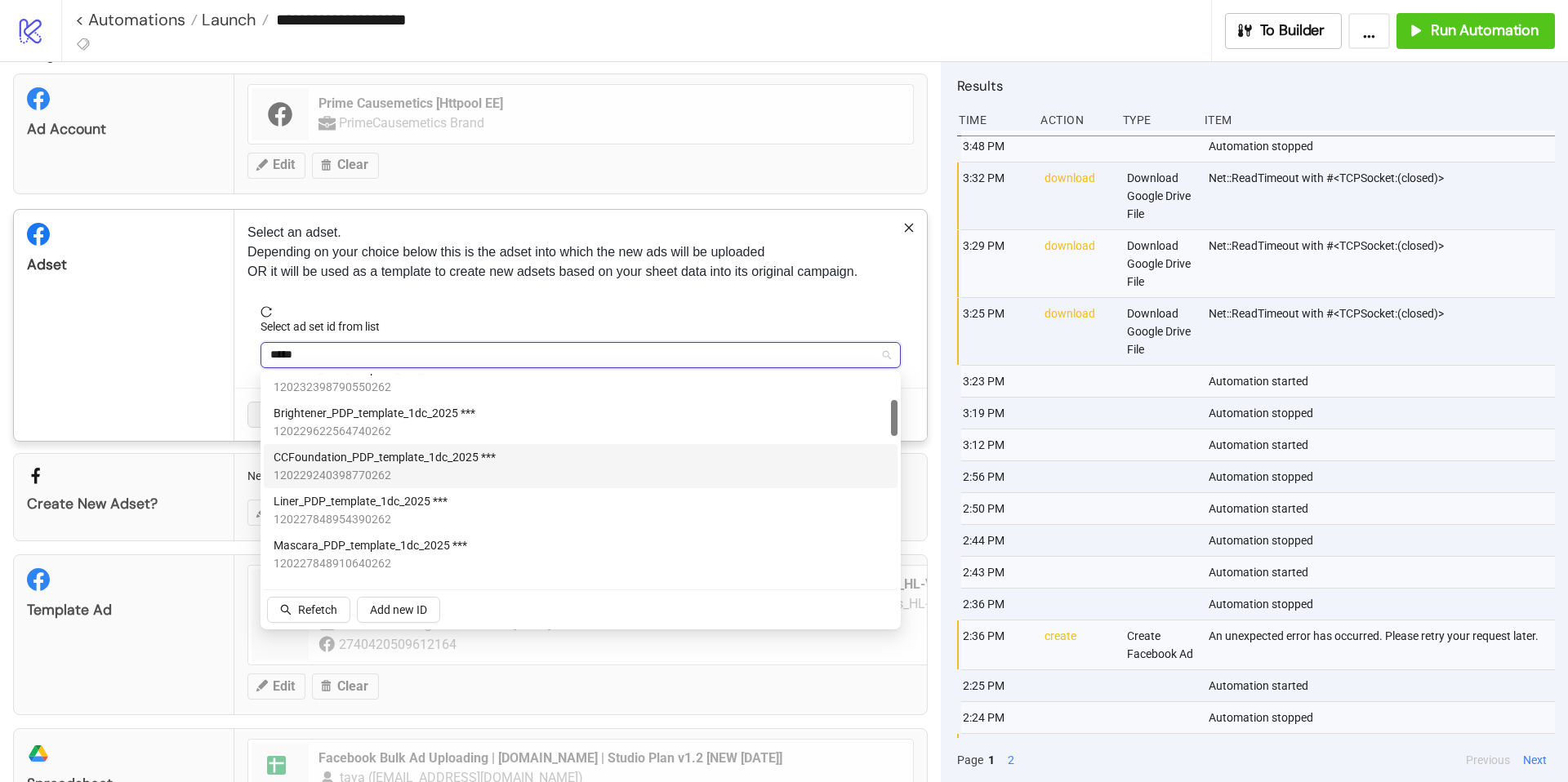
click at [402, 469] on span "120229240398770262" at bounding box center [384, 475] width 222 height 18
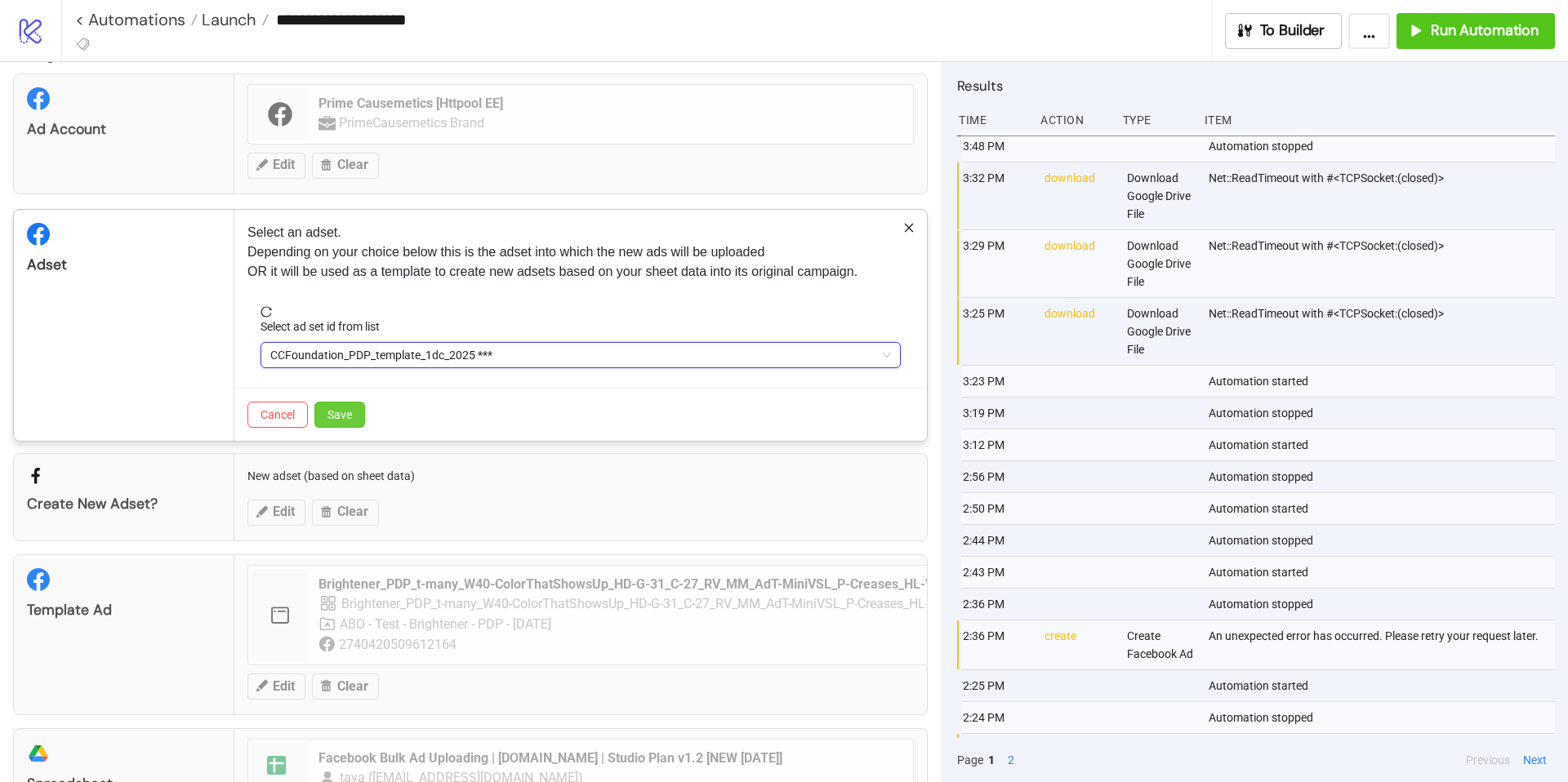
click at [353, 417] on button "Save" at bounding box center [339, 414] width 51 height 26
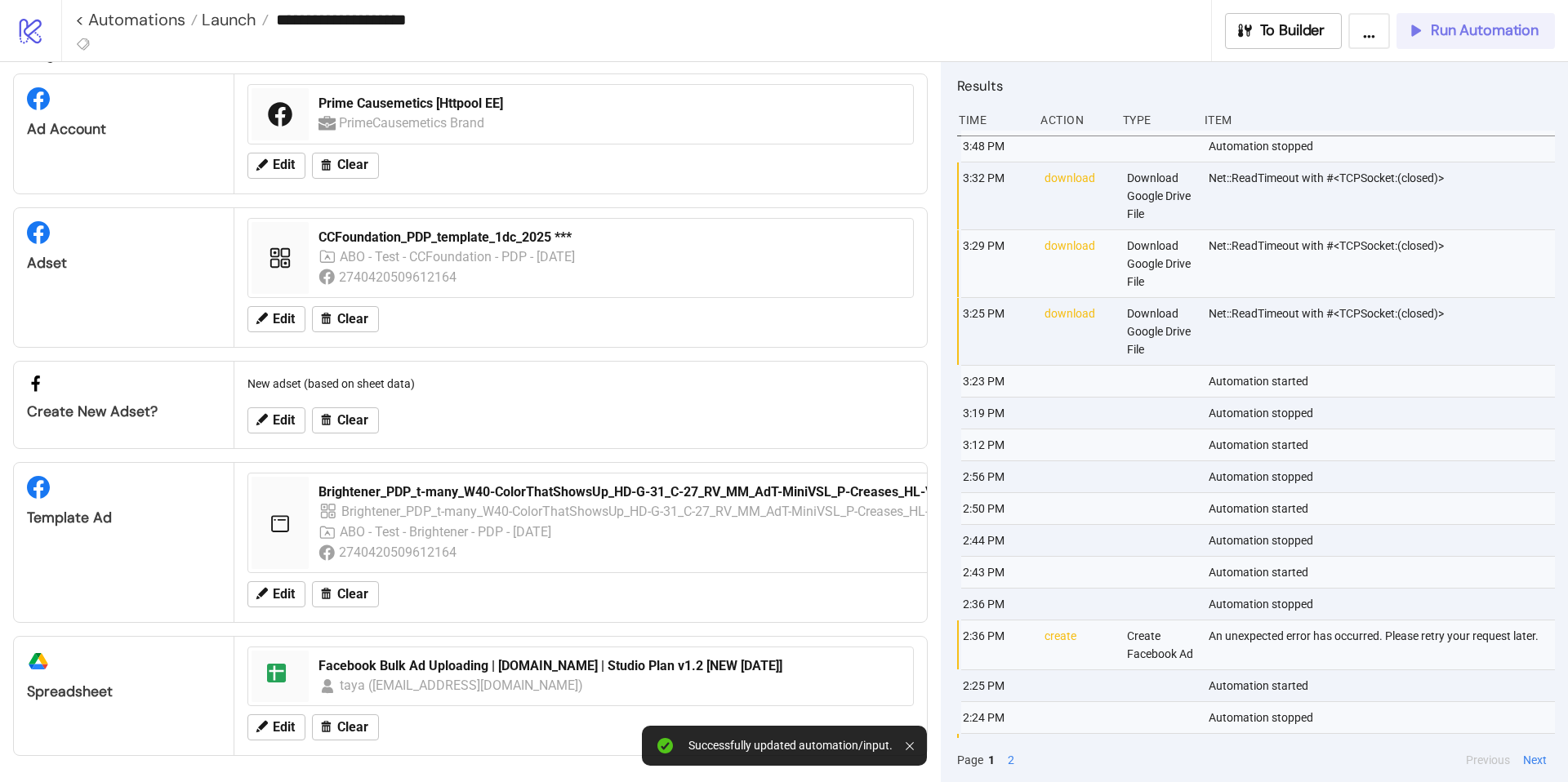
click at [1482, 34] on span "Run Automation" at bounding box center [1484, 30] width 108 height 19
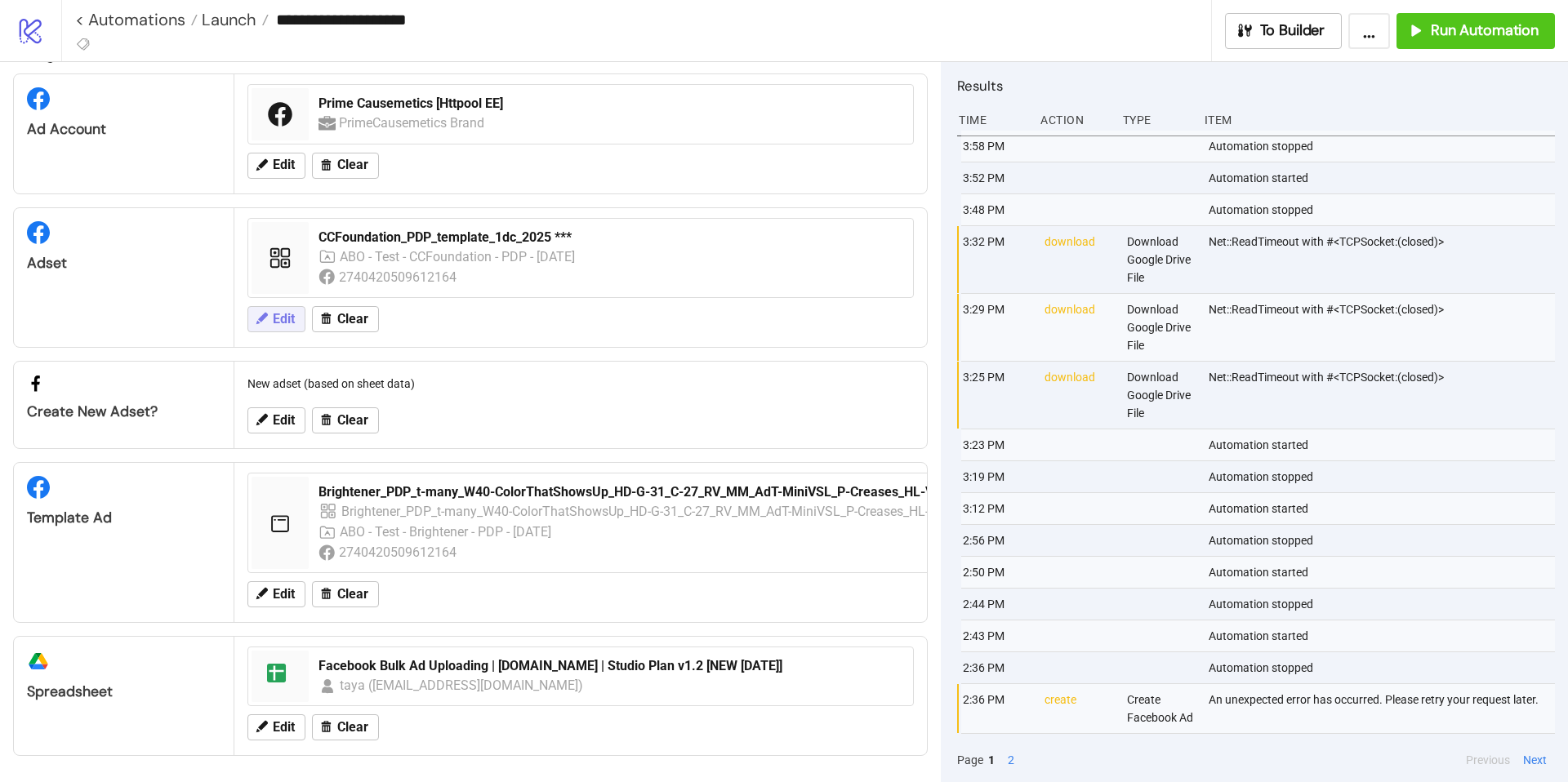
click at [286, 319] on span "Edit" at bounding box center [284, 319] width 22 height 14
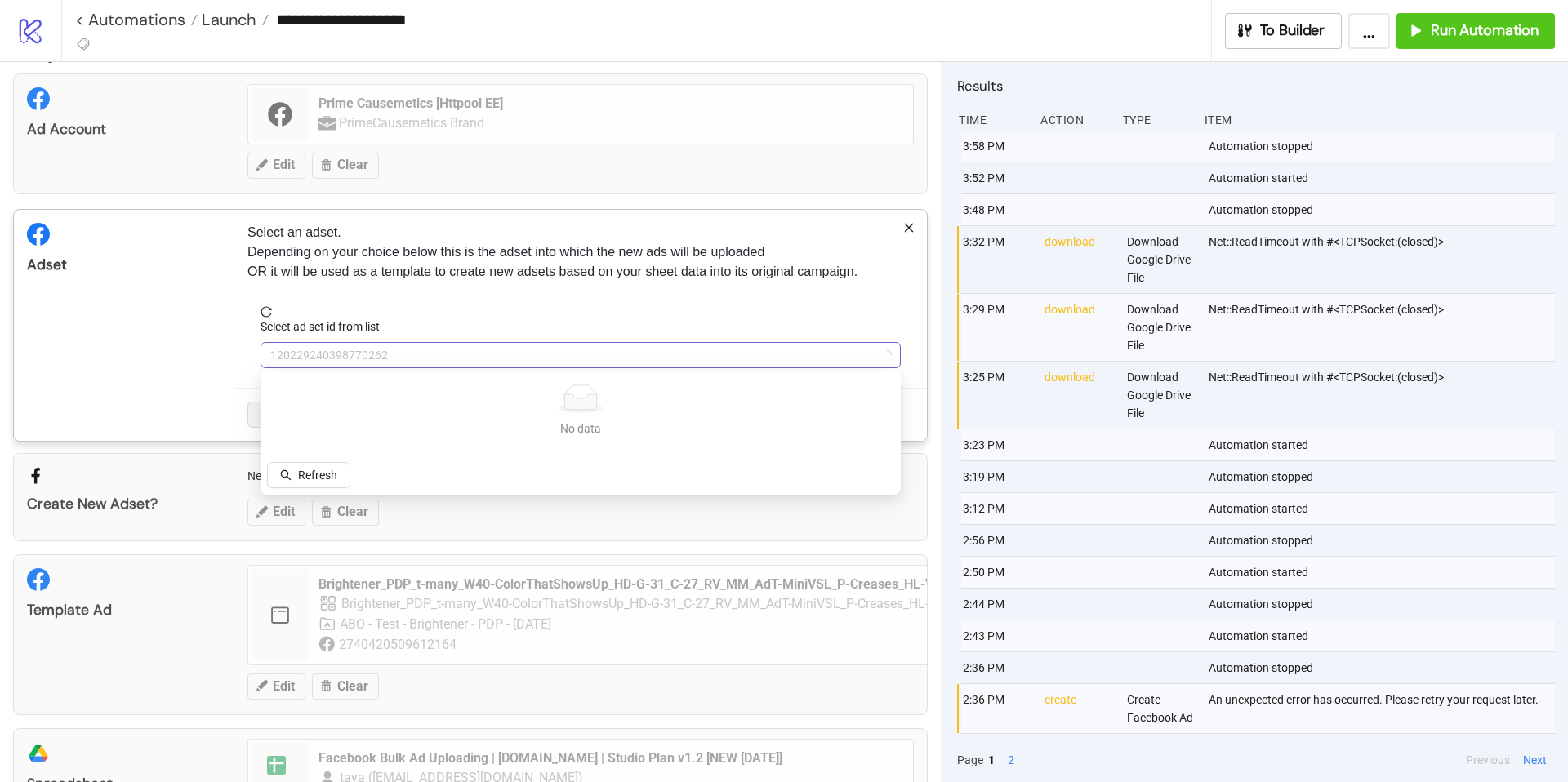
click at [474, 350] on span "120229240398770262" at bounding box center [580, 354] width 620 height 24
type input "*****"
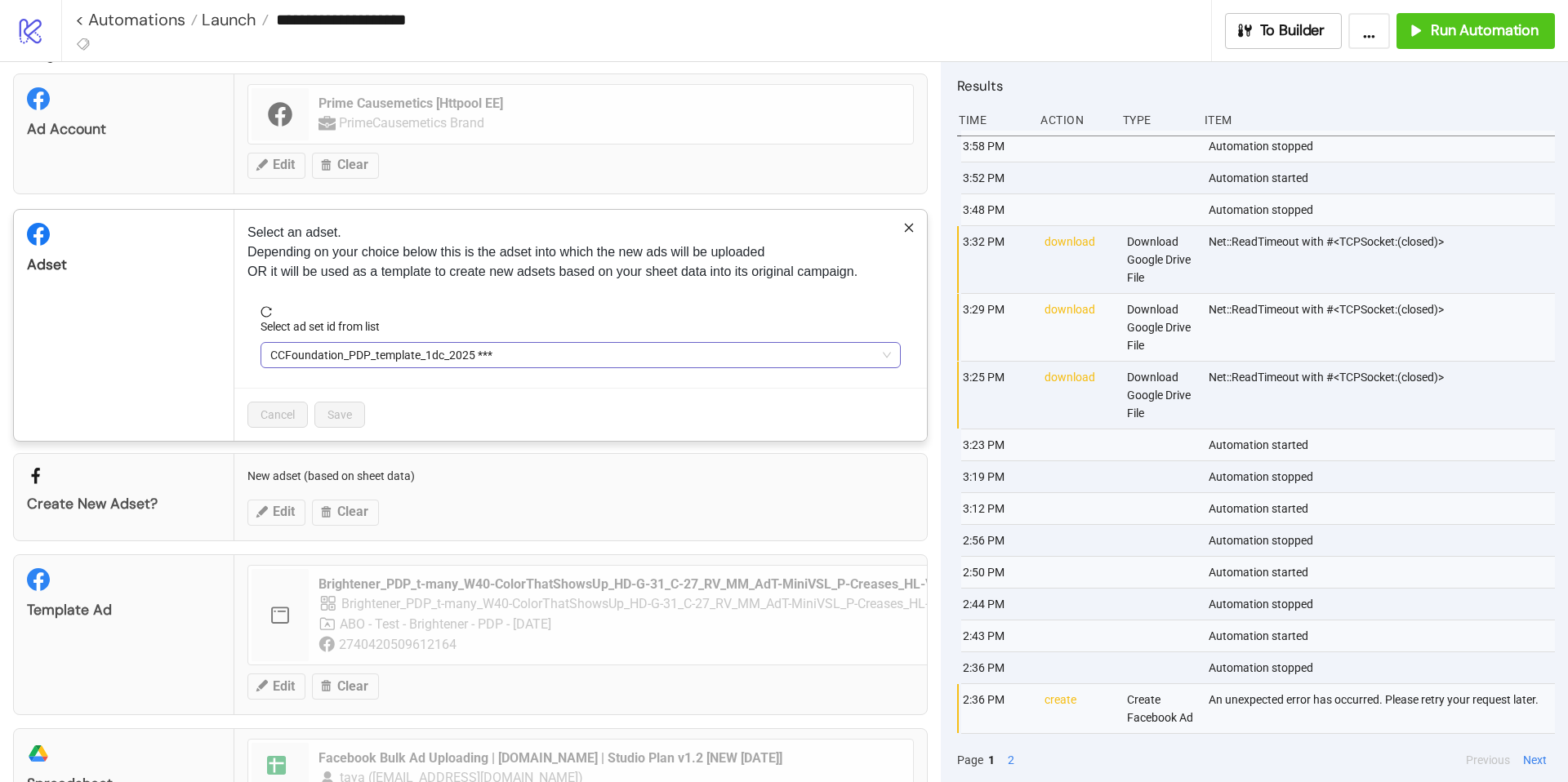
click at [344, 361] on span "CCFoundation_PDP_template_1dc_2025 ***" at bounding box center [580, 354] width 620 height 24
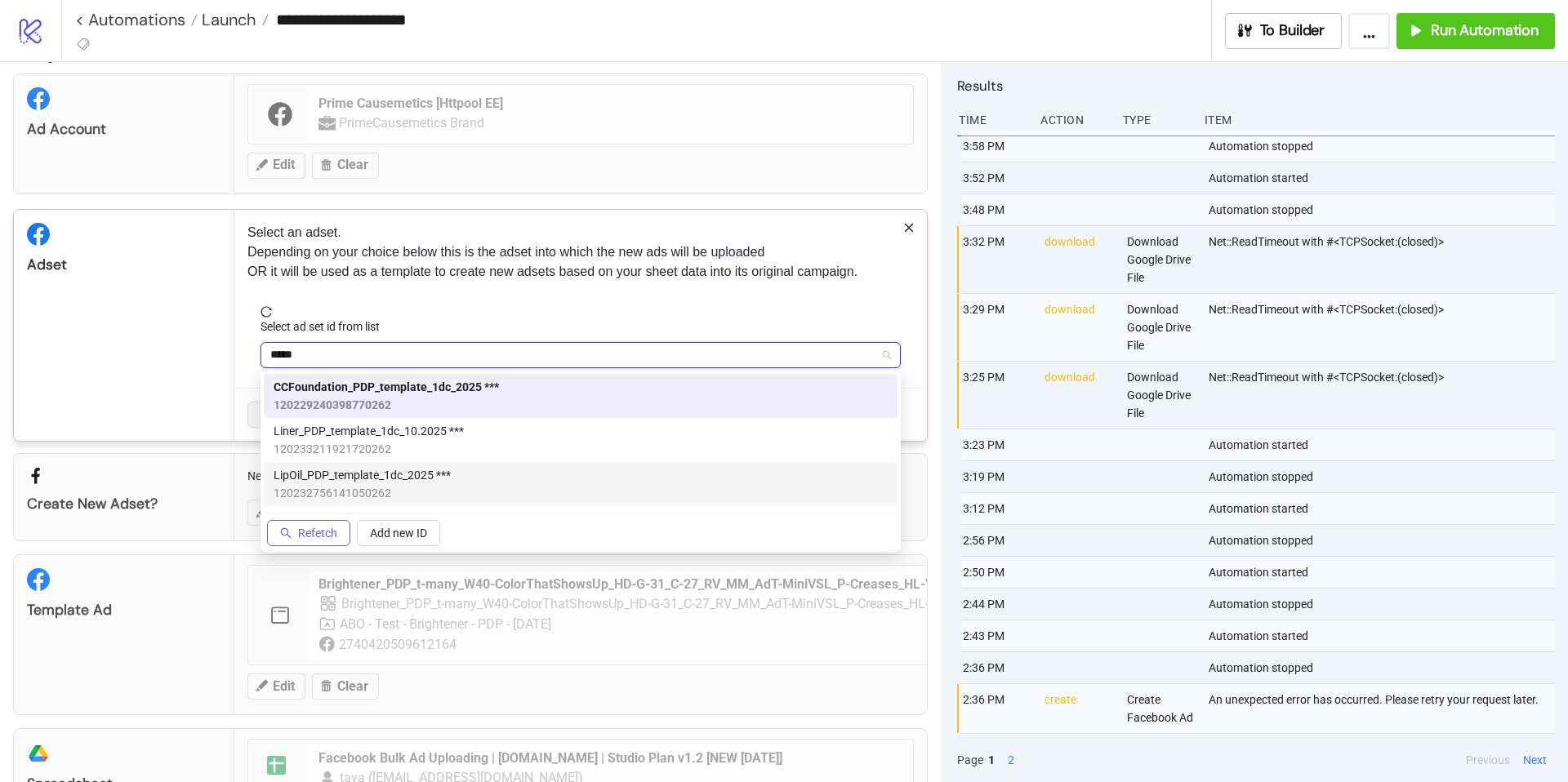
type input "*****"
click at [328, 529] on span "Refetch" at bounding box center [318, 533] width 39 height 13
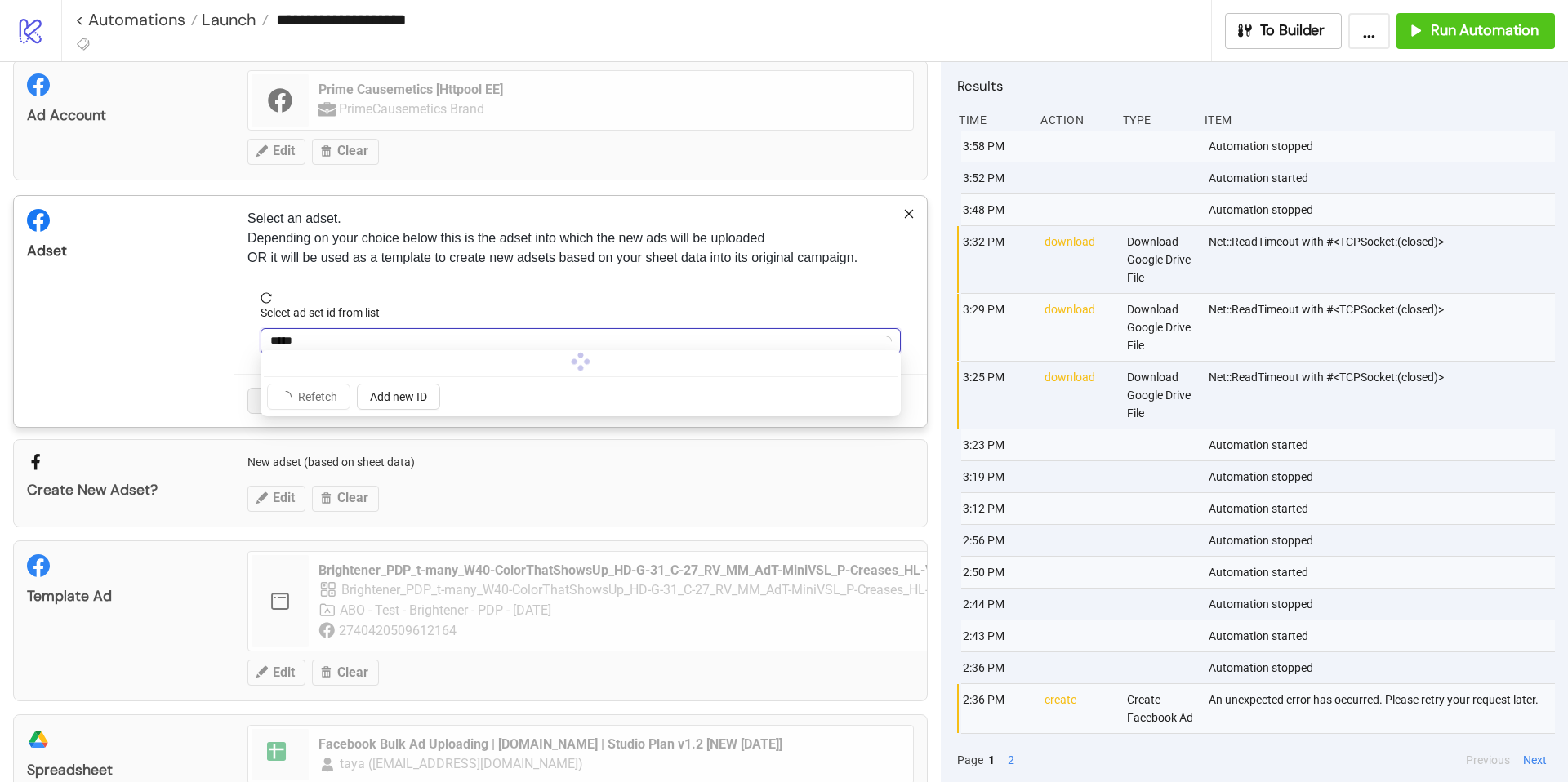
scroll to position [52, 0]
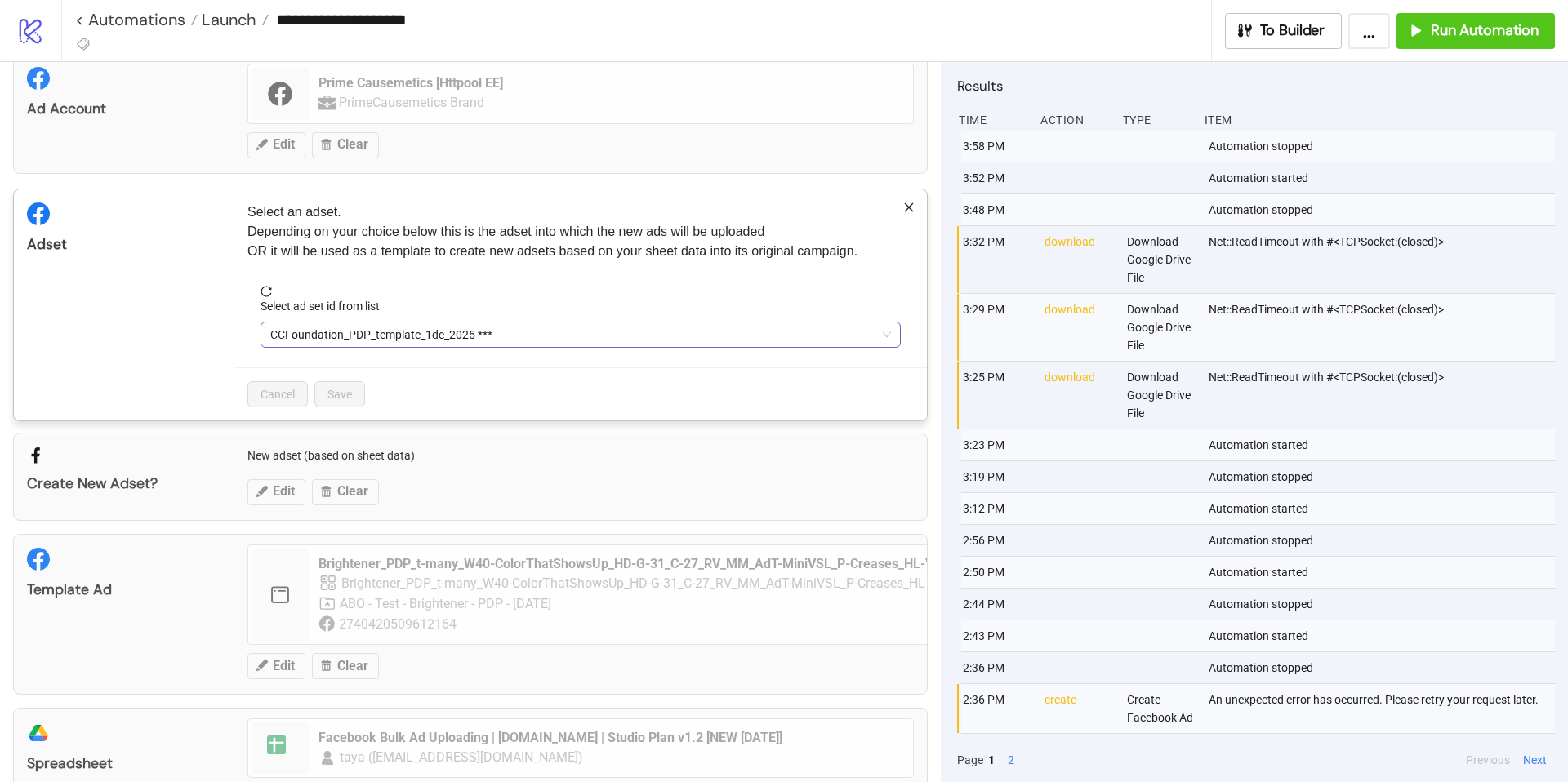
click at [327, 331] on span "CCFoundation_PDP_template_1dc_2025 ***" at bounding box center [580, 334] width 620 height 24
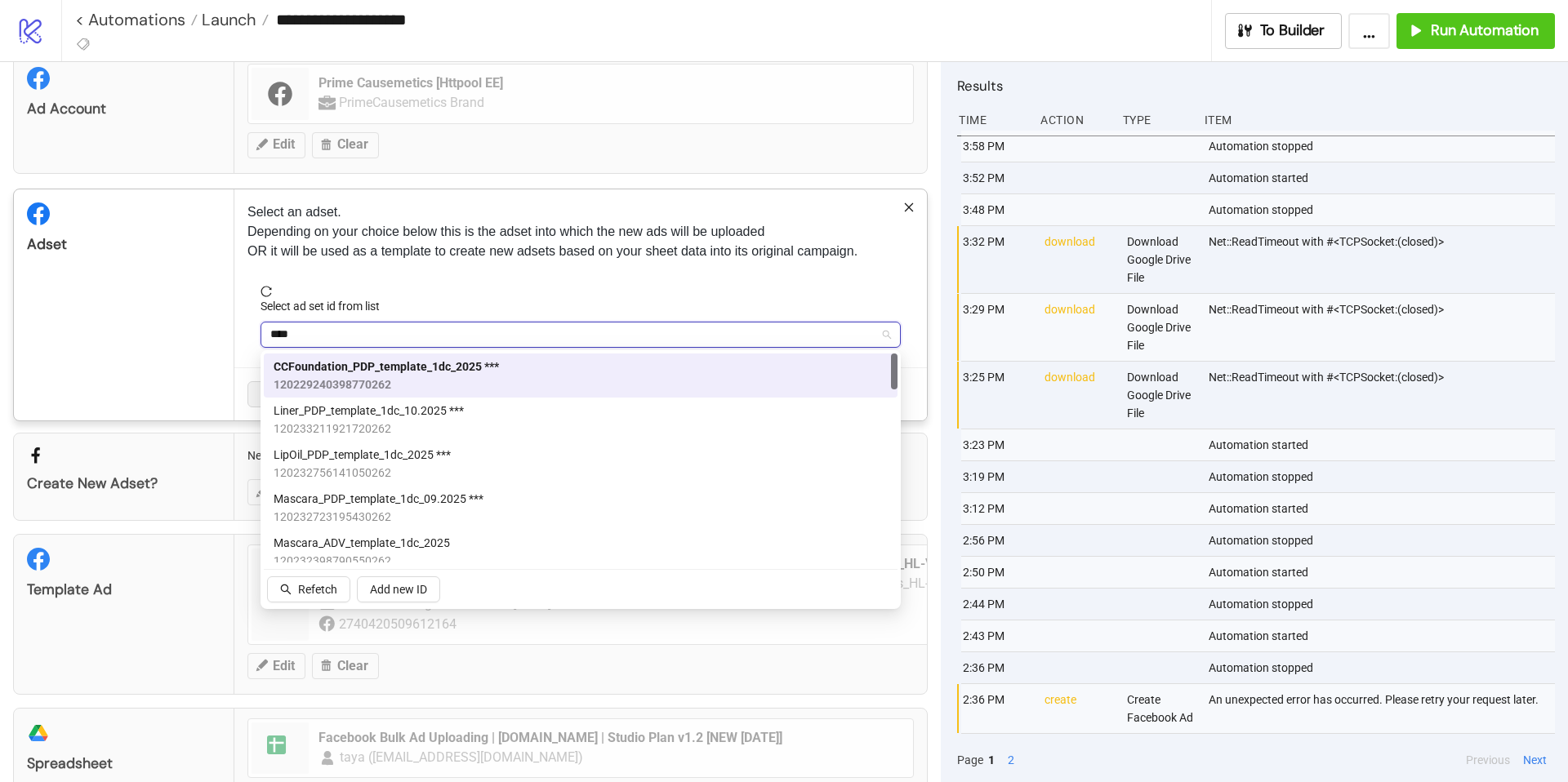
type input "*****"
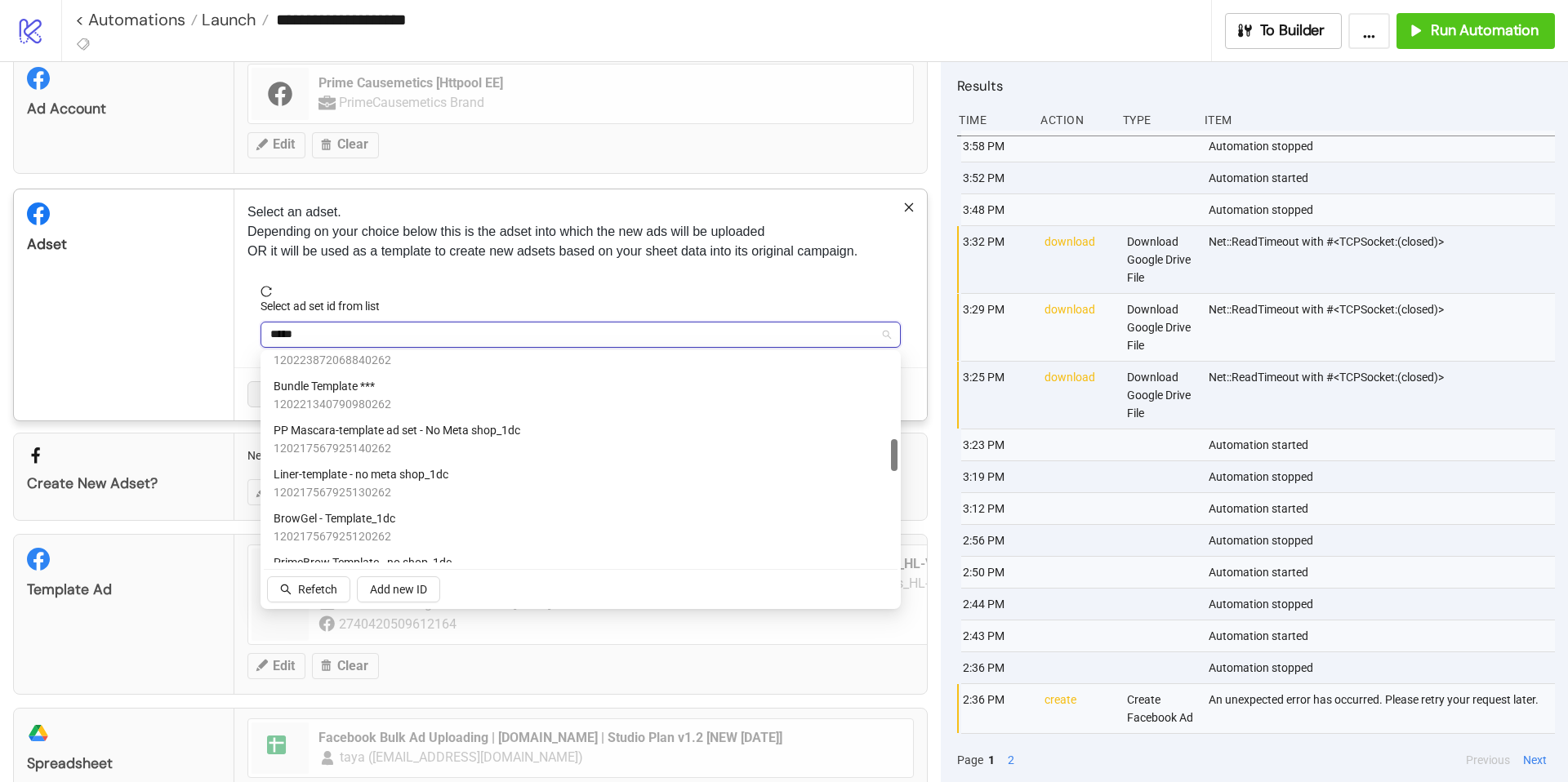
scroll to position [555, 0]
click at [369, 430] on span "PP Mascara-template ad set - No Meta shop_1dc" at bounding box center [396, 428] width 246 height 18
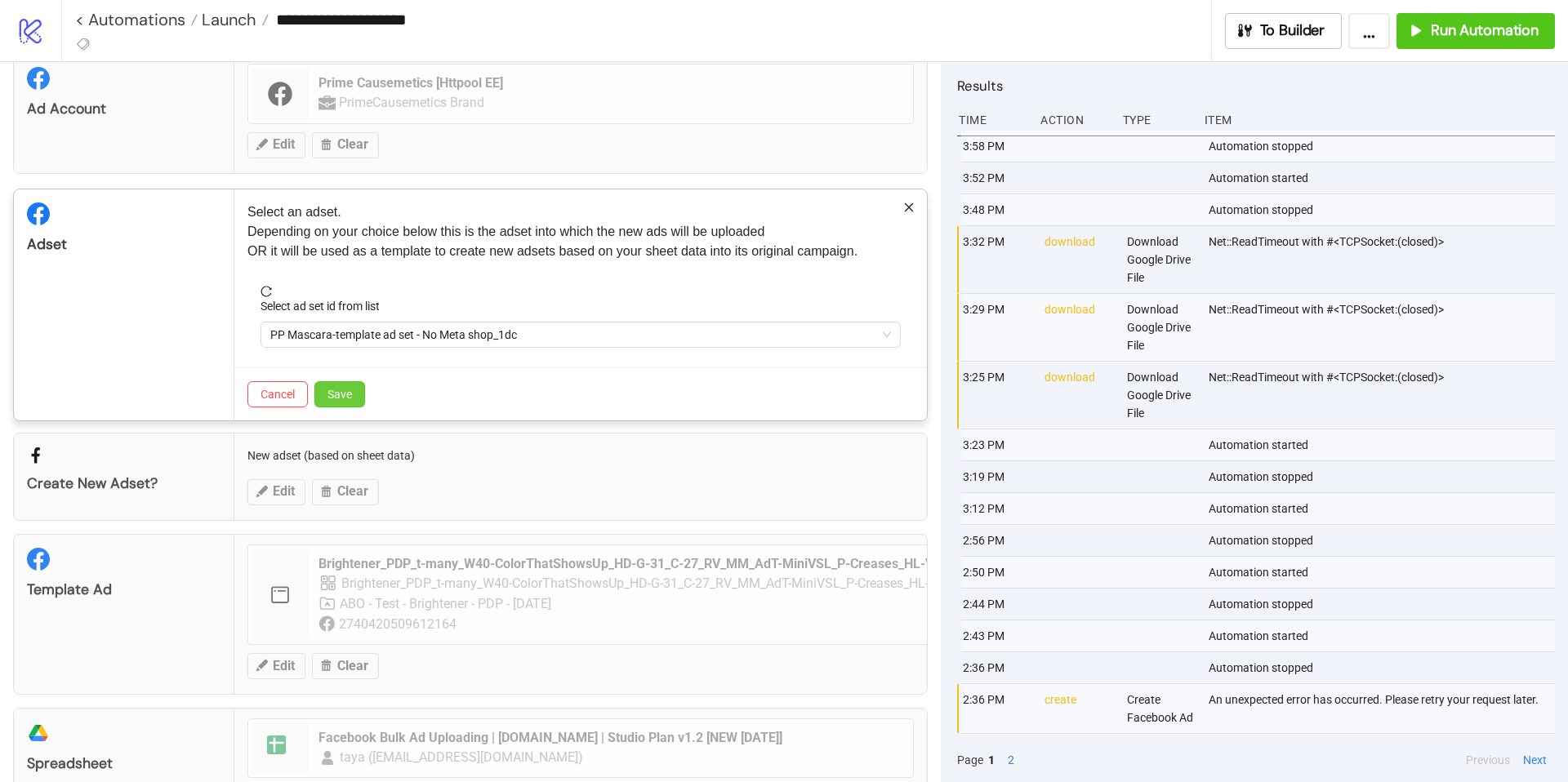
click at [344, 395] on span "Save" at bounding box center [339, 395] width 24 height 13
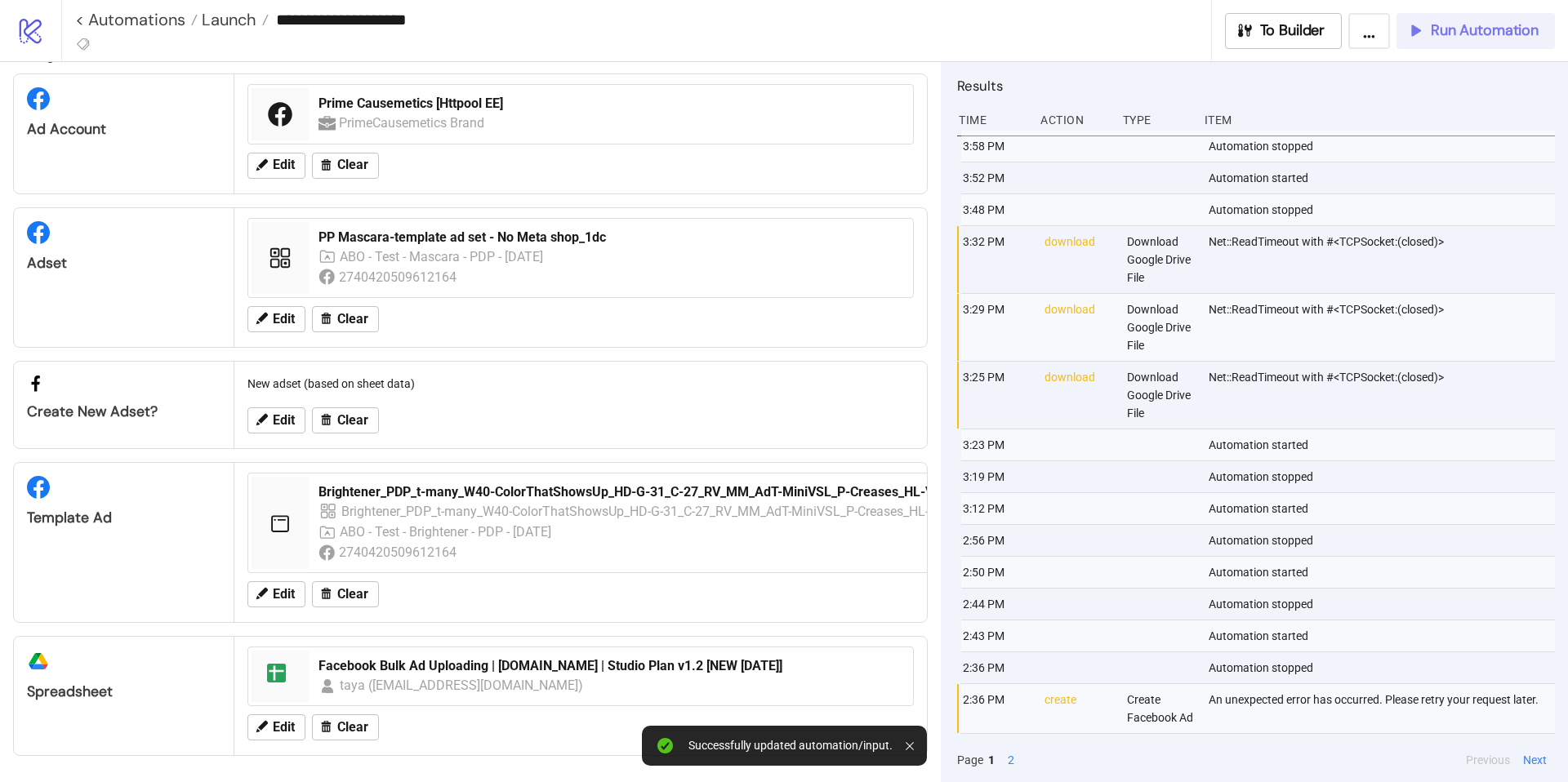
scroll to position [0, 0]
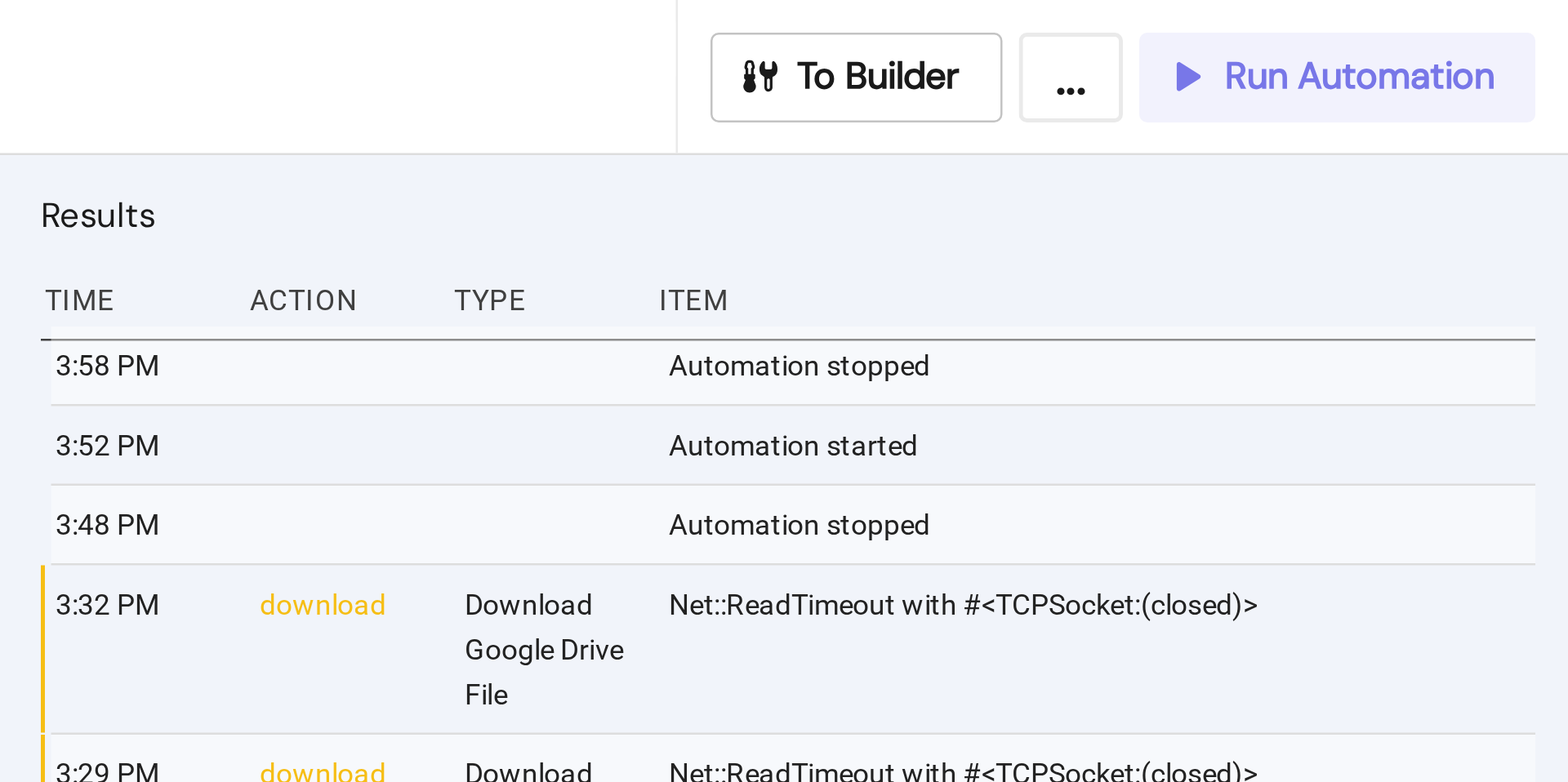
click at [1506, 37] on span "Run Automation" at bounding box center [1484, 30] width 108 height 19
